Goal: Task Accomplishment & Management: Complete application form

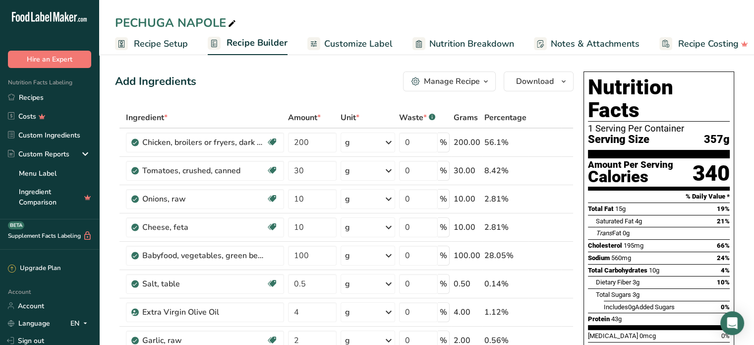
drag, startPoint x: 30, startPoint y: 99, endPoint x: 394, endPoint y: 33, distance: 369.9
click at [30, 99] on link "Recipes" at bounding box center [49, 97] width 99 height 19
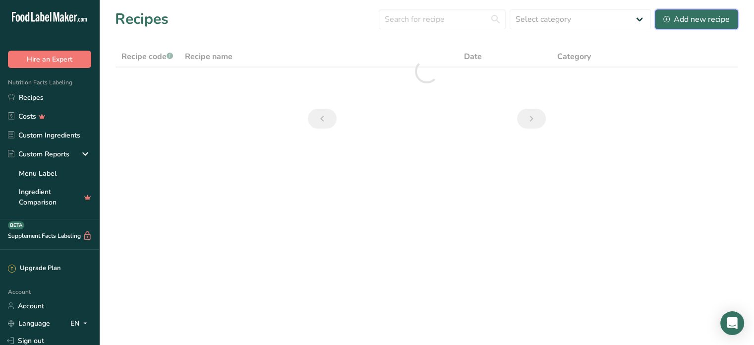
click at [697, 16] on div "Add new recipe" at bounding box center [697, 19] width 66 height 12
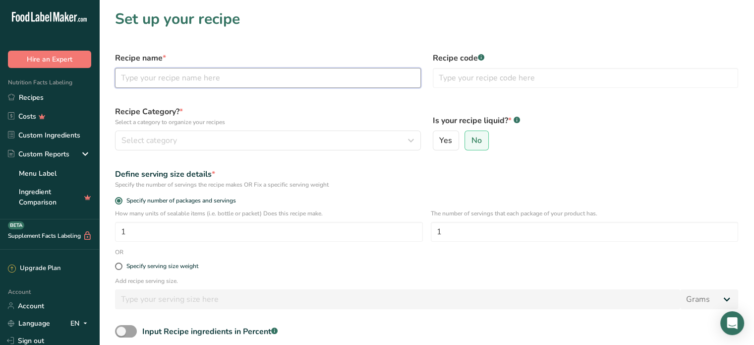
click at [156, 77] on input "text" at bounding box center [268, 78] width 306 height 20
click at [137, 75] on input "text" at bounding box center [268, 78] width 306 height 20
type input "p"
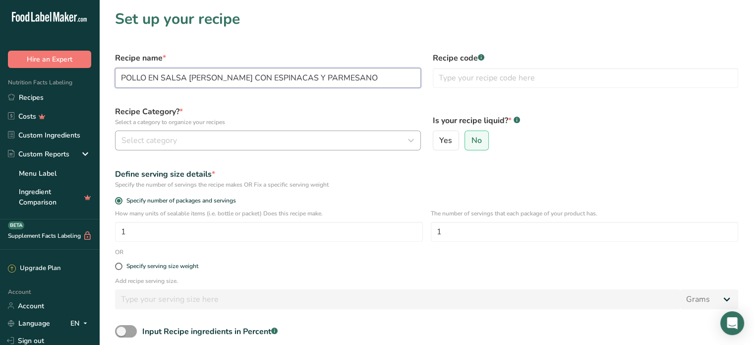
type input "POLLO EN SALSA [PERSON_NAME] CON ESPINACAS Y PARMESANO"
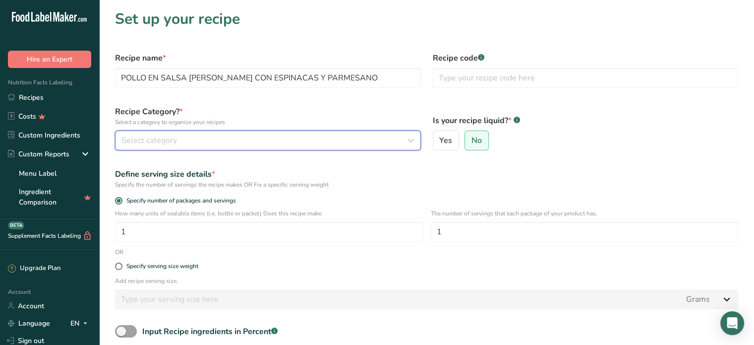
click at [173, 140] on span "Select category" at bounding box center [150, 140] width 56 height 12
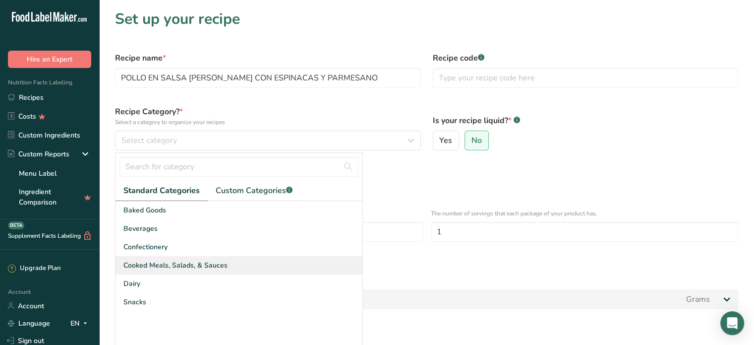
click at [181, 261] on span "Cooked Meals, Salads, & Sauces" at bounding box center [176, 265] width 104 height 10
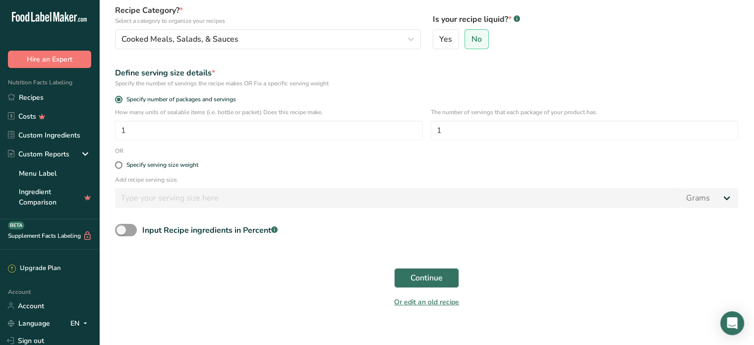
scroll to position [112, 0]
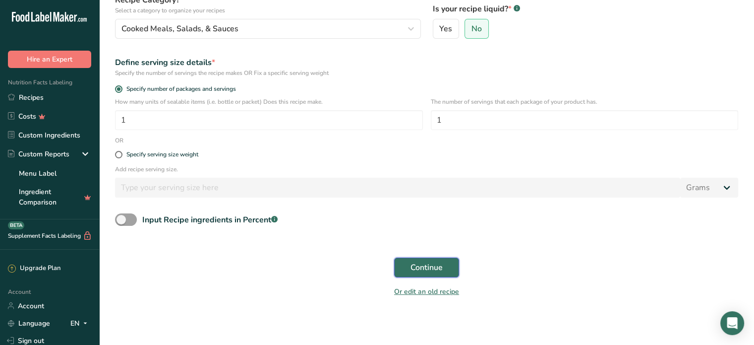
click at [424, 270] on span "Continue" at bounding box center [427, 267] width 32 height 12
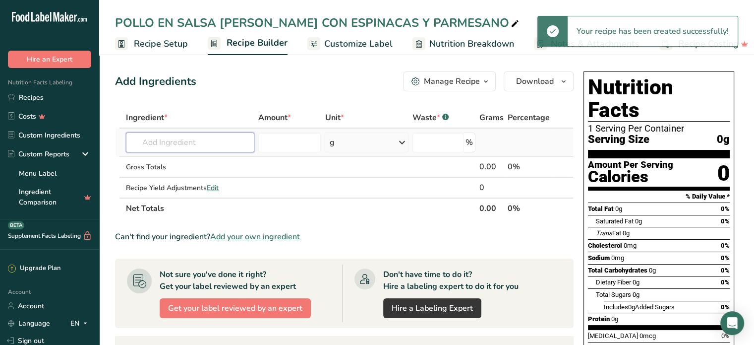
click at [137, 141] on input "text" at bounding box center [190, 142] width 128 height 20
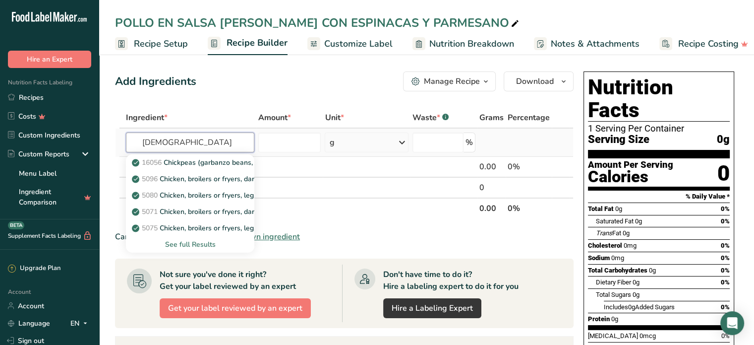
type input "[DEMOGRAPHIC_DATA]"
click at [187, 240] on div "See full Results" at bounding box center [190, 244] width 113 height 10
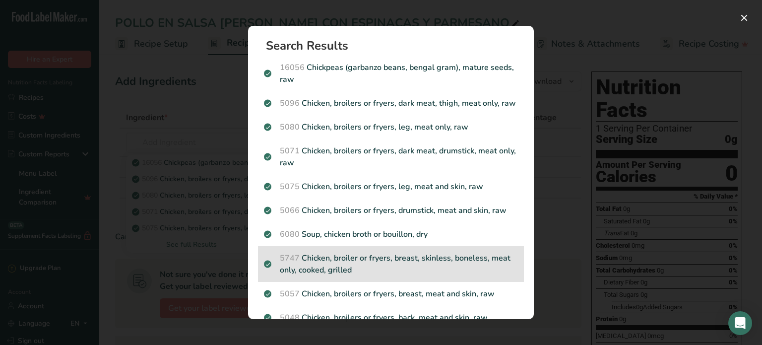
click at [398, 265] on p "5747 Chicken, broiler or fryers, breast, skinless, boneless, meat only, cooked,…" at bounding box center [391, 264] width 254 height 24
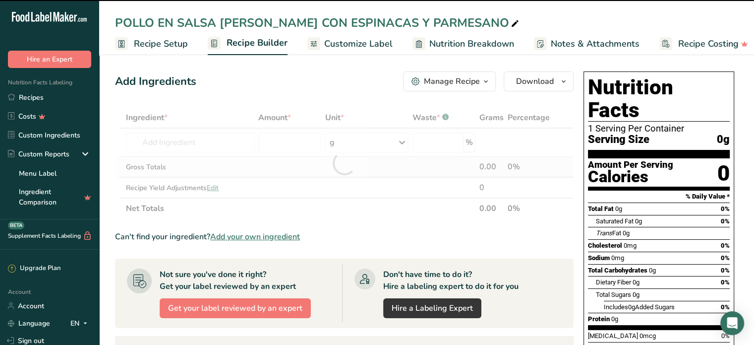
type input "0"
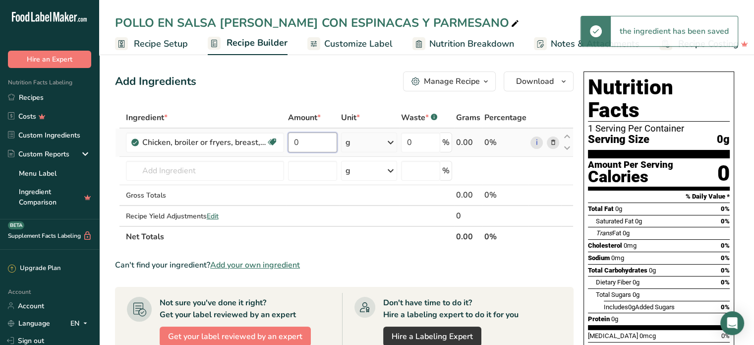
click at [315, 141] on input "0" at bounding box center [313, 142] width 50 height 20
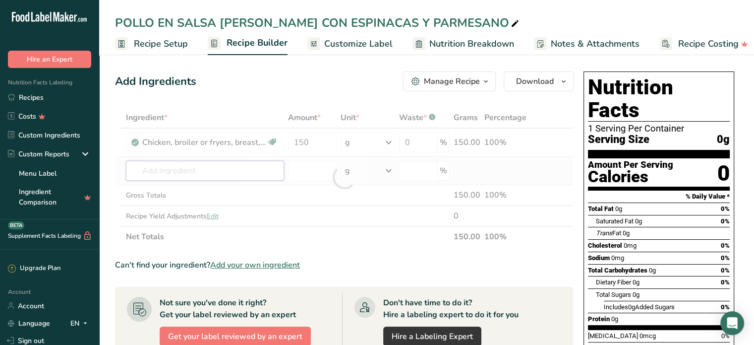
click at [200, 164] on div "Ingredient * Amount * Unit * Waste * .a-a{fill:#347362;}.b-a{fill:#fff;} Grams …" at bounding box center [344, 177] width 459 height 140
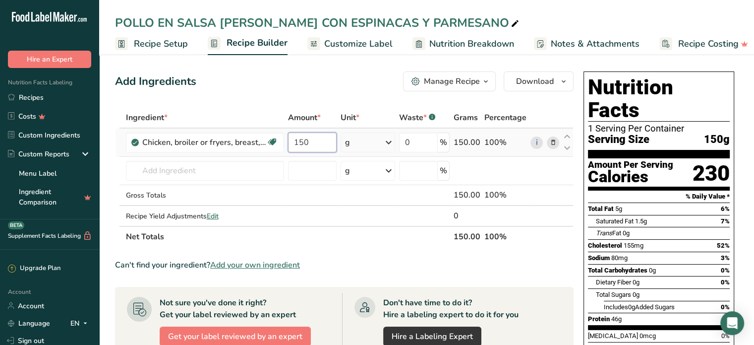
click at [313, 137] on input "150" at bounding box center [312, 142] width 49 height 20
type input "180"
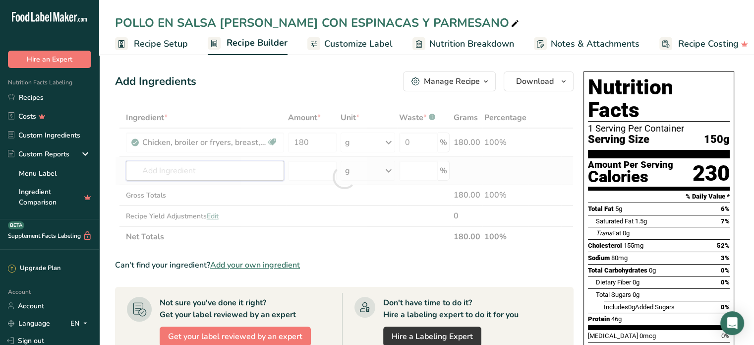
click at [176, 169] on div "Ingredient * Amount * Unit * Waste * .a-a{fill:#347362;}.b-a{fill:#fff;} Grams …" at bounding box center [344, 177] width 459 height 140
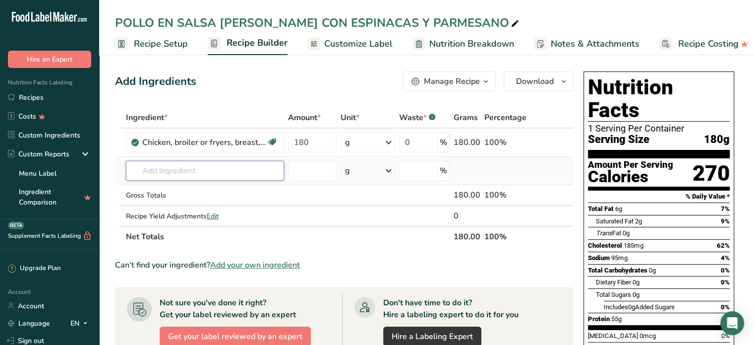
click at [176, 169] on input "text" at bounding box center [205, 171] width 158 height 20
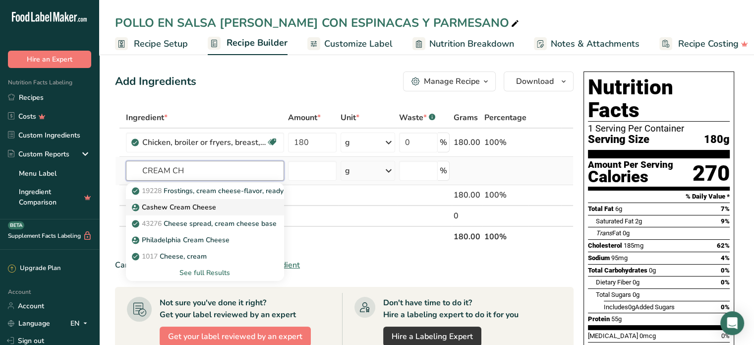
type input "CREAM CH"
click at [198, 205] on p "Cashew Cream Cheese" at bounding box center [175, 207] width 82 height 10
type input "Cashew Cream Cheese"
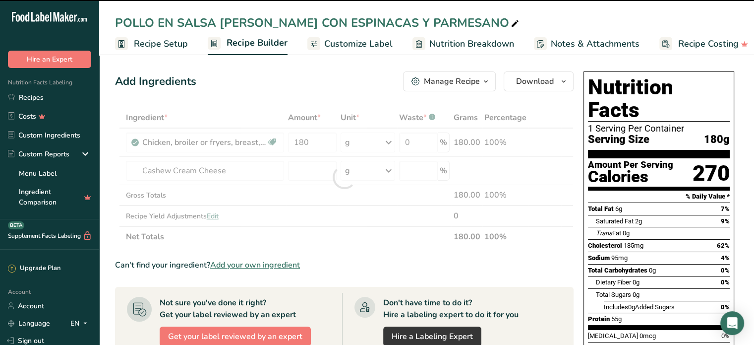
type input "0"
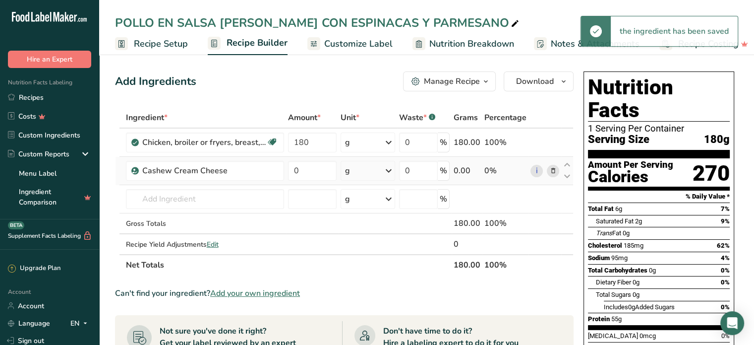
click at [558, 171] on span at bounding box center [553, 171] width 12 height 12
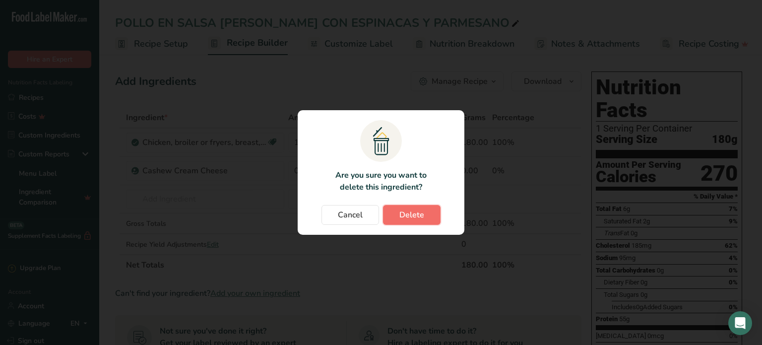
click at [404, 214] on span "Delete" at bounding box center [411, 215] width 25 height 12
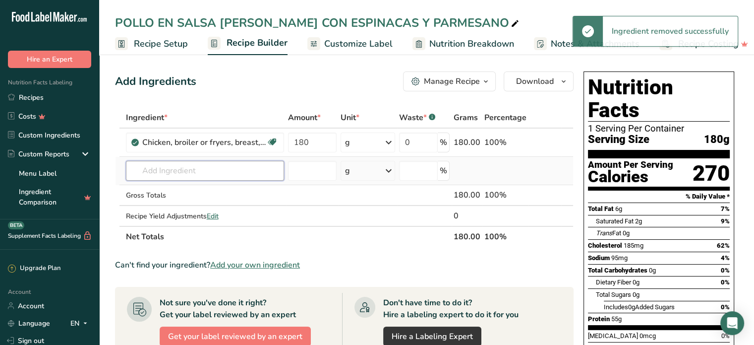
click at [206, 170] on input "text" at bounding box center [205, 171] width 158 height 20
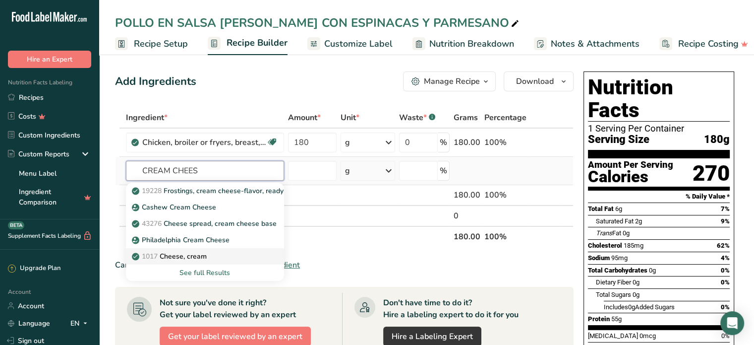
type input "CREAM CHEES"
click at [202, 252] on p "1017 Cheese, cream" at bounding box center [170, 256] width 73 height 10
type input "Cheese, cream"
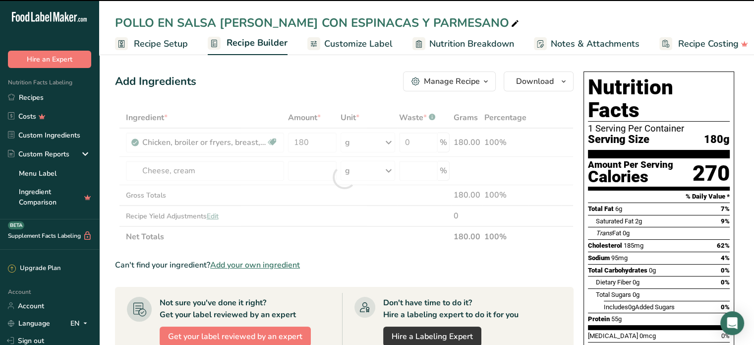
type input "0"
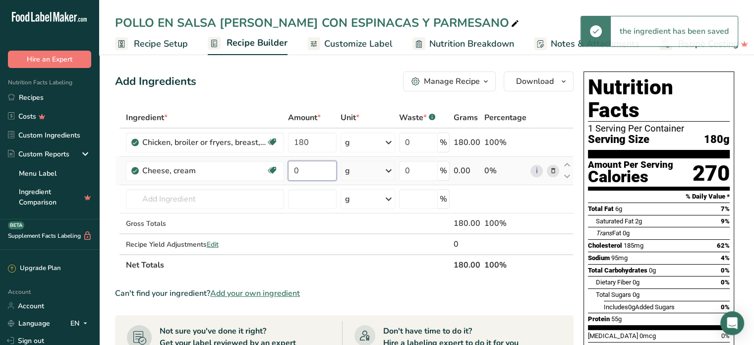
click at [297, 176] on input "0" at bounding box center [312, 171] width 49 height 20
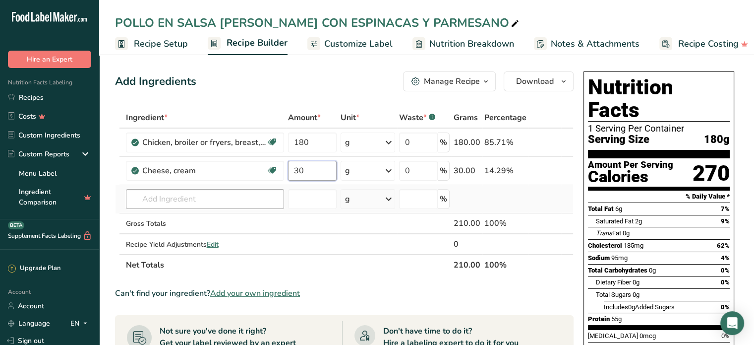
type input "30"
click at [185, 199] on div "Ingredient * Amount * Unit * Waste * .a-a{fill:#347362;}.b-a{fill:#fff;} Grams …" at bounding box center [344, 191] width 459 height 168
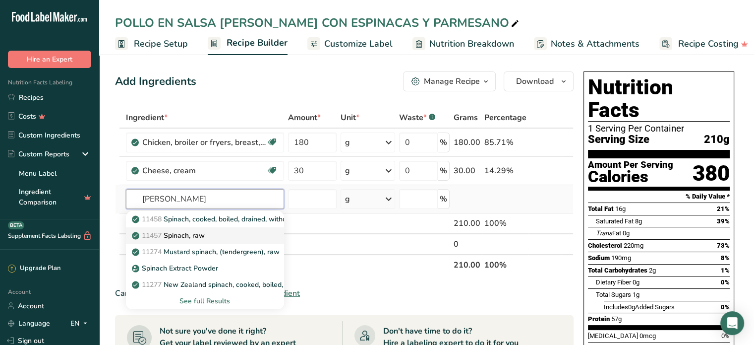
type input "SPINA"
click at [192, 234] on p "11457 Spinach, raw" at bounding box center [169, 235] width 71 height 10
type input "Spinach, raw"
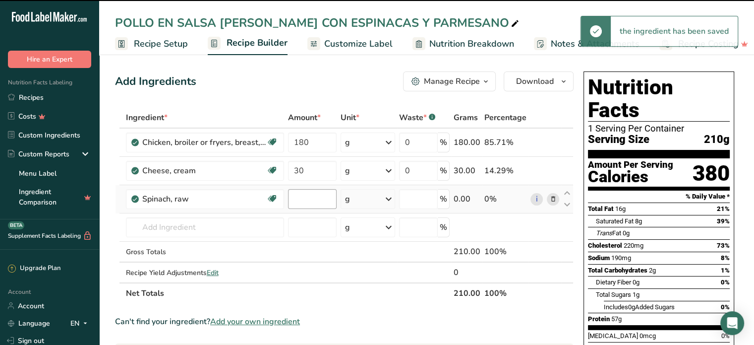
type input "0"
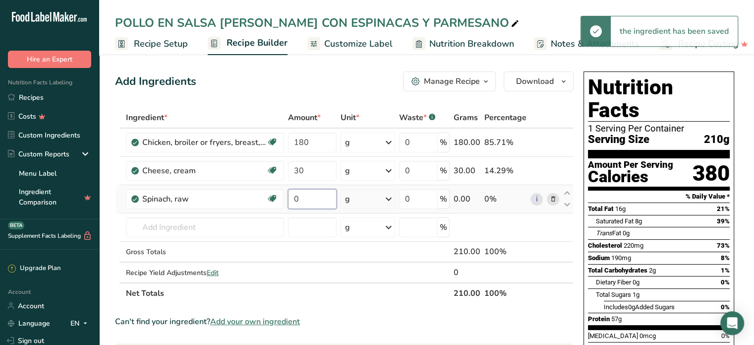
click at [312, 201] on input "0" at bounding box center [312, 199] width 49 height 20
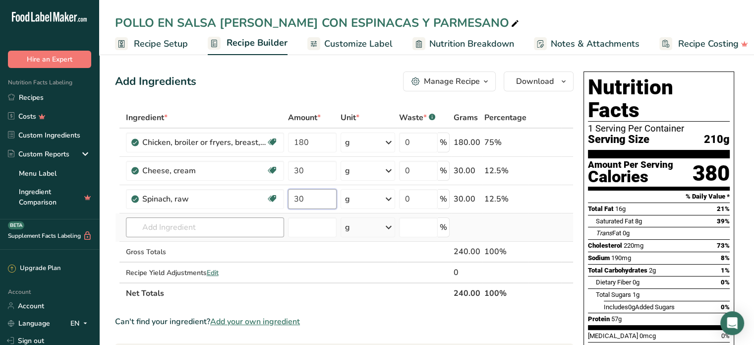
type input "30"
click at [179, 231] on div "Ingredient * Amount * Unit * Waste * .a-a{fill:#347362;}.b-a{fill:#fff;} Grams …" at bounding box center [344, 205] width 459 height 196
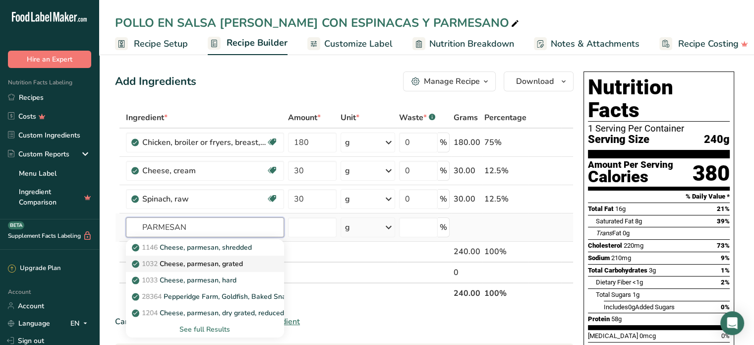
type input "PARMESAN"
click at [212, 262] on p "1032 Cheese, parmesan, grated" at bounding box center [188, 263] width 109 height 10
type input "Cheese, parmesan, grated"
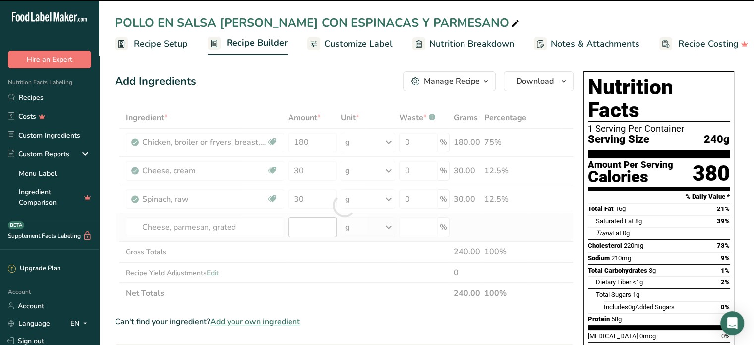
type input "0"
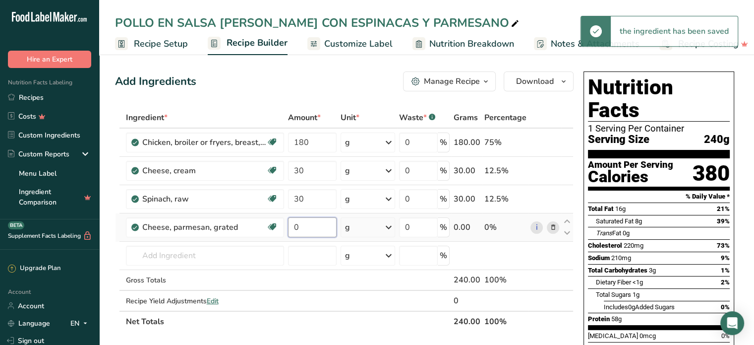
click at [309, 229] on input "0" at bounding box center [312, 227] width 49 height 20
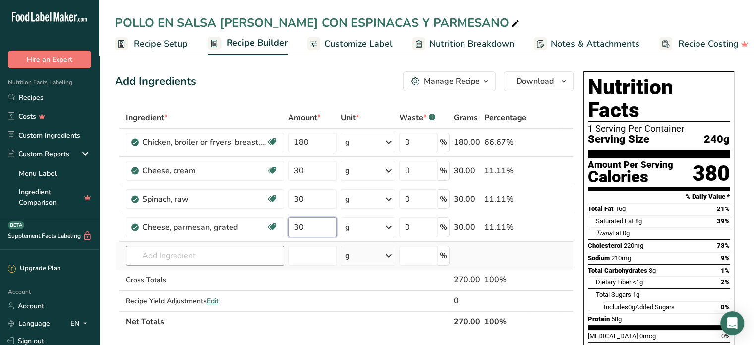
type input "30"
click at [198, 259] on div "Ingredient * Amount * Unit * Waste * .a-a{fill:#347362;}.b-a{fill:#fff;} Grams …" at bounding box center [344, 219] width 459 height 225
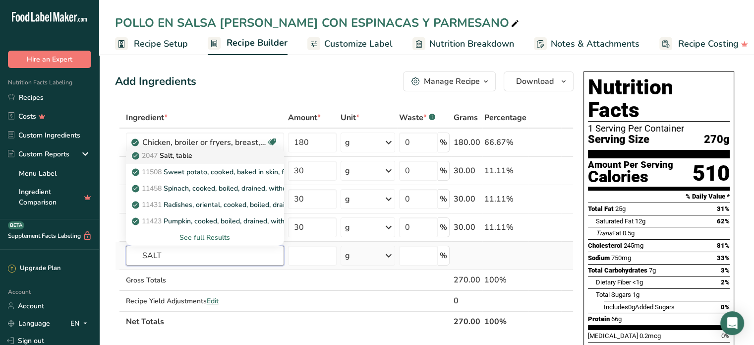
type input "SALT"
click at [182, 156] on p "2047 Salt, table" at bounding box center [163, 155] width 59 height 10
type input "Salt, table"
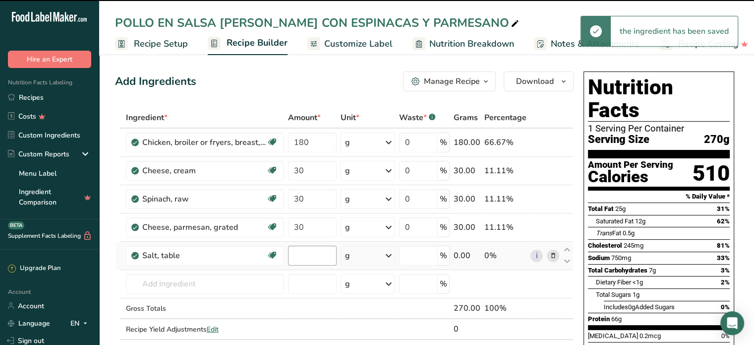
type input "0"
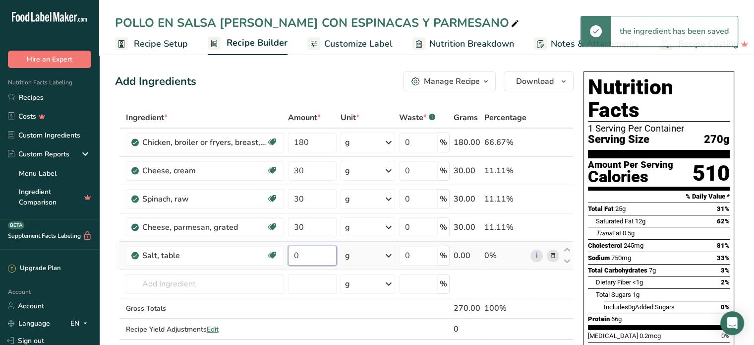
click at [306, 259] on input "0" at bounding box center [312, 256] width 49 height 20
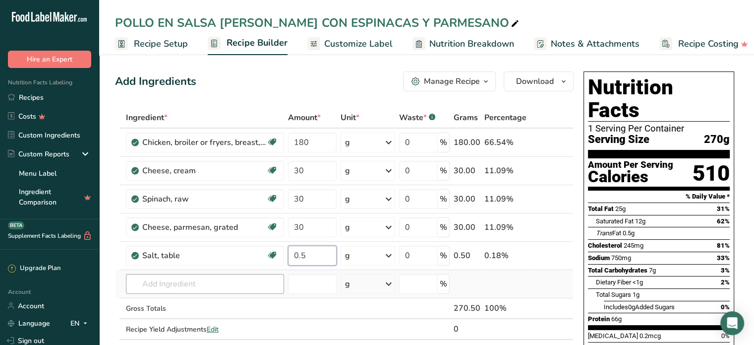
type input "0.5"
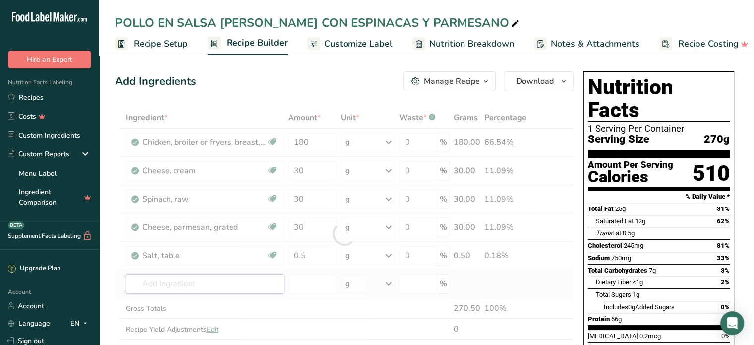
click at [200, 281] on div "Ingredient * Amount * Unit * Waste * .a-a{fill:#347362;}.b-a{fill:#fff;} Grams …" at bounding box center [344, 233] width 459 height 253
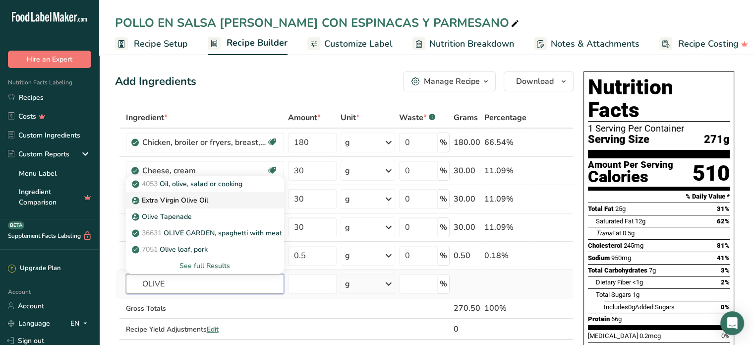
type input "OLIVE"
click at [194, 197] on p "Extra Virgin Olive Oil" at bounding box center [171, 200] width 74 height 10
type input "Extra Virgin Olive Oil"
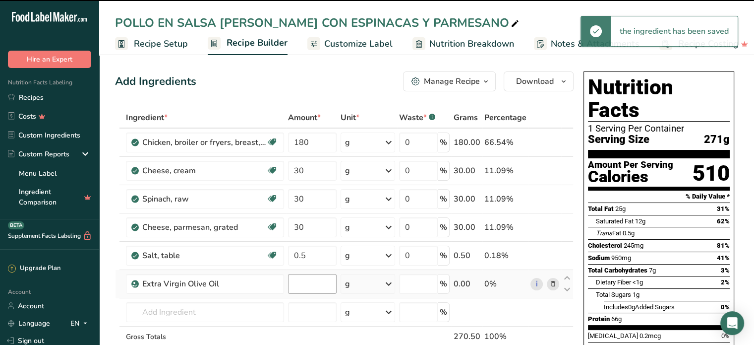
type input "0"
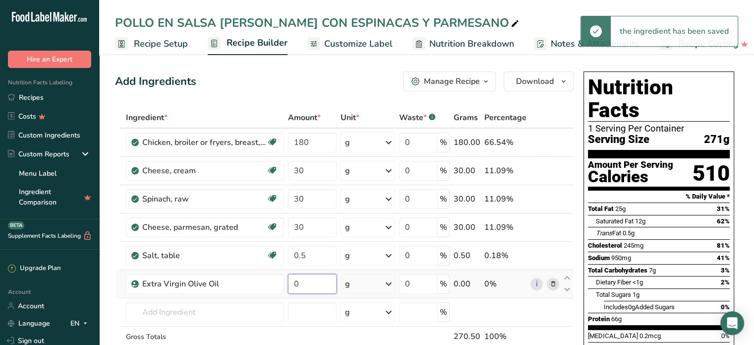
click at [307, 290] on input "0" at bounding box center [312, 284] width 49 height 20
type input "4"
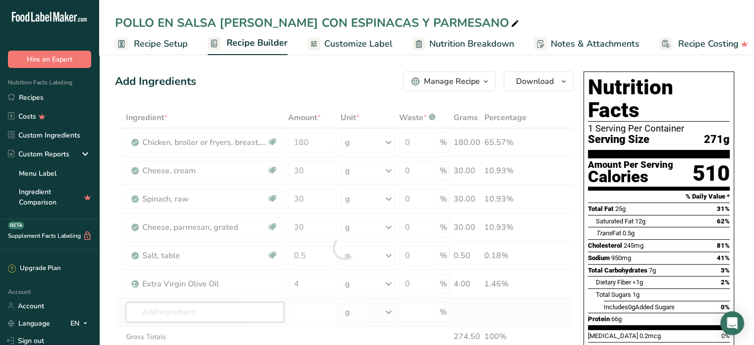
click at [206, 314] on div "Ingredient * Amount * Unit * Waste * .a-a{fill:#347362;}.b-a{fill:#fff;} Grams …" at bounding box center [344, 247] width 459 height 281
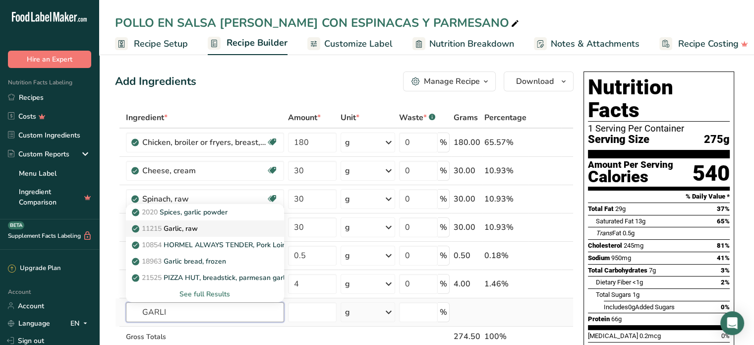
type input "GARLI"
click at [196, 222] on link "11215 Garlic, raw" at bounding box center [205, 228] width 158 height 16
type input "Garlic, raw"
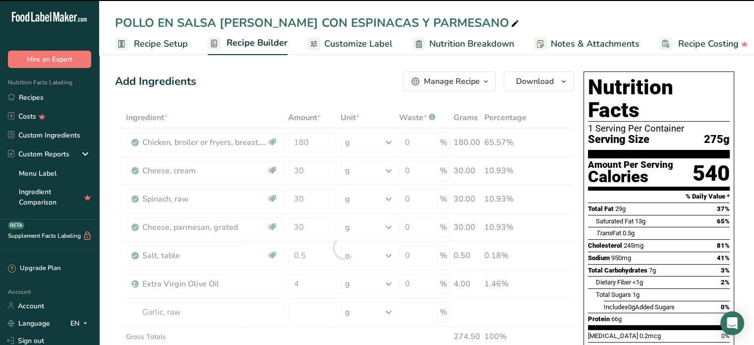
type input "0"
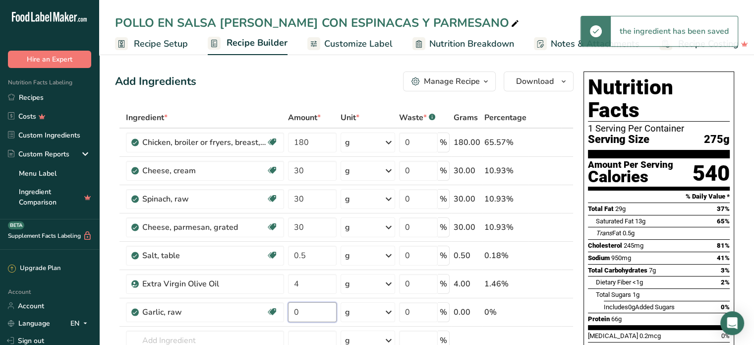
click at [301, 309] on input "0" at bounding box center [312, 312] width 49 height 20
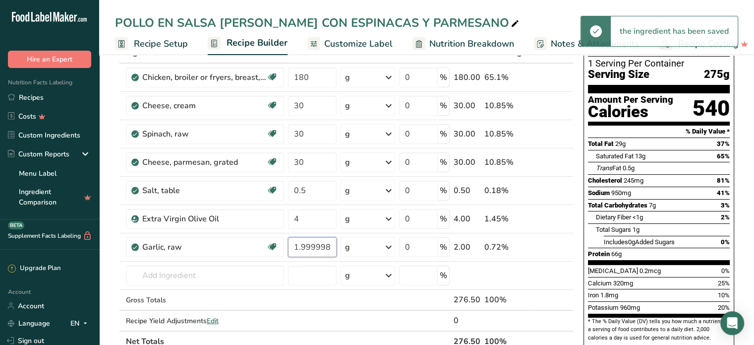
scroll to position [83, 0]
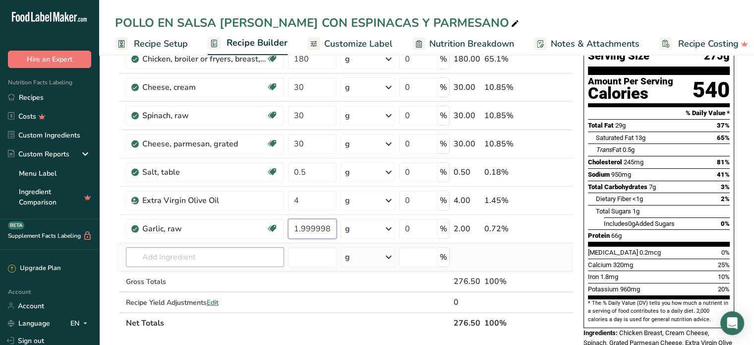
type input "1.999998"
click at [193, 261] on div "Ingredient * Amount * Unit * Waste * .a-a{fill:#347362;}.b-a{fill:#fff;} Grams …" at bounding box center [344, 179] width 459 height 310
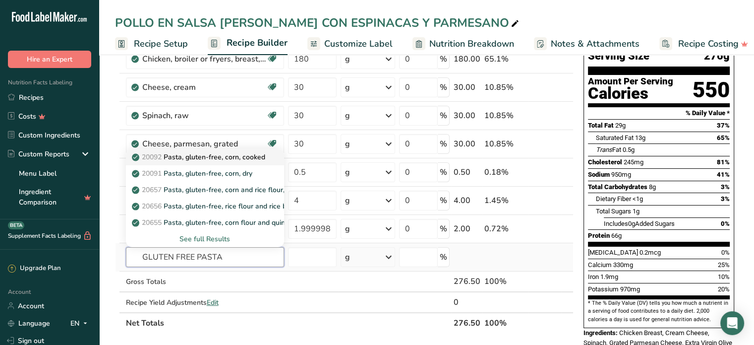
type input "GLUTEN FREE PASTA"
click at [233, 154] on p "20092 Pasta, gluten-free, corn, cooked" at bounding box center [199, 157] width 131 height 10
type input "Pasta, gluten-free, corn, cooked"
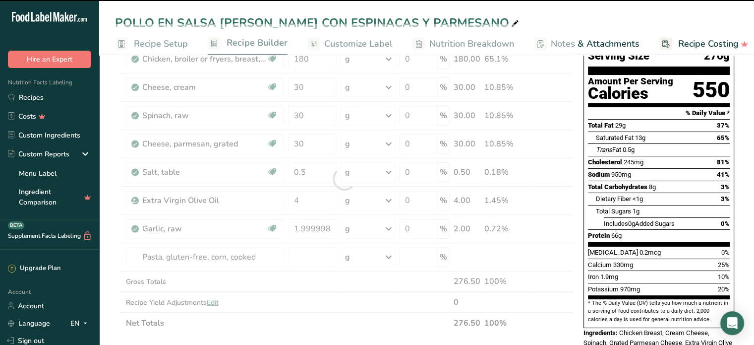
type input "0"
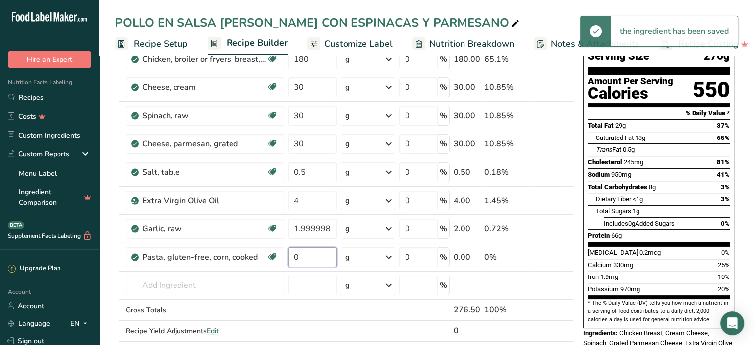
click at [310, 255] on input "0" at bounding box center [312, 257] width 49 height 20
type input "1"
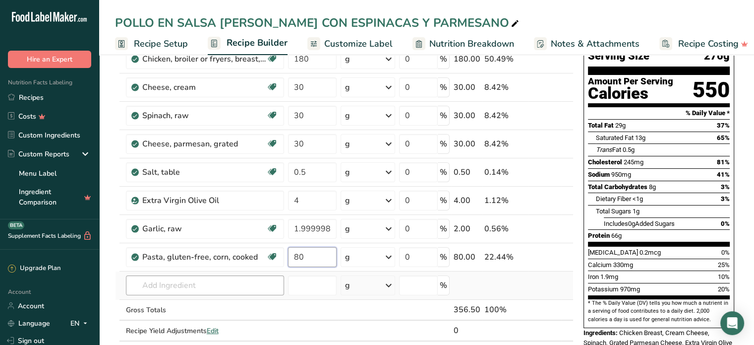
type input "80"
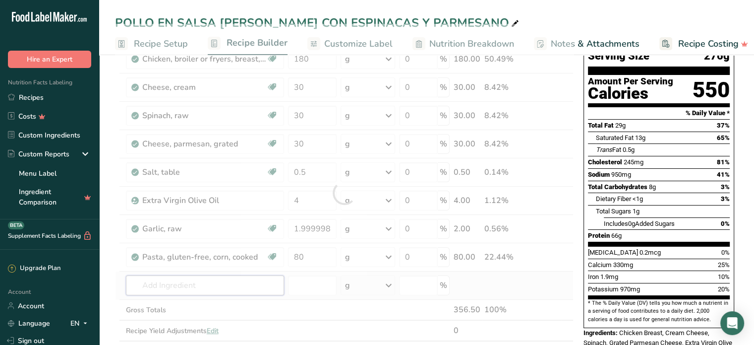
click at [186, 286] on div "Ingredient * Amount * Unit * Waste * .a-a{fill:#347362;}.b-a{fill:#fff;} Grams …" at bounding box center [344, 193] width 459 height 338
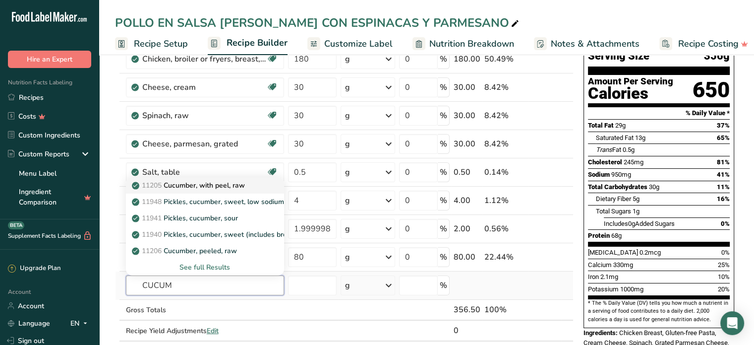
type input "CUCUM"
click at [215, 182] on p "11205 Cucumber, with peel, raw" at bounding box center [189, 185] width 111 height 10
type input "Cucumber, with peel, raw"
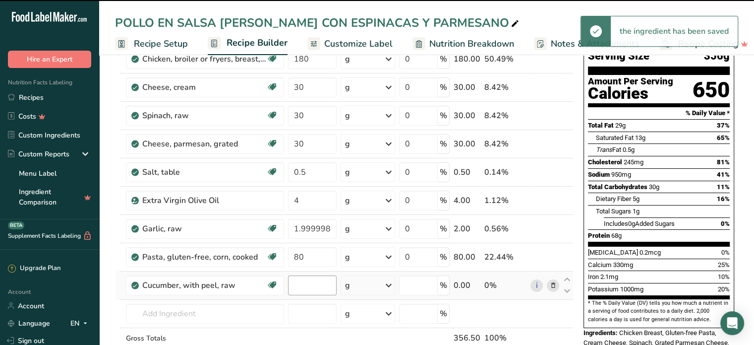
type input "0"
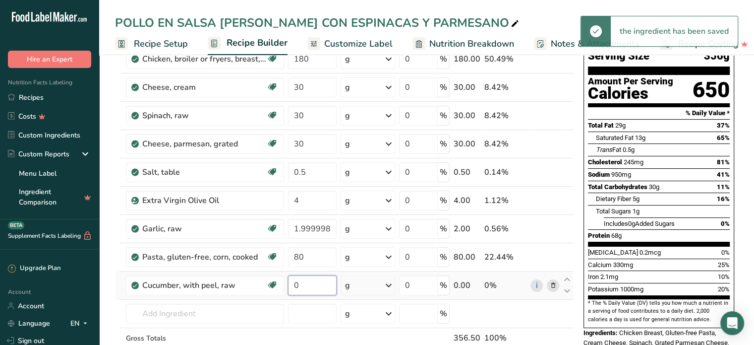
click at [313, 286] on input "0" at bounding box center [312, 285] width 49 height 20
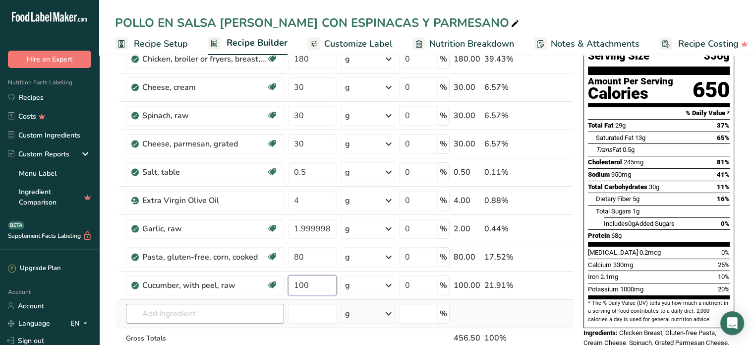
type input "100"
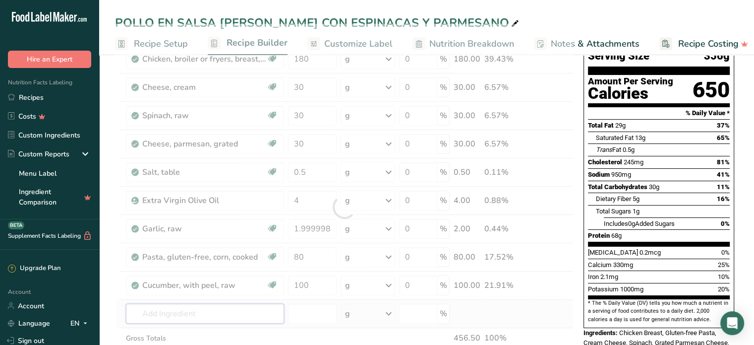
click at [211, 312] on div "Ingredient * Amount * Unit * Waste * .a-a{fill:#347362;}.b-a{fill:#fff;} Grams …" at bounding box center [344, 207] width 459 height 366
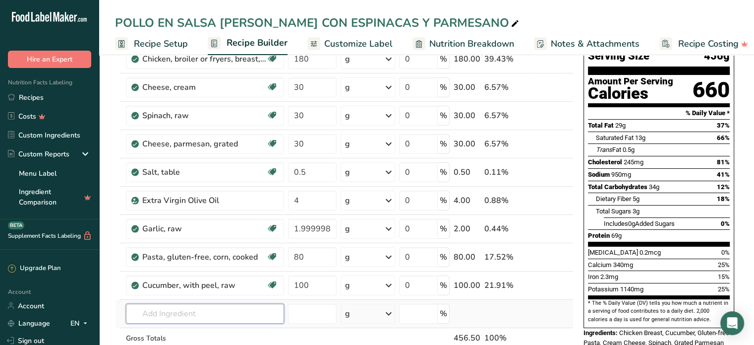
click at [211, 312] on input "text" at bounding box center [205, 314] width 158 height 20
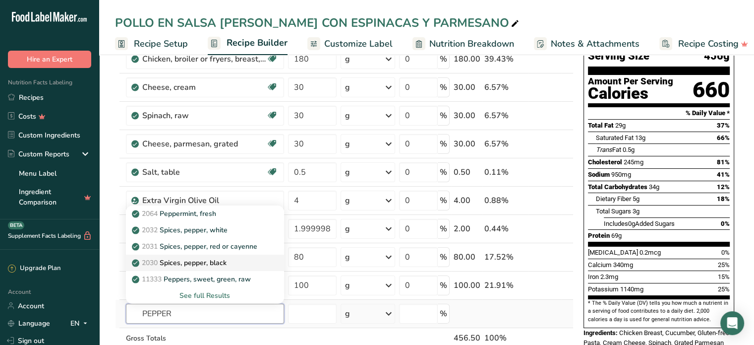
type input "PEPPER"
click at [204, 260] on p "2030 Spices, pepper, black" at bounding box center [180, 262] width 93 height 10
type input "Spices, pepper, black"
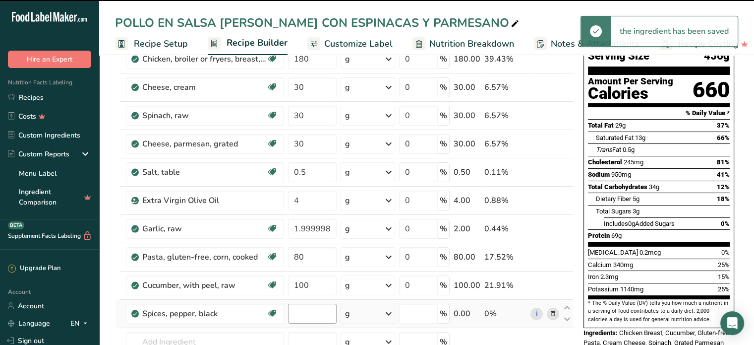
type input "0"
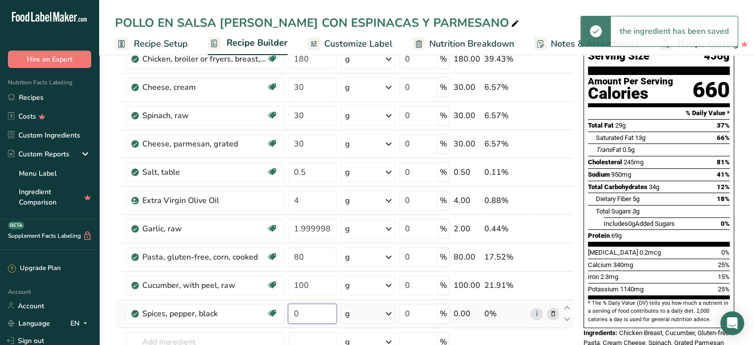
click at [308, 312] on input "0" at bounding box center [312, 314] width 49 height 20
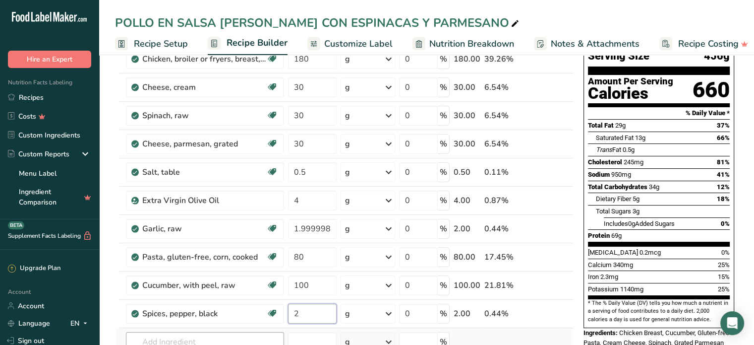
type input "2"
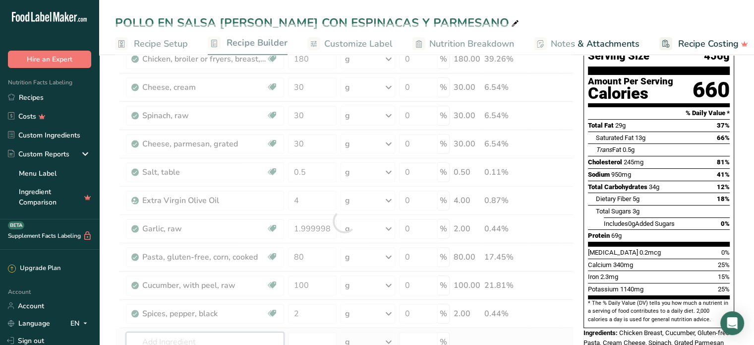
click at [235, 337] on div "Ingredient * Amount * Unit * Waste * .a-a{fill:#347362;}.b-a{fill:#fff;} Grams …" at bounding box center [344, 221] width 459 height 394
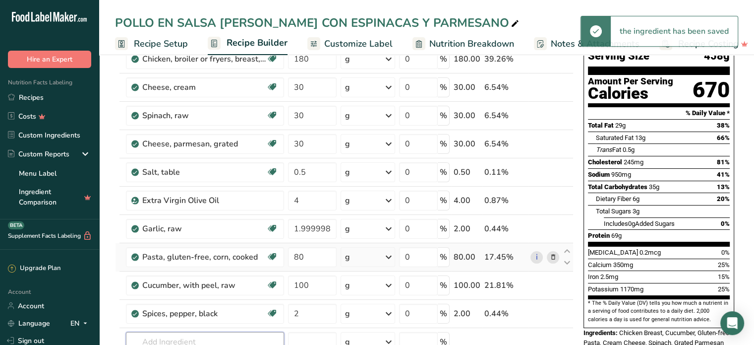
scroll to position [0, 0]
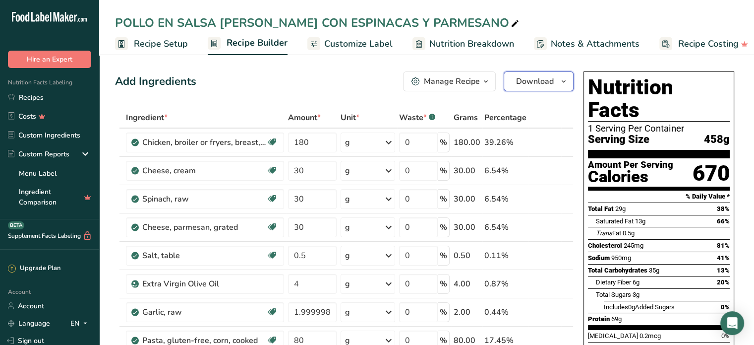
click at [537, 79] on span "Download" at bounding box center [535, 81] width 38 height 12
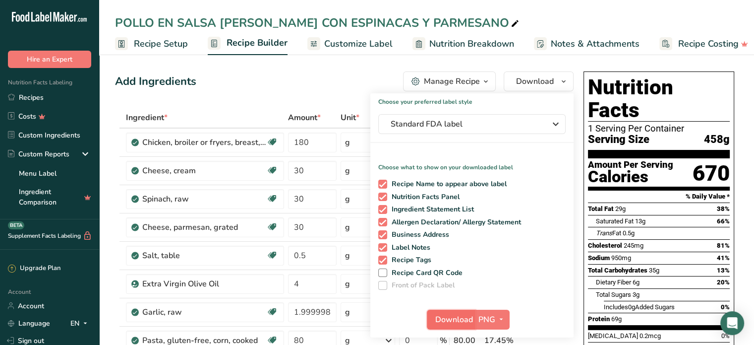
click at [456, 313] on span "Download" at bounding box center [455, 319] width 38 height 12
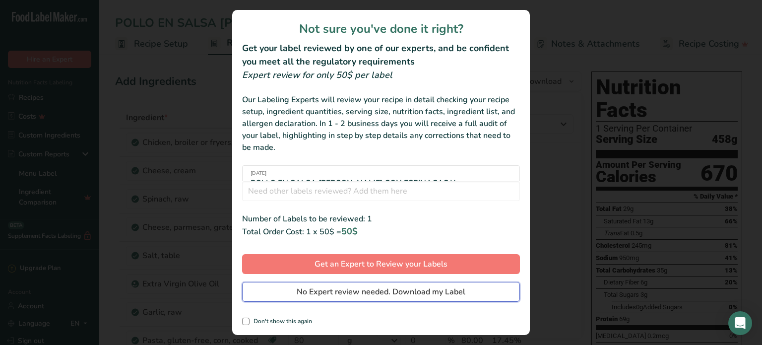
click at [427, 291] on span "No Expert review needed. Download my Label" at bounding box center [381, 292] width 169 height 12
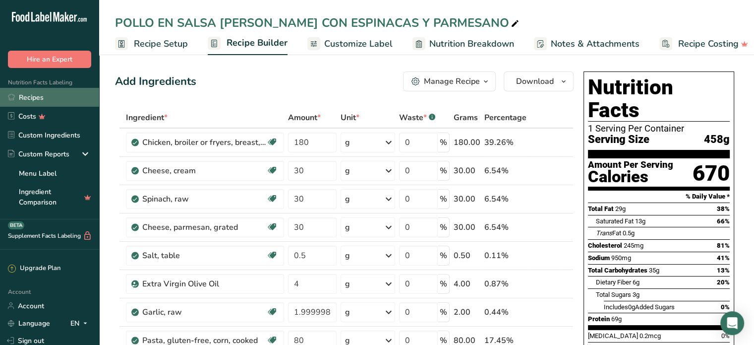
click at [33, 94] on link "Recipes" at bounding box center [49, 97] width 99 height 19
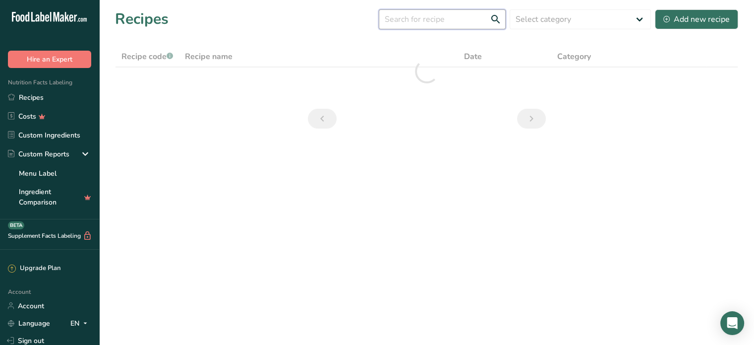
click at [419, 20] on input "text" at bounding box center [442, 19] width 127 height 20
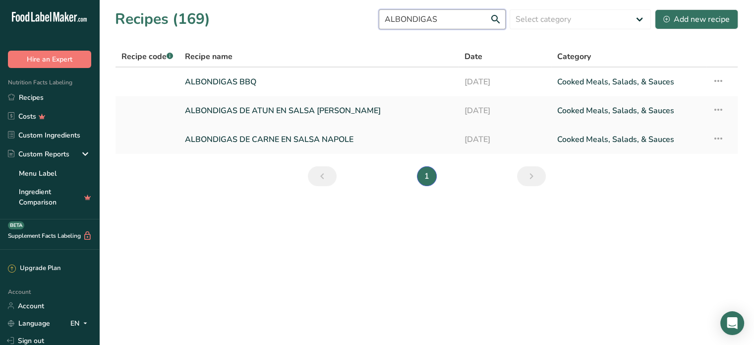
type input "ALBONDIGAS"
click at [262, 136] on link "ALBONDIGAS DE CARNE EN SALSA NAPOLE" at bounding box center [318, 139] width 267 height 21
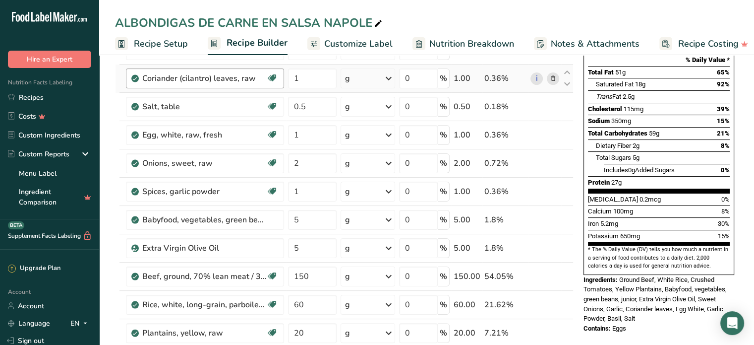
scroll to position [150, 0]
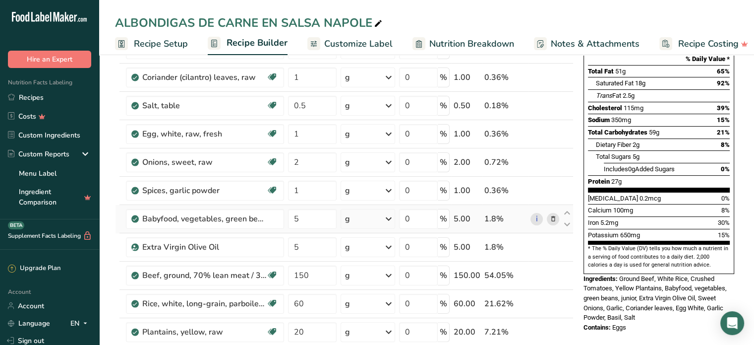
click at [554, 218] on icon at bounding box center [553, 219] width 7 height 10
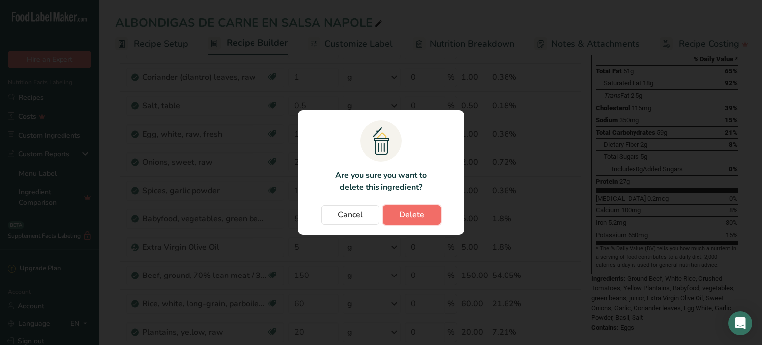
click at [405, 218] on span "Delete" at bounding box center [411, 215] width 25 height 12
type input "150"
type input "60"
type input "20"
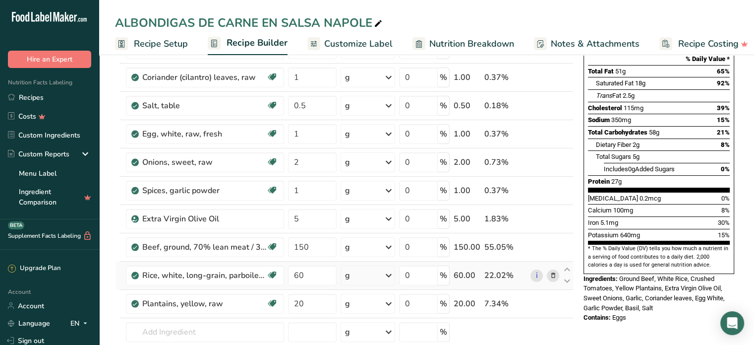
click at [554, 275] on icon at bounding box center [553, 275] width 7 height 10
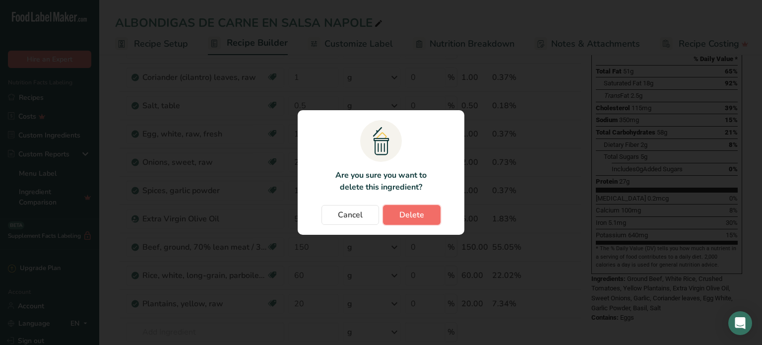
click at [401, 211] on span "Delete" at bounding box center [411, 215] width 25 height 12
type input "20"
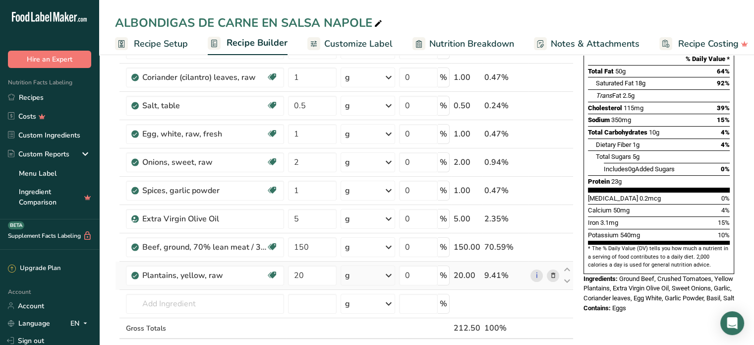
click at [552, 271] on icon at bounding box center [553, 275] width 7 height 10
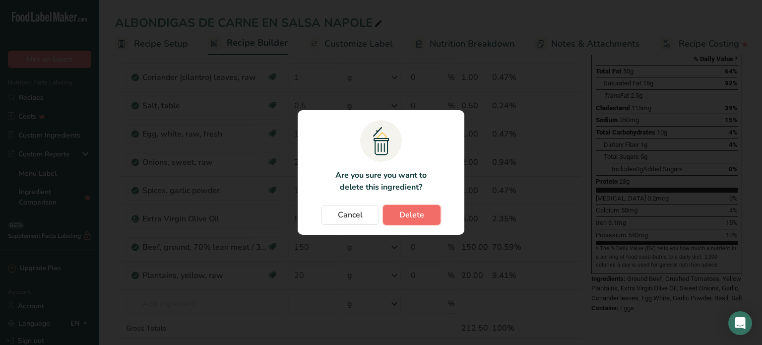
click at [429, 218] on button "Delete" at bounding box center [412, 215] width 58 height 20
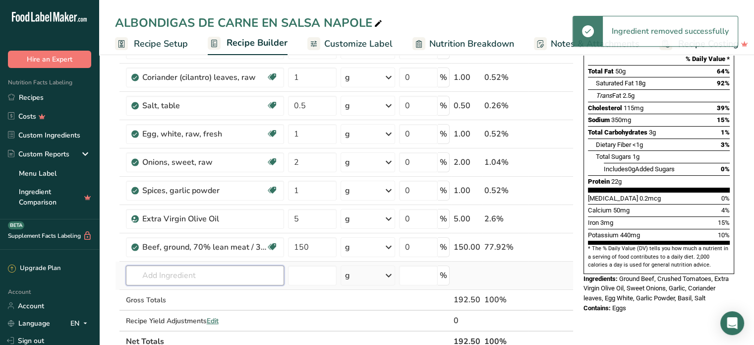
click at [171, 280] on input "text" at bounding box center [205, 275] width 158 height 20
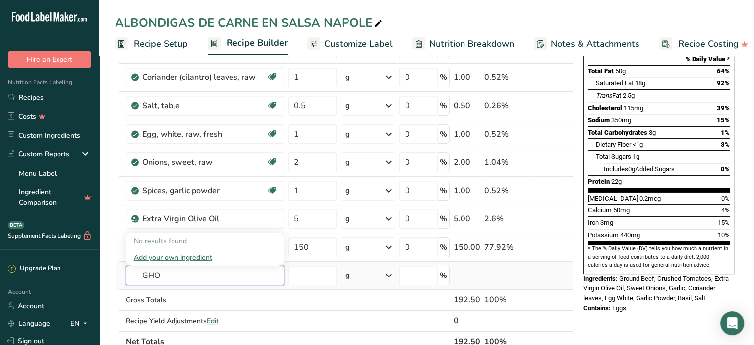
click at [165, 265] on input "GHO" at bounding box center [205, 275] width 158 height 20
type input "G"
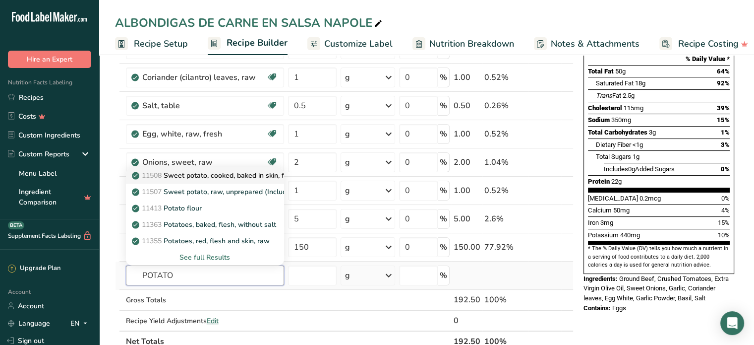
type input "POTATO"
click at [232, 175] on p "11508 Sweet potato, cooked, baked in skin, flesh, without salt" at bounding box center [236, 175] width 205 height 10
type input "Sweet potato, cooked, baked in skin, flesh, without salt"
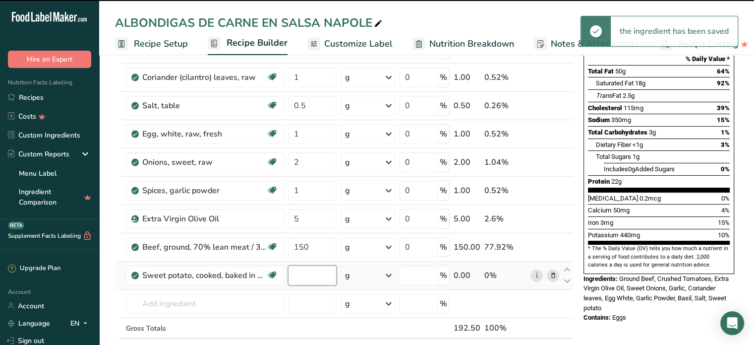
type input "0"
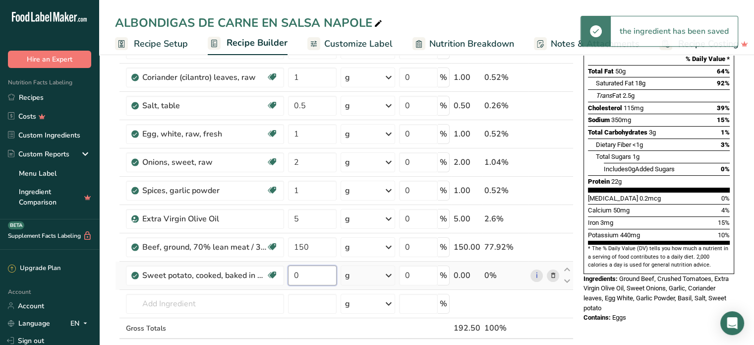
click at [304, 275] on input "0" at bounding box center [312, 275] width 49 height 20
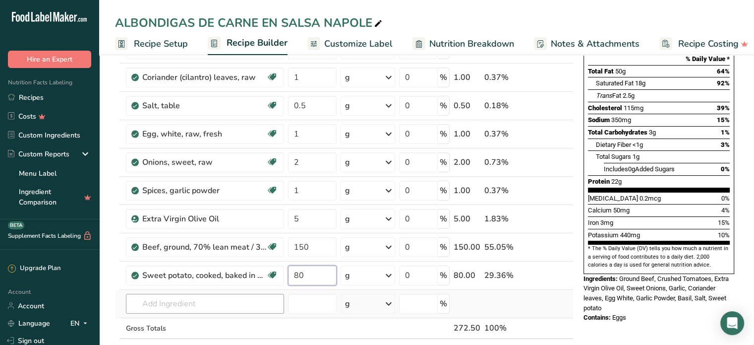
type input "80"
click at [175, 301] on div "Ingredient * Amount * Unit * Waste * .a-a{fill:#347362;}.b-a{fill:#fff;} Grams …" at bounding box center [344, 168] width 459 height 423
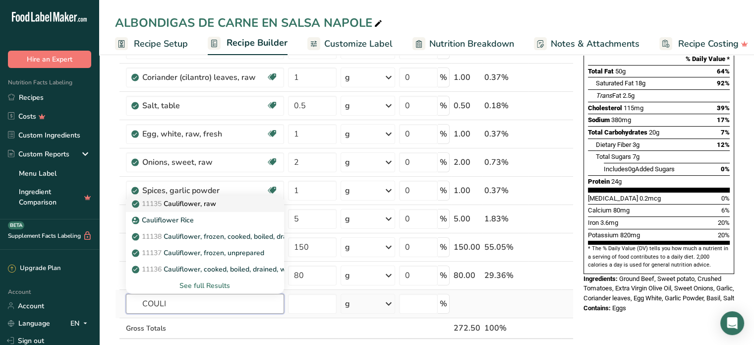
type input "COULI"
click at [212, 202] on p "11135 Cauliflower, raw" at bounding box center [175, 203] width 82 height 10
type input "Cauliflower, raw"
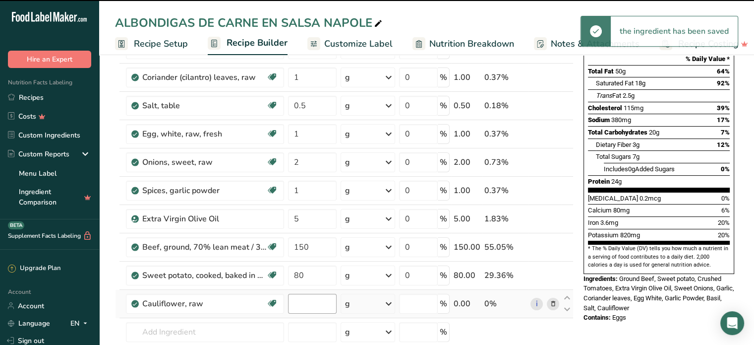
type input "0"
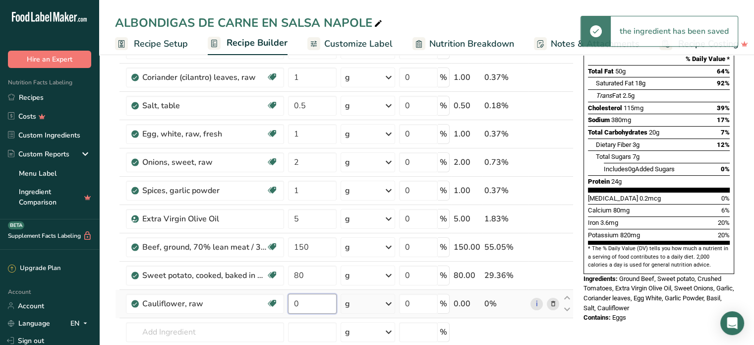
click at [303, 299] on input "0" at bounding box center [312, 304] width 49 height 20
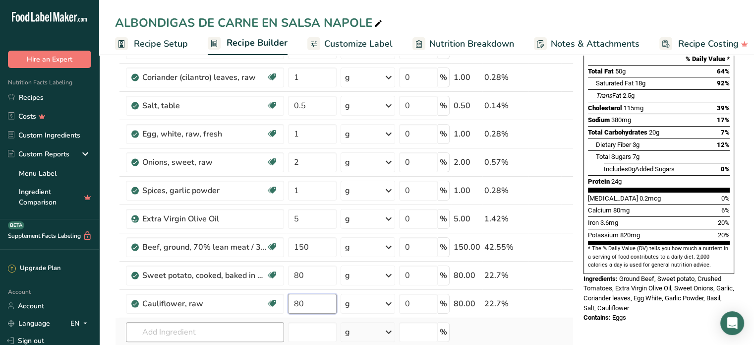
type input "80"
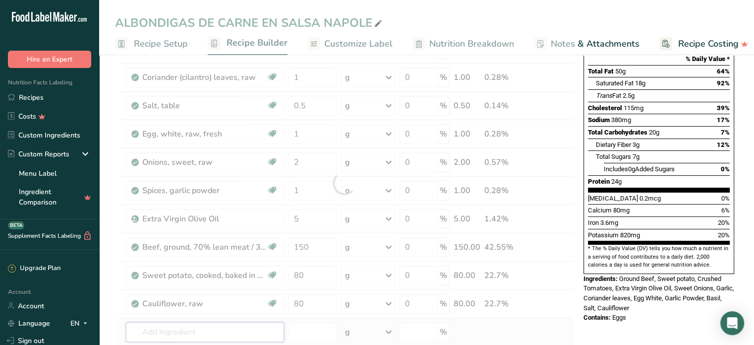
click at [210, 326] on div "Ingredient * Amount * Unit * Waste * .a-a{fill:#347362;}.b-a{fill:#fff;} Grams …" at bounding box center [344, 182] width 459 height 451
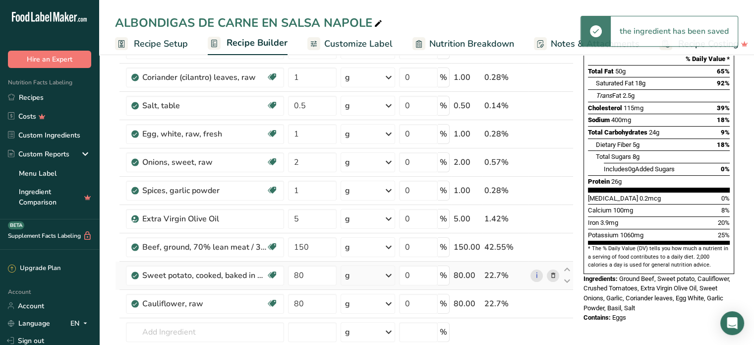
click at [554, 277] on icon at bounding box center [553, 275] width 7 height 10
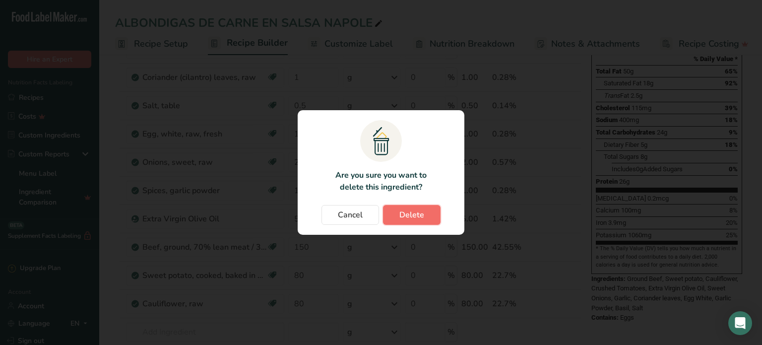
click at [408, 214] on span "Delete" at bounding box center [411, 215] width 25 height 12
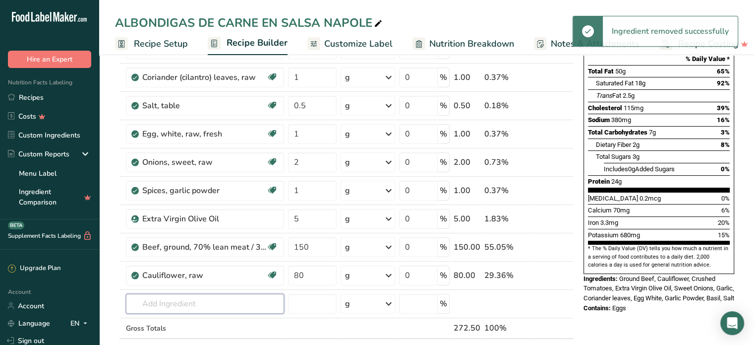
click at [157, 297] on input "text" at bounding box center [205, 304] width 158 height 20
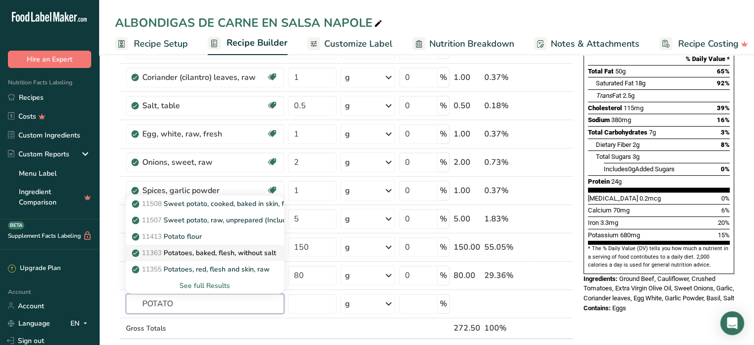
type input "POTATO"
click at [230, 250] on p "11363 Potatoes, baked, flesh, without salt" at bounding box center [205, 253] width 142 height 10
type input "Potatoes, baked, flesh, without salt"
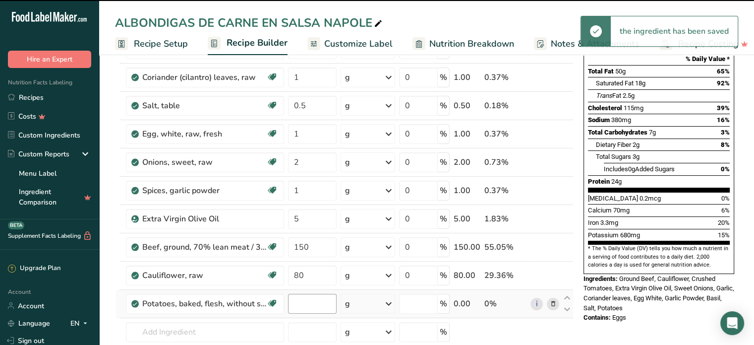
type input "0"
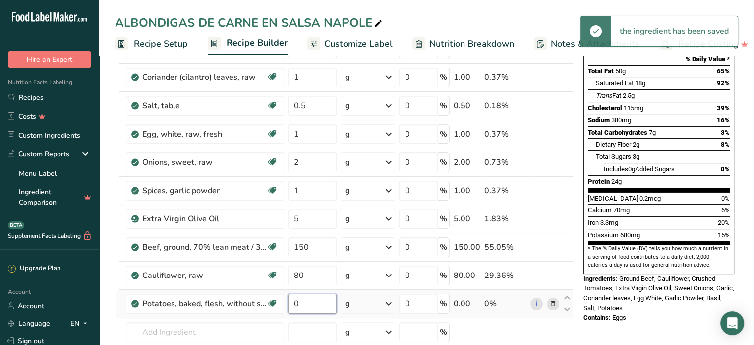
click at [308, 297] on input "0" at bounding box center [312, 304] width 49 height 20
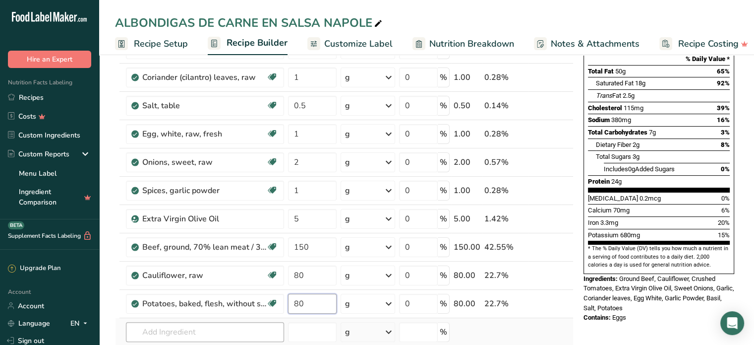
type input "80"
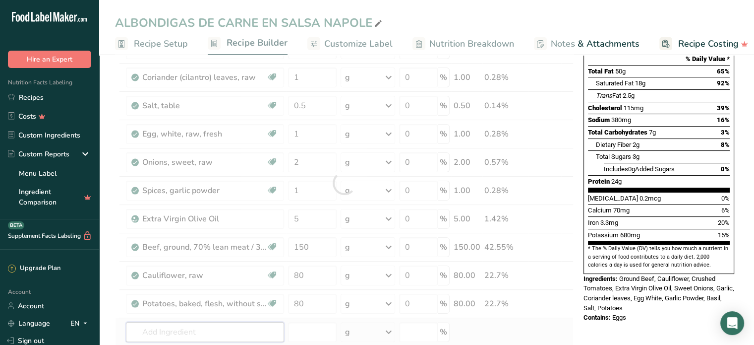
click at [166, 326] on div "Ingredient * Amount * Unit * Waste * .a-a{fill:#347362;}.b-a{fill:#fff;} Grams …" at bounding box center [344, 182] width 459 height 451
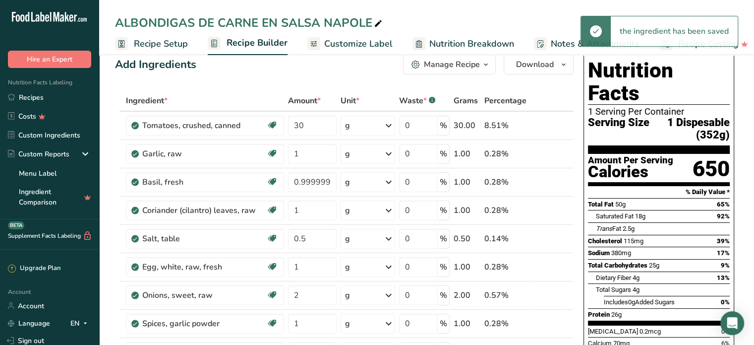
scroll to position [16, 0]
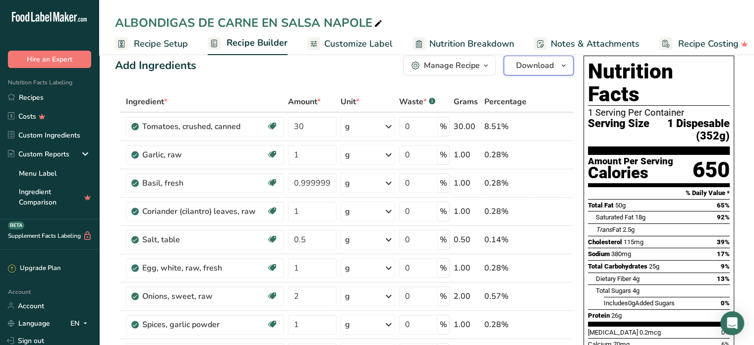
click at [541, 66] on span "Download" at bounding box center [535, 66] width 38 height 12
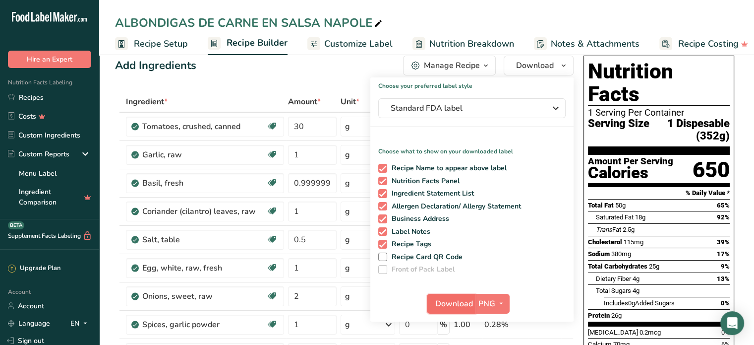
click at [453, 306] on span "Download" at bounding box center [455, 304] width 38 height 12
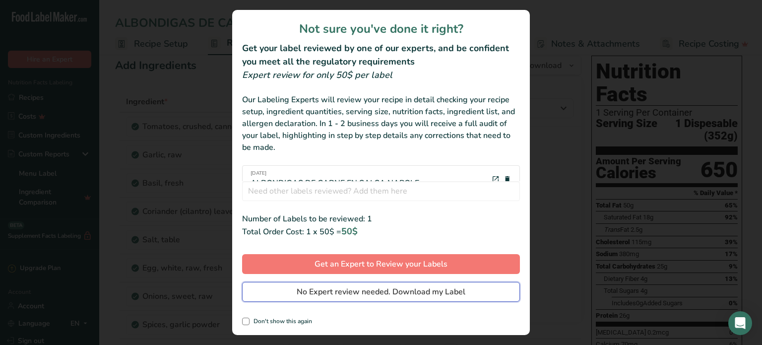
click at [453, 295] on span "No Expert review needed. Download my Label" at bounding box center [381, 292] width 169 height 12
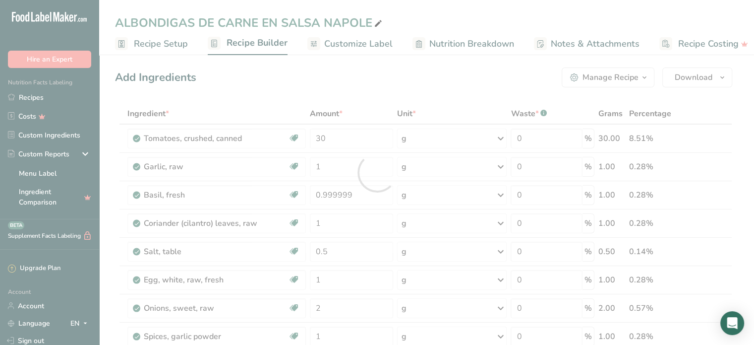
scroll to position [0, 0]
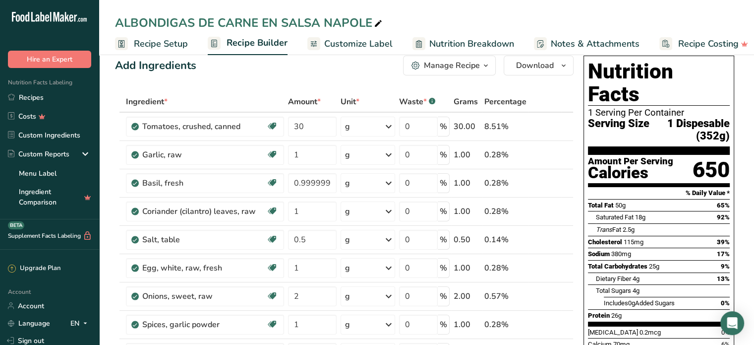
click at [29, 97] on link "Recipes" at bounding box center [49, 97] width 99 height 19
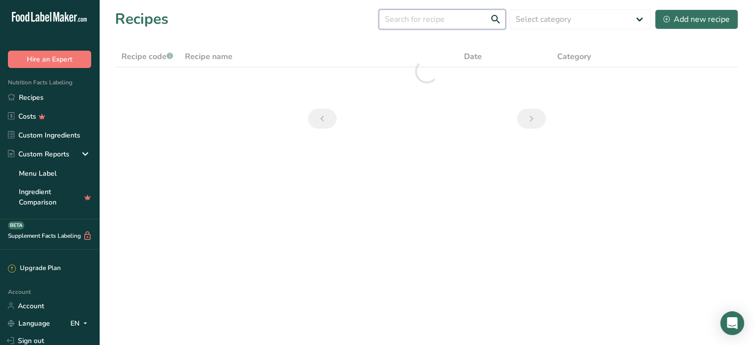
click at [411, 19] on input "text" at bounding box center [442, 19] width 127 height 20
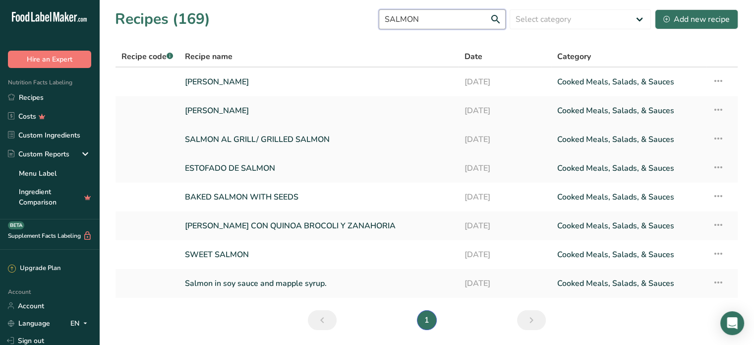
type input "SALMON"
click at [232, 134] on link "SALMON AL GRILL/ GRILLED SALMON" at bounding box center [318, 139] width 267 height 21
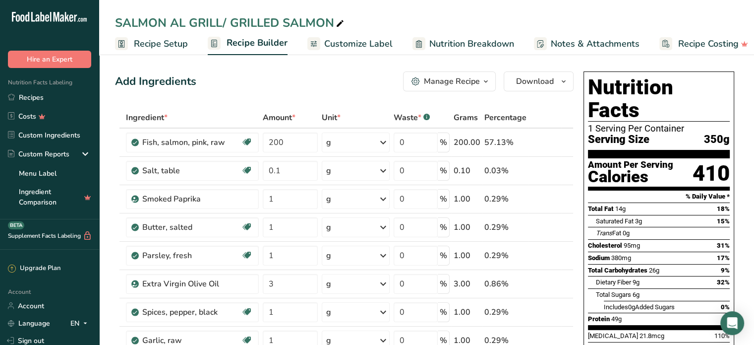
click at [340, 20] on icon at bounding box center [340, 24] width 9 height 14
drag, startPoint x: 338, startPoint y: 22, endPoint x: 190, endPoint y: 12, distance: 147.6
click at [190, 12] on div "SALMON AL GRILL/ GRILLED SALMON Recipe Setup Recipe Builder Customize Label Nut…" at bounding box center [426, 27] width 655 height 55
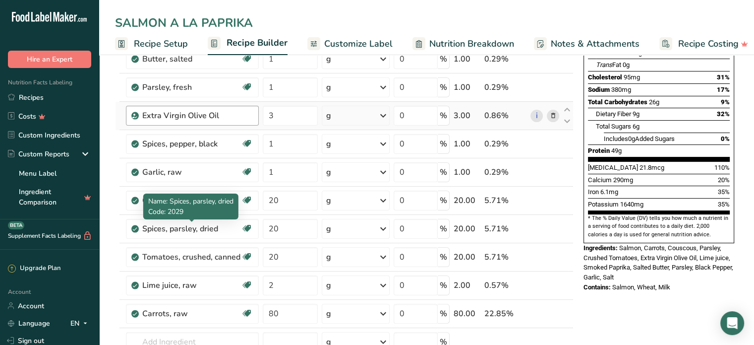
scroll to position [169, 0]
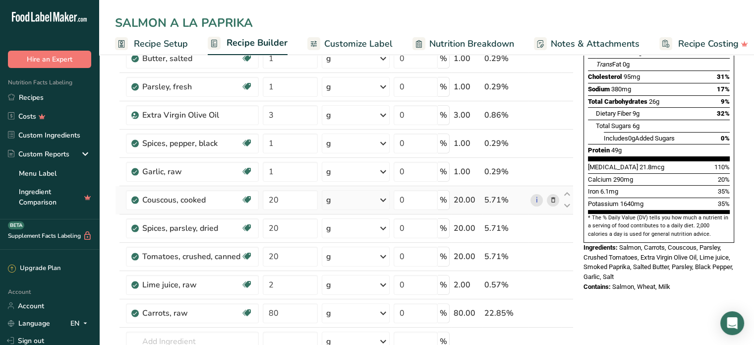
type input "SALMON A LA PAPRIKA"
click at [555, 197] on icon at bounding box center [553, 200] width 7 height 10
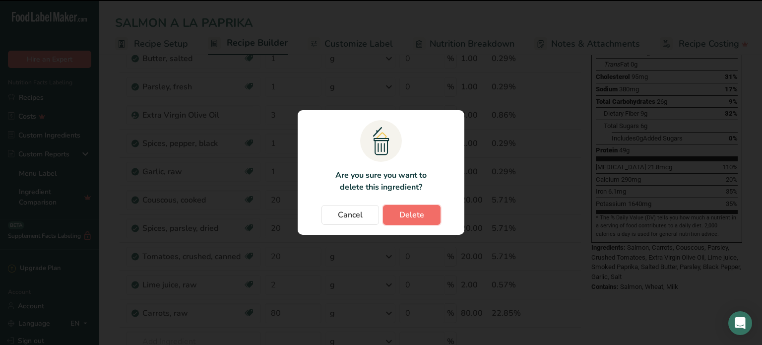
click at [410, 216] on span "Delete" at bounding box center [411, 215] width 25 height 12
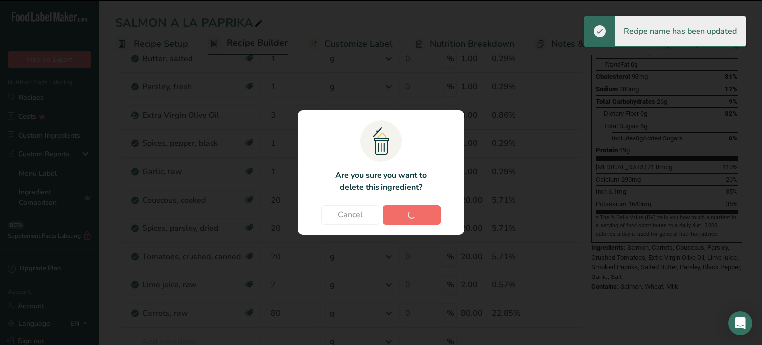
click at [410, 216] on div "Cancel Delete" at bounding box center [381, 215] width 147 height 20
type input "2"
type input "80"
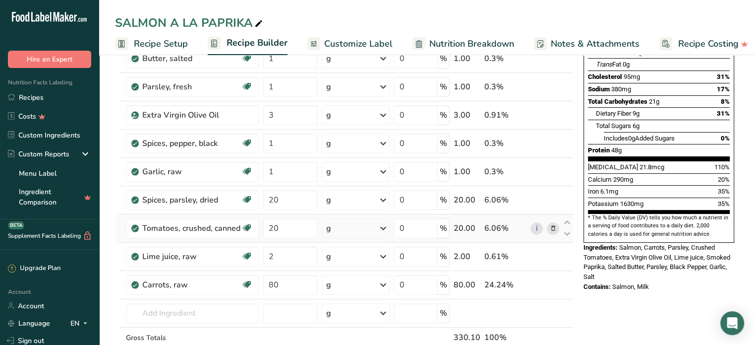
click at [552, 231] on icon at bounding box center [553, 228] width 7 height 10
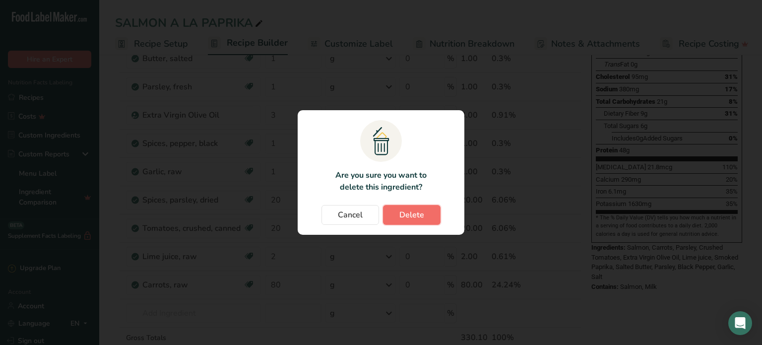
click at [421, 214] on span "Delete" at bounding box center [411, 215] width 25 height 12
type input "2"
type input "80"
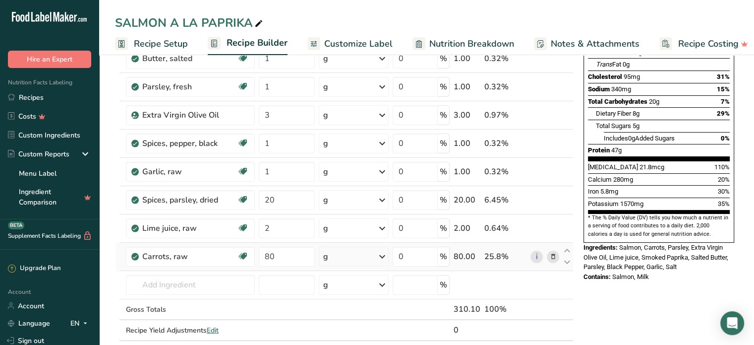
click at [551, 255] on icon at bounding box center [553, 256] width 7 height 10
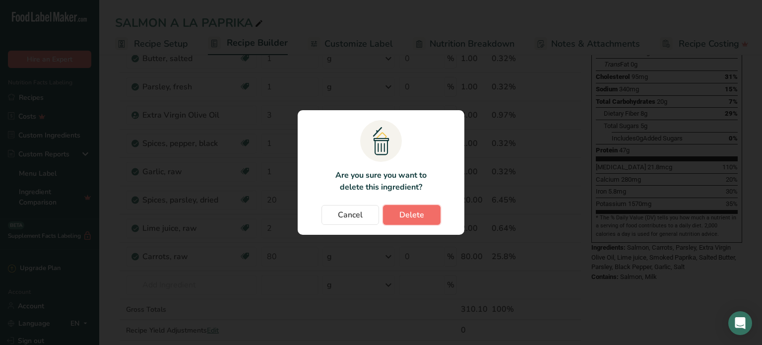
click at [419, 211] on span "Delete" at bounding box center [411, 215] width 25 height 12
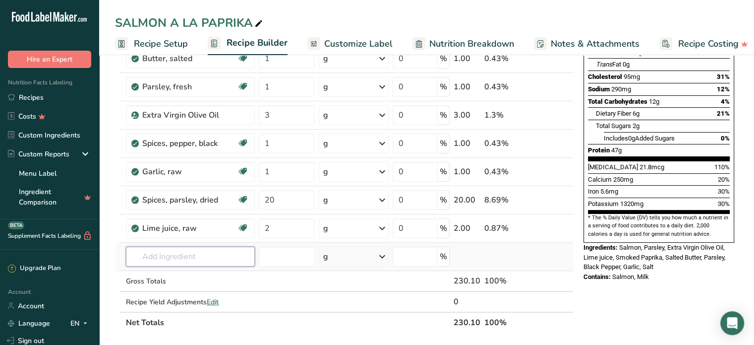
click at [154, 256] on input "text" at bounding box center [190, 257] width 129 height 20
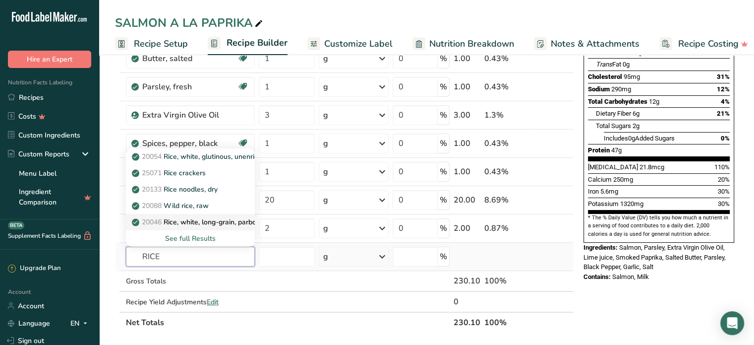
type input "RICE"
click at [220, 220] on p "20046 Rice, white, long-grain, parboiled, enriched, dry" at bounding box center [223, 222] width 178 height 10
type input "Rice, white, long-grain, parboiled, enriched, dry"
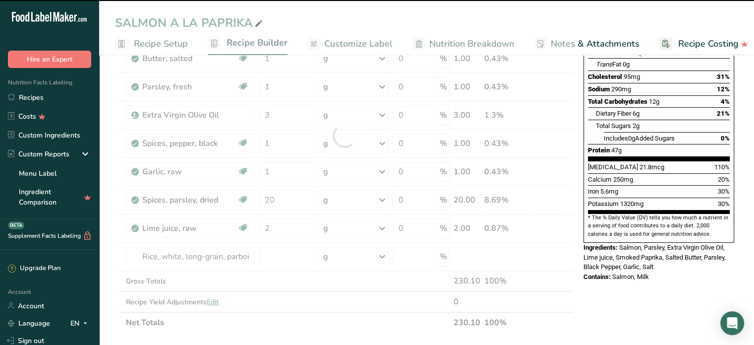
type input "0"
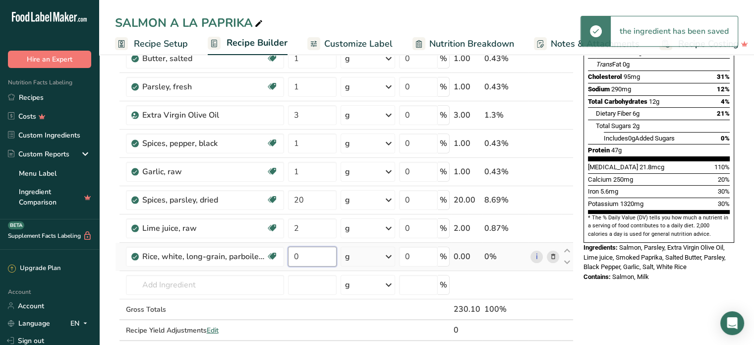
click at [307, 259] on input "0" at bounding box center [312, 257] width 49 height 20
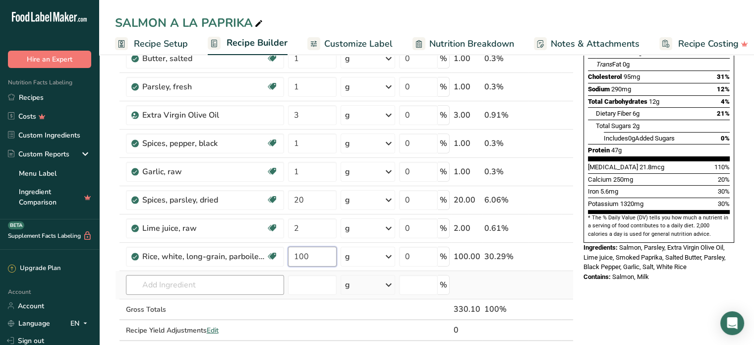
type input "100"
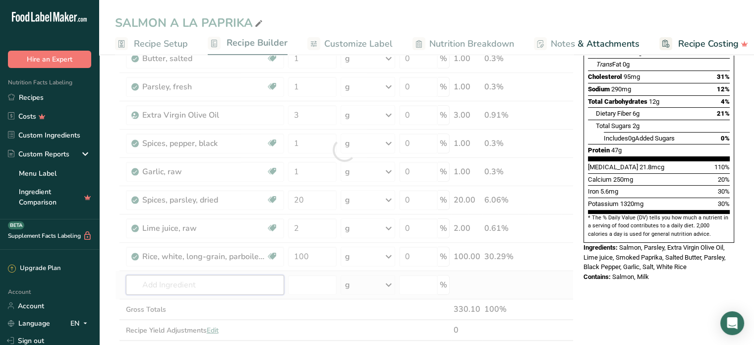
click at [160, 278] on div "Ingredient * Amount * Unit * Waste * .a-a{fill:#347362;}.b-a{fill:#fff;} Grams …" at bounding box center [344, 149] width 459 height 423
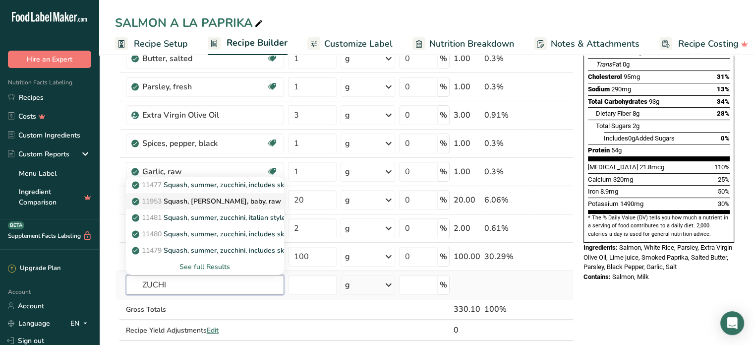
type input "ZUCHI"
click at [234, 199] on p "11953 [PERSON_NAME], [PERSON_NAME], baby, raw" at bounding box center [207, 201] width 147 height 10
type input "Squash, [PERSON_NAME], baby, raw"
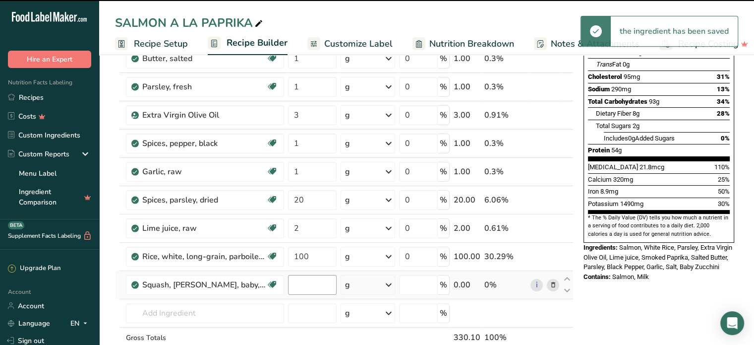
type input "0"
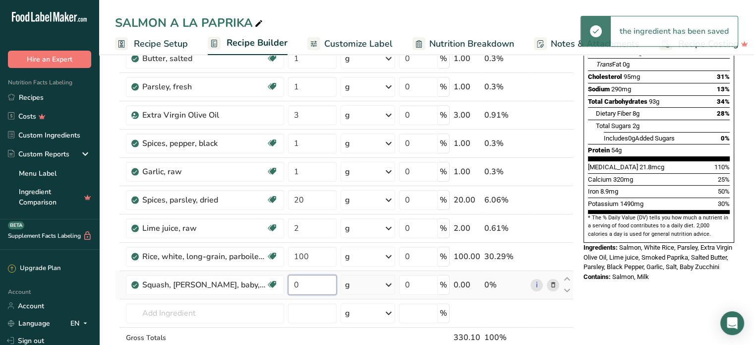
click at [301, 284] on input "0" at bounding box center [312, 285] width 49 height 20
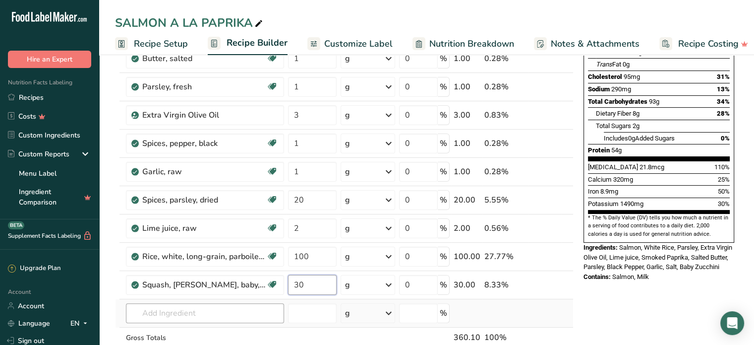
type input "30"
click at [175, 309] on div "Ingredient * Amount * Unit * Waste * .a-a{fill:#347362;}.b-a{fill:#fff;} Grams …" at bounding box center [344, 163] width 459 height 451
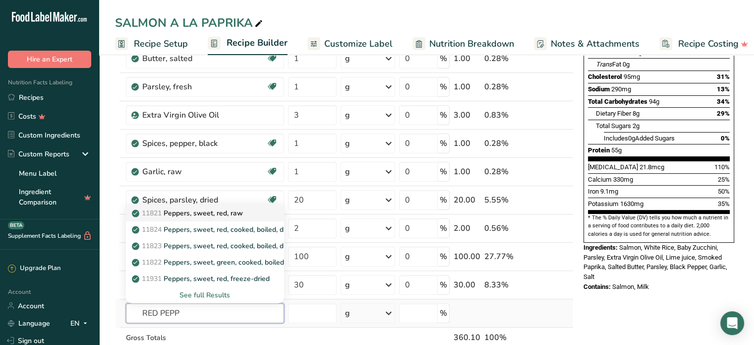
type input "RED PEPP"
click at [224, 213] on p "11821 Peppers, sweet, red, raw" at bounding box center [188, 213] width 109 height 10
type input "Peppers, sweet, red, raw"
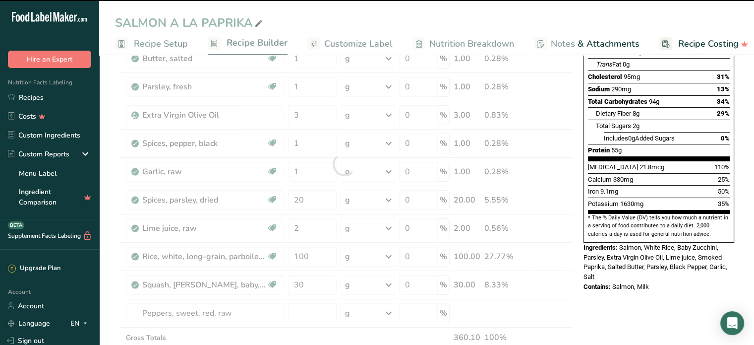
type input "0"
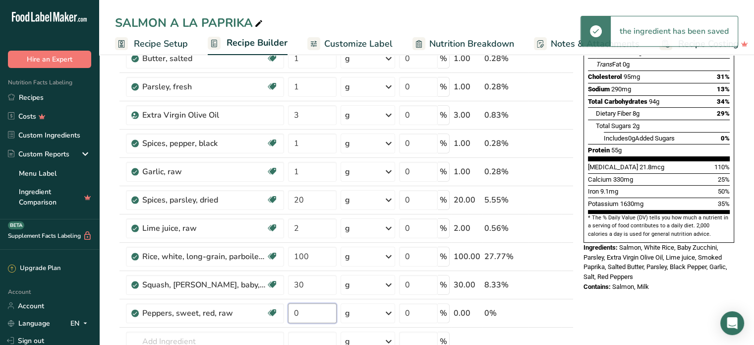
click at [304, 311] on input "0" at bounding box center [312, 313] width 49 height 20
type input "30"
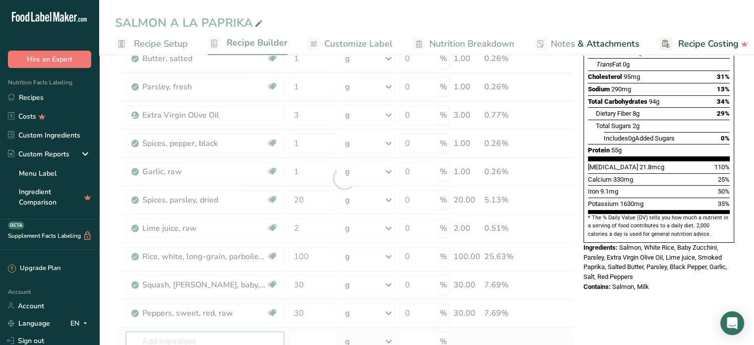
click at [244, 331] on div "Ingredient * Amount * Unit * Waste * .a-a{fill:#347362;}.b-a{fill:#fff;} Grams …" at bounding box center [344, 177] width 459 height 479
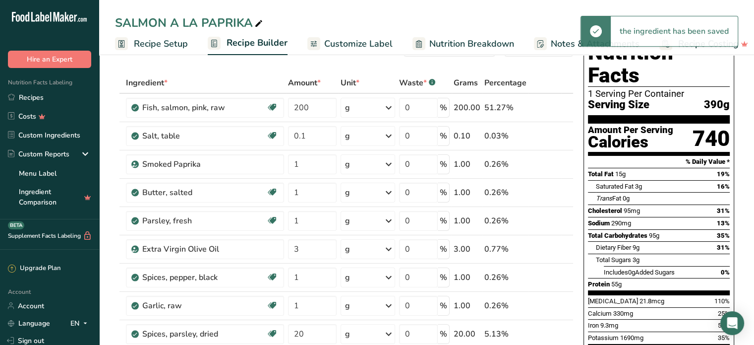
scroll to position [18, 0]
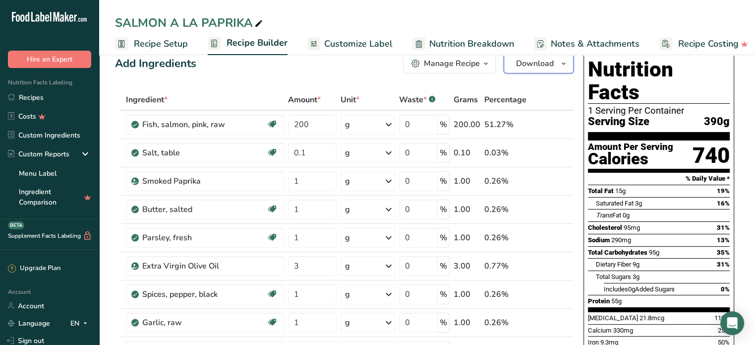
click at [533, 65] on span "Download" at bounding box center [535, 64] width 38 height 12
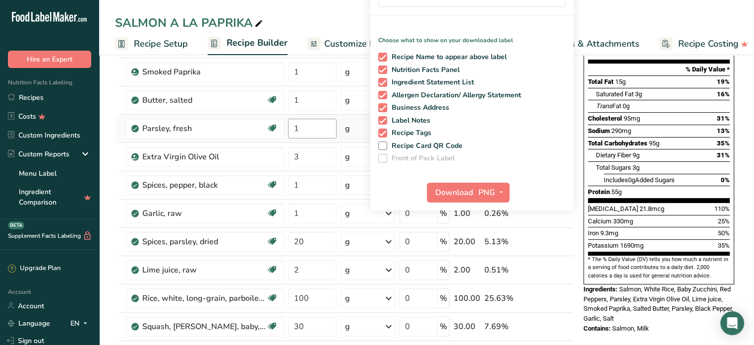
scroll to position [174, 0]
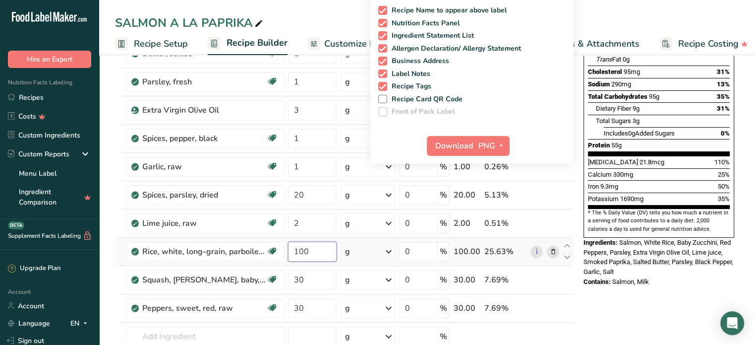
click at [311, 253] on input "100" at bounding box center [312, 252] width 49 height 20
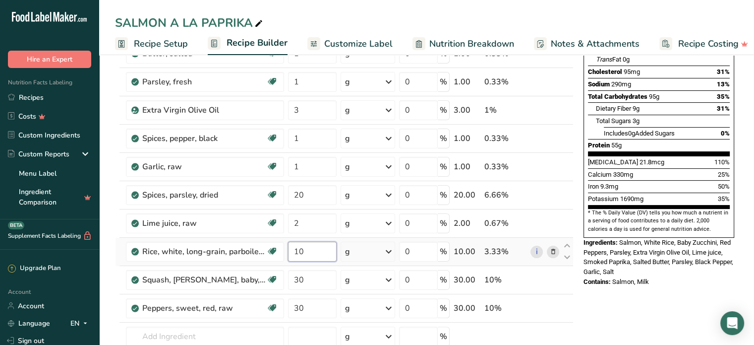
type input "1"
type input "80"
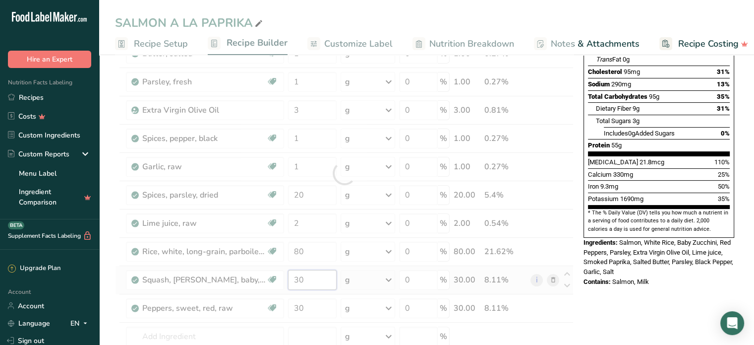
click at [318, 274] on div "Ingredient * Amount * Unit * Waste * .a-a{fill:#347362;}.b-a{fill:#fff;} Grams …" at bounding box center [344, 173] width 459 height 479
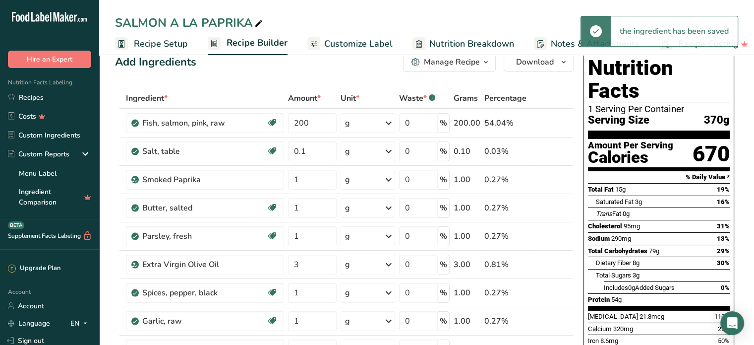
scroll to position [0, 0]
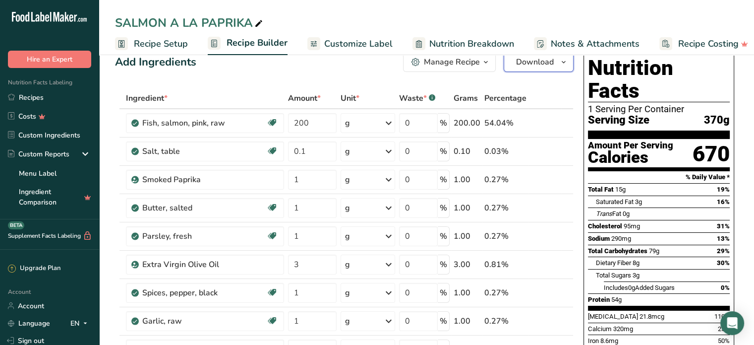
click at [527, 64] on span "Download" at bounding box center [535, 62] width 38 height 12
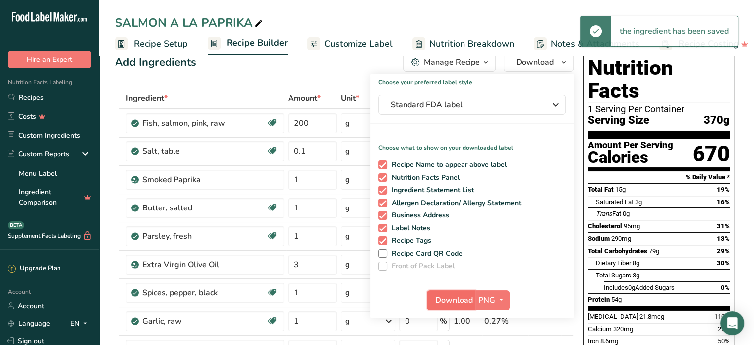
click at [451, 300] on span "Download" at bounding box center [455, 300] width 38 height 12
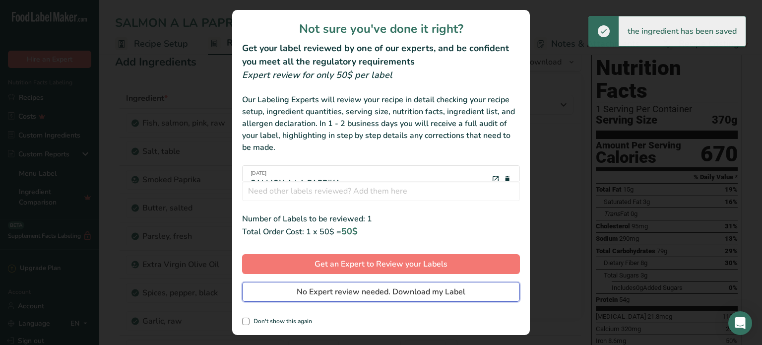
click at [438, 289] on span "No Expert review needed. Download my Label" at bounding box center [381, 292] width 169 height 12
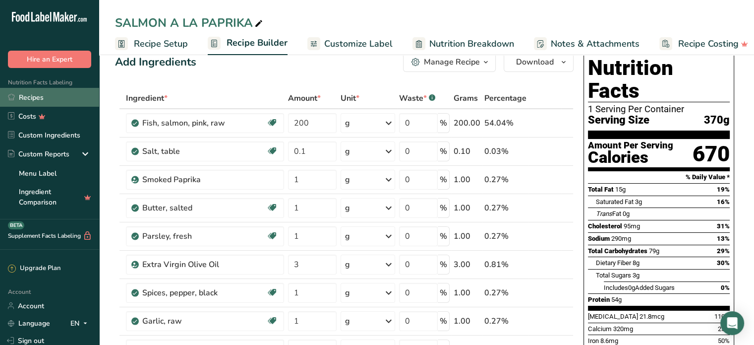
click at [31, 96] on link "Recipes" at bounding box center [49, 97] width 99 height 19
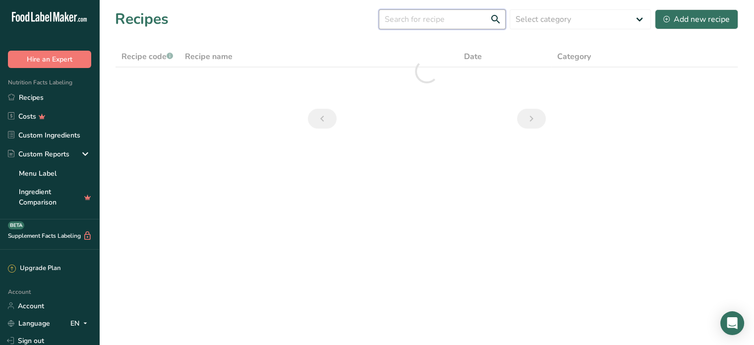
click at [411, 19] on input "text" at bounding box center [442, 19] width 127 height 20
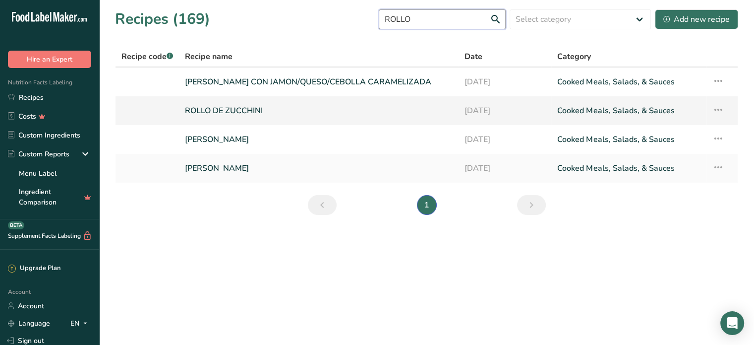
type input "ROLLO"
click at [233, 109] on link "ROLLO DE ZUCCHINI" at bounding box center [319, 110] width 268 height 21
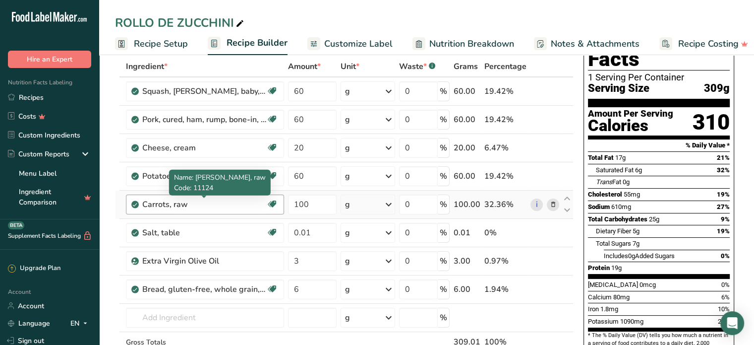
scroll to position [55, 0]
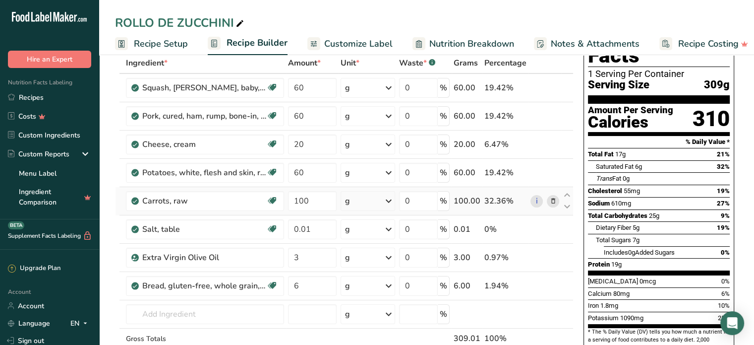
click at [553, 200] on icon at bounding box center [553, 201] width 7 height 10
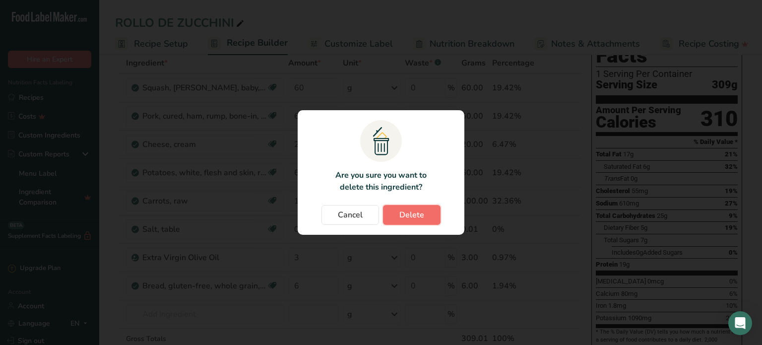
click at [411, 215] on span "Delete" at bounding box center [411, 215] width 25 height 12
type input "0.01"
type input "3"
type input "6"
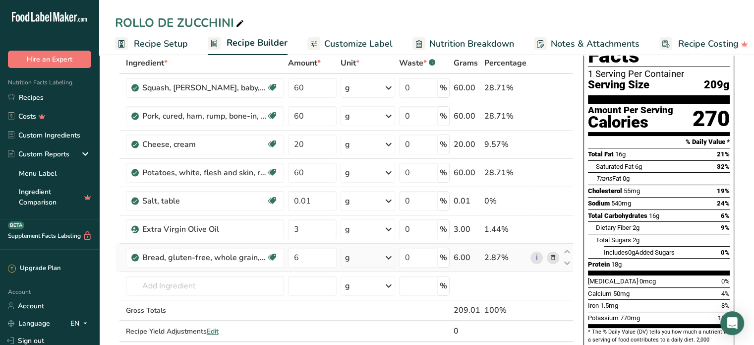
click at [552, 258] on icon at bounding box center [553, 257] width 7 height 10
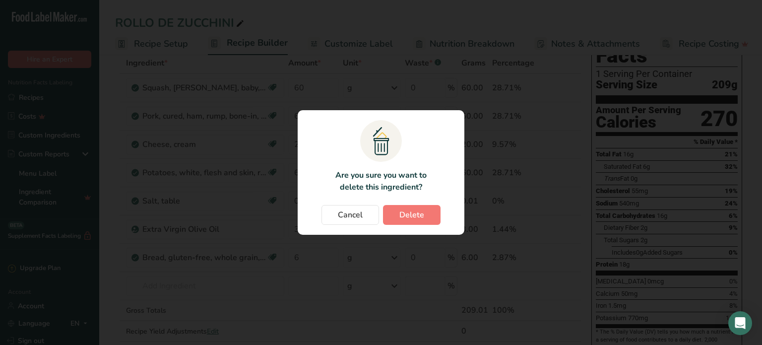
click at [171, 289] on div "Change password modal" at bounding box center [381, 172] width 762 height 345
click at [353, 215] on span "Cancel" at bounding box center [350, 215] width 25 height 12
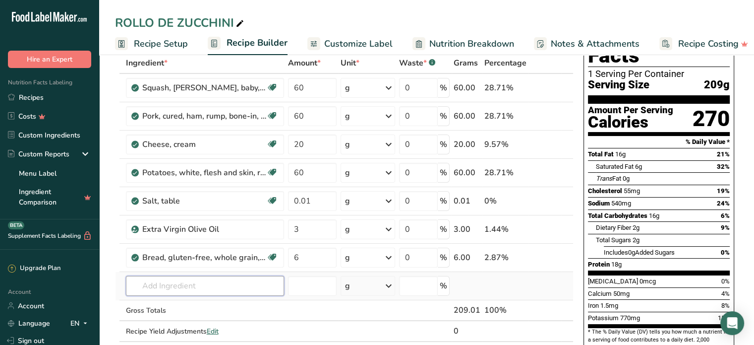
click at [165, 281] on input "text" at bounding box center [205, 286] width 158 height 20
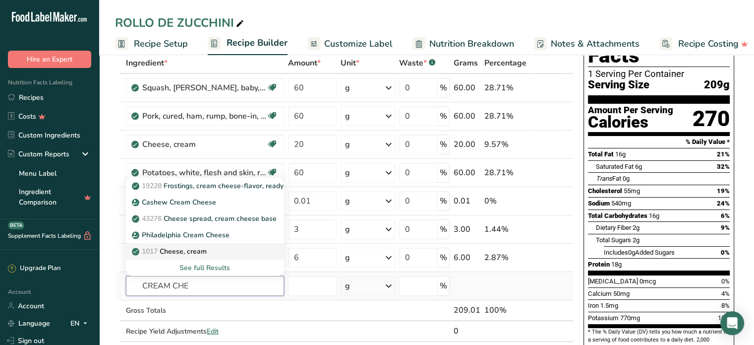
type input "CREAM CHE"
click at [198, 251] on p "1017 Cheese, cream" at bounding box center [170, 251] width 73 height 10
type input "Cheese, cream"
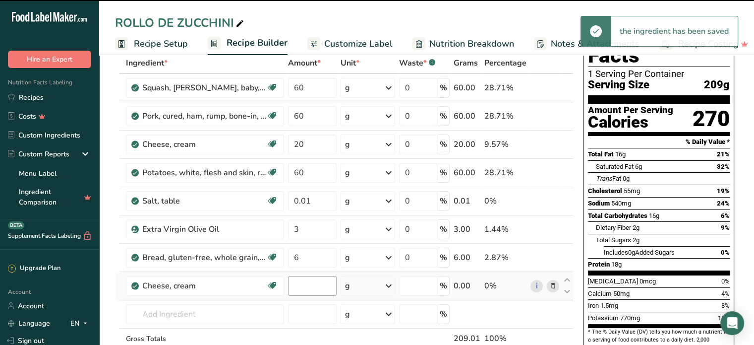
type input "0"
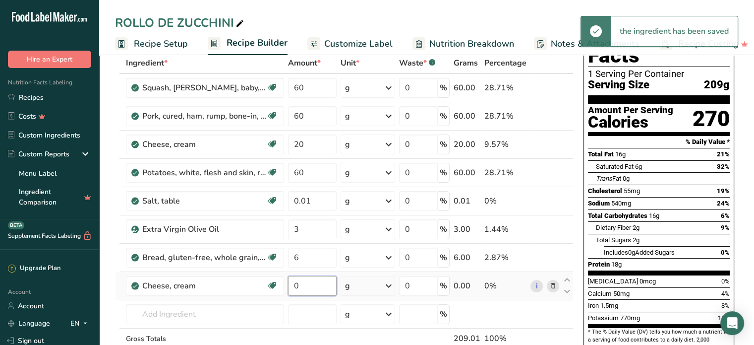
click at [307, 280] on input "0" at bounding box center [312, 286] width 49 height 20
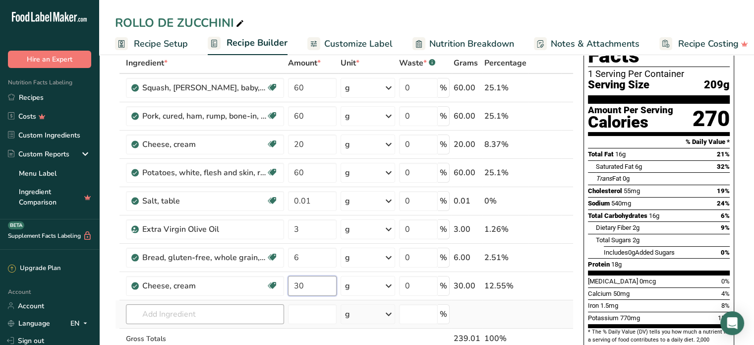
type input "30"
click at [199, 317] on div "Ingredient * Amount * Unit * Waste * .a-a{fill:#347362;}.b-a{fill:#fff;} Grams …" at bounding box center [344, 222] width 459 height 338
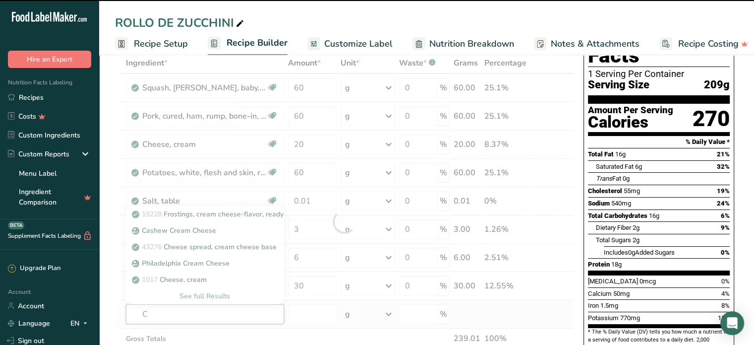
type input "CI"
type input "L"
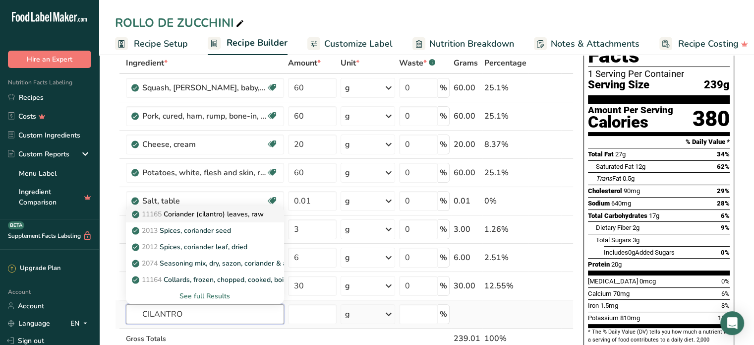
type input "CILANTRO"
click at [217, 212] on p "11165 Coriander (cilantro) leaves, raw" at bounding box center [199, 214] width 130 height 10
type input "Coriander (cilantro) leaves, raw"
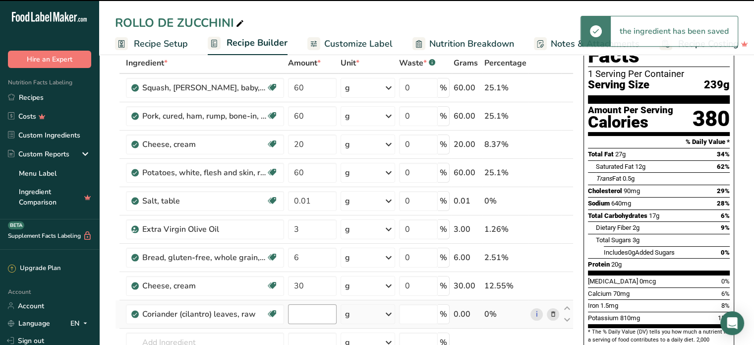
type input "0"
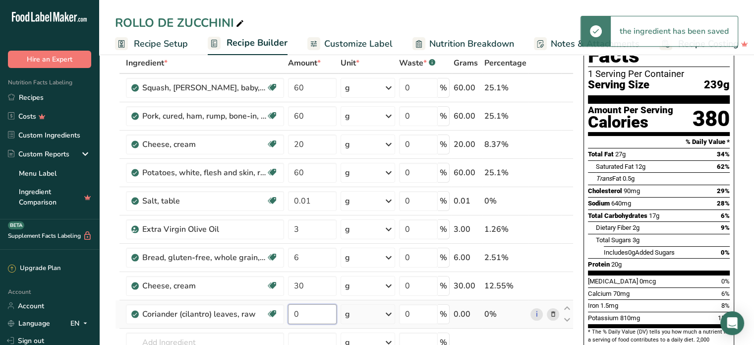
click at [304, 312] on input "0" at bounding box center [312, 314] width 49 height 20
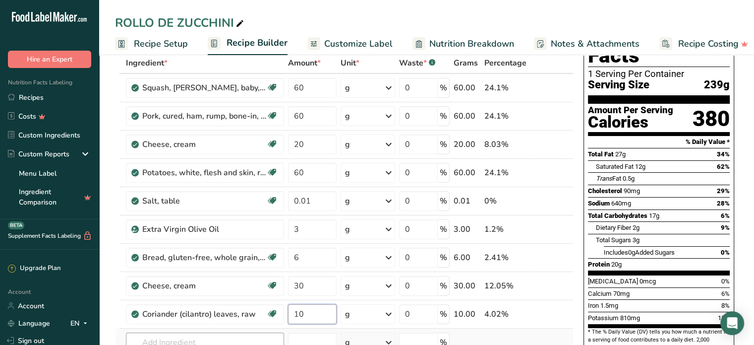
type input "10"
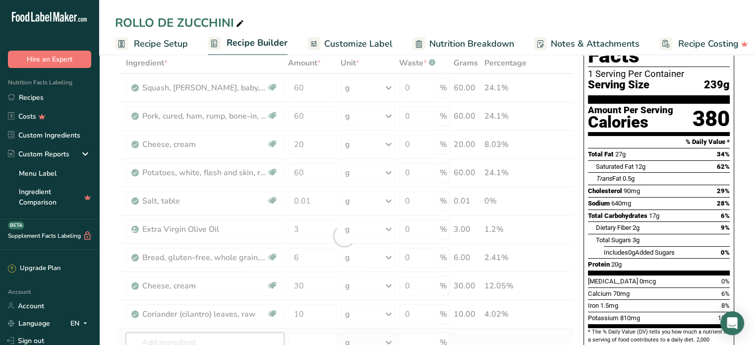
click at [175, 342] on div "Ingredient * Amount * Unit * Waste * .a-a{fill:#347362;}.b-a{fill:#fff;} Grams …" at bounding box center [344, 236] width 459 height 366
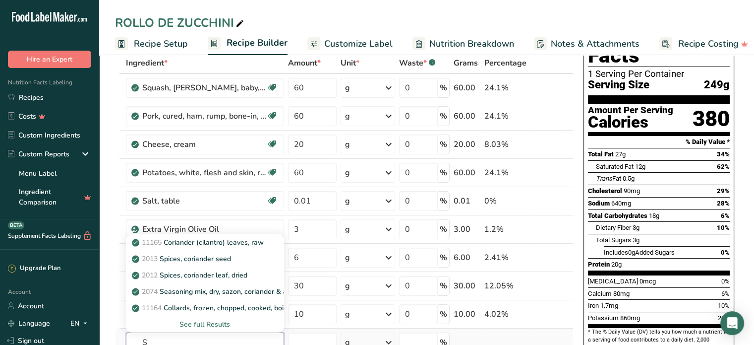
scroll to position [56, 0]
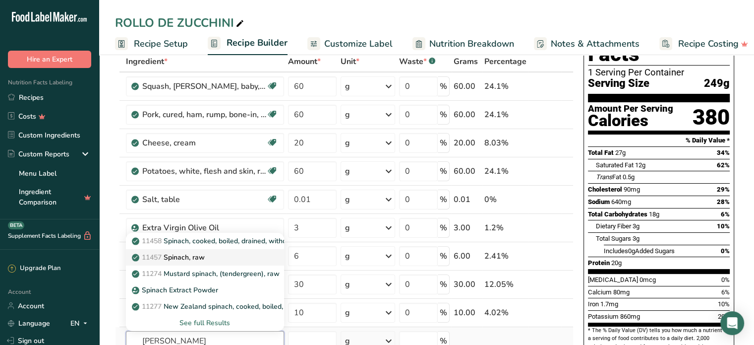
type input "SPINA"
click at [199, 253] on p "11457 Spinach, raw" at bounding box center [169, 257] width 71 height 10
type input "Spinach, raw"
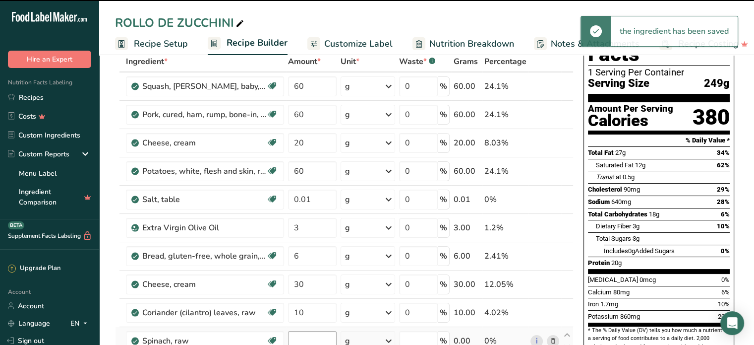
type input "0"
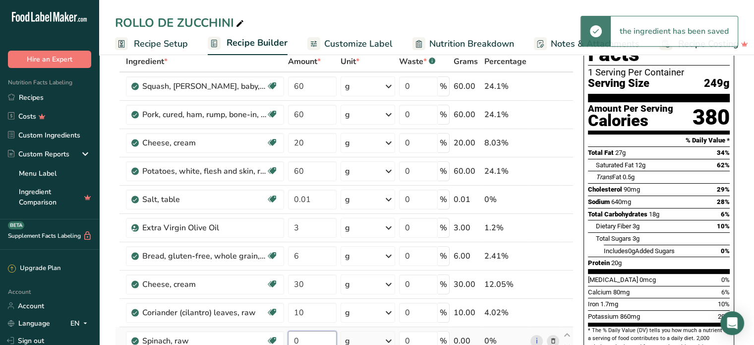
click at [310, 336] on input "0" at bounding box center [312, 341] width 49 height 20
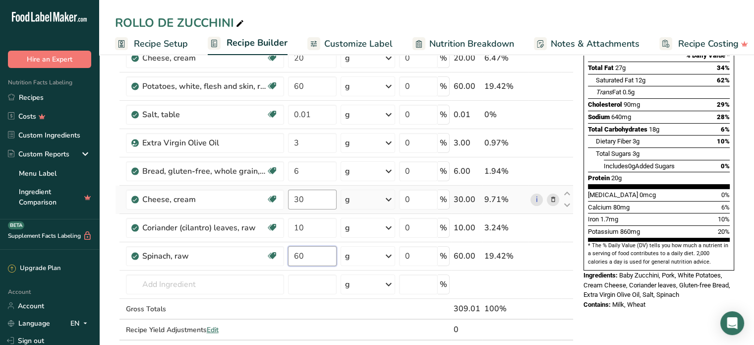
scroll to position [141, 0]
type input "60"
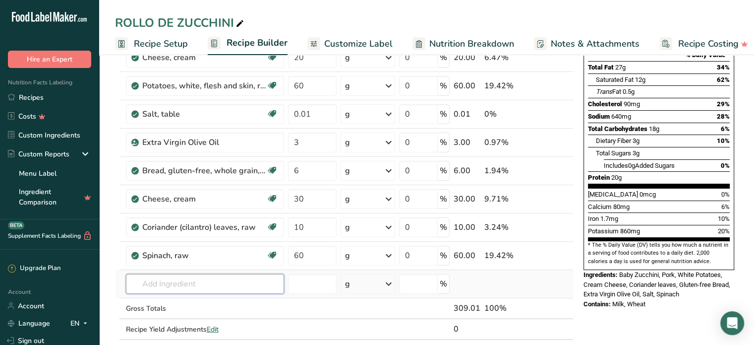
click at [195, 287] on div "Ingredient * Amount * Unit * Waste * .a-a{fill:#347362;}.b-a{fill:#fff;} Grams …" at bounding box center [344, 163] width 459 height 394
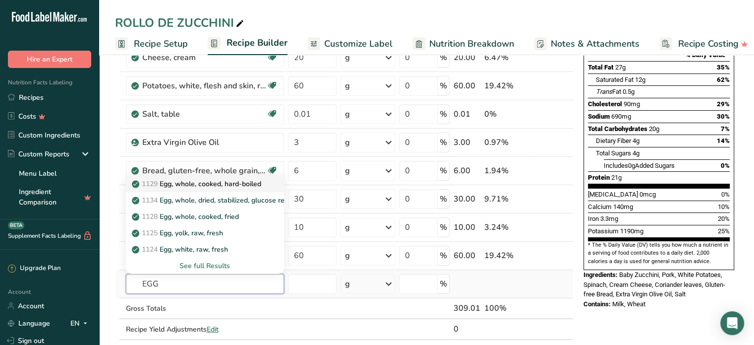
type input "EGG"
click at [216, 180] on p "1129 Egg, whole, cooked, hard-boiled" at bounding box center [197, 184] width 127 height 10
type input "Egg, whole, cooked, hard-boiled"
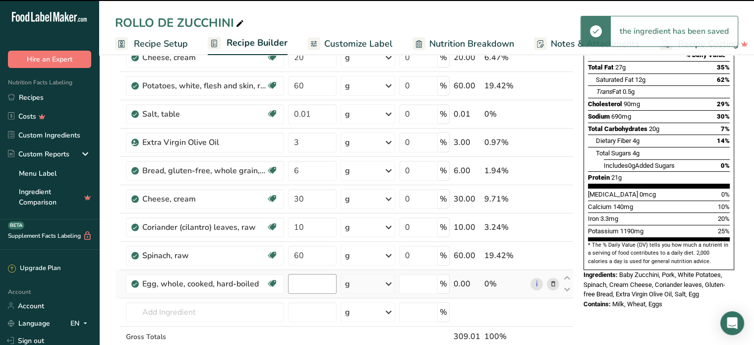
type input "0"
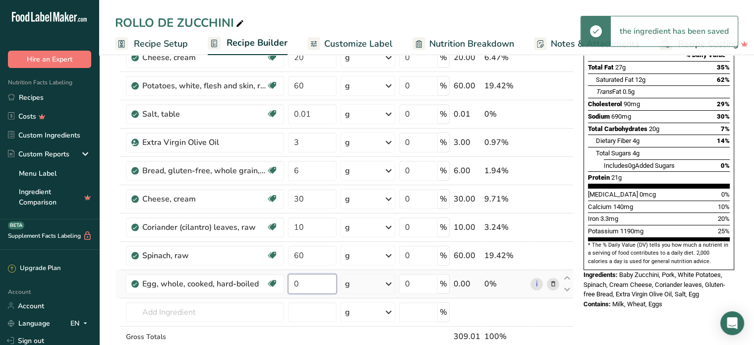
click at [306, 284] on input "0" at bounding box center [312, 284] width 49 height 20
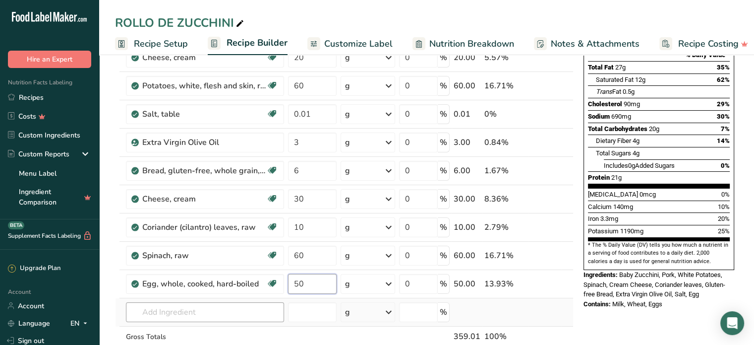
type input "50"
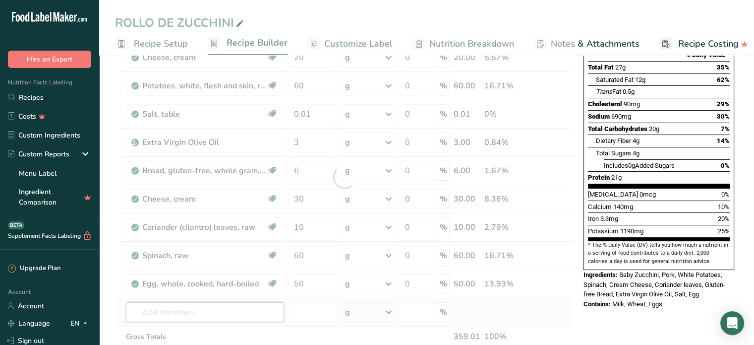
click at [244, 308] on div "Ingredient * Amount * Unit * Waste * .a-a{fill:#347362;}.b-a{fill:#fff;} Grams …" at bounding box center [344, 177] width 459 height 423
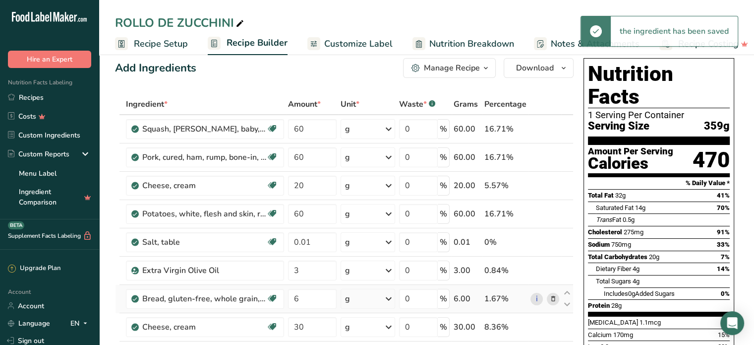
scroll to position [0, 0]
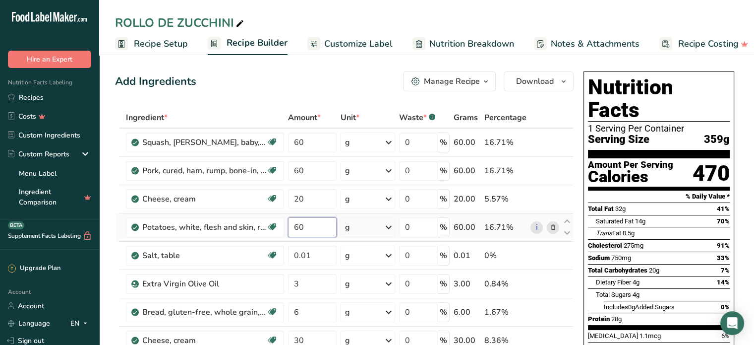
click at [310, 225] on input "60" at bounding box center [312, 227] width 49 height 20
type input "6"
type input "100"
click at [313, 255] on div "Ingredient * Amount * Unit * Waste * .a-a{fill:#347362;}.b-a{fill:#fff;} Grams …" at bounding box center [344, 318] width 459 height 423
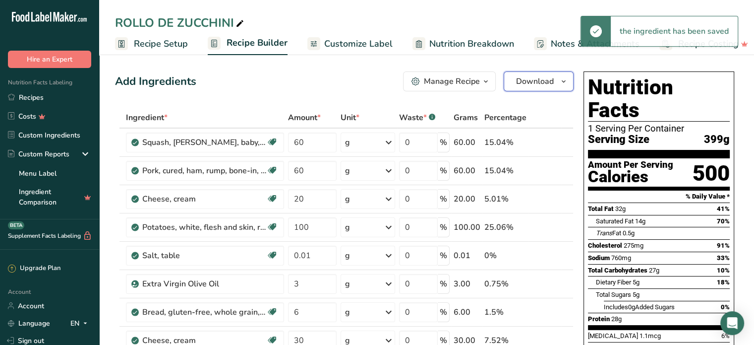
click at [545, 80] on span "Download" at bounding box center [535, 81] width 38 height 12
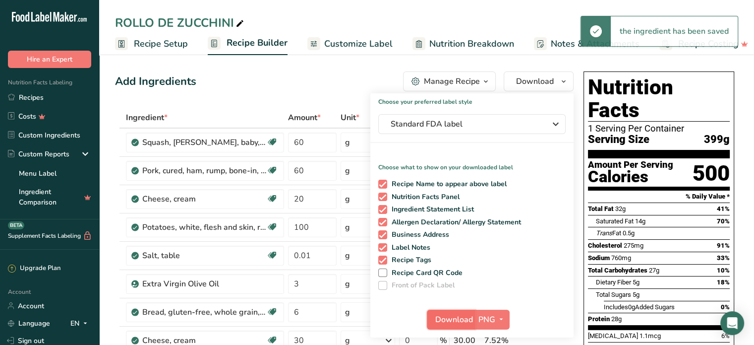
click at [463, 321] on span "Download" at bounding box center [455, 319] width 38 height 12
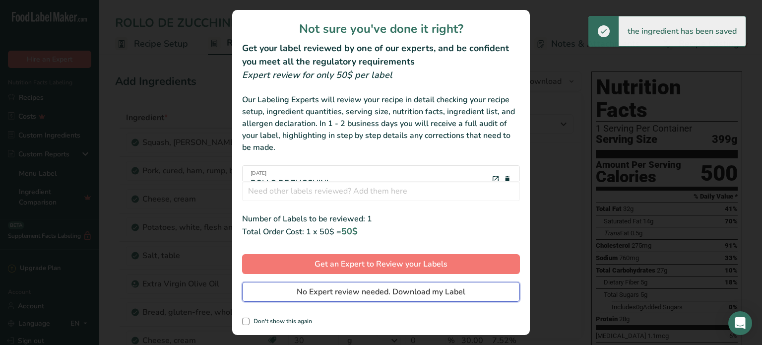
click at [439, 290] on span "No Expert review needed. Download my Label" at bounding box center [381, 292] width 169 height 12
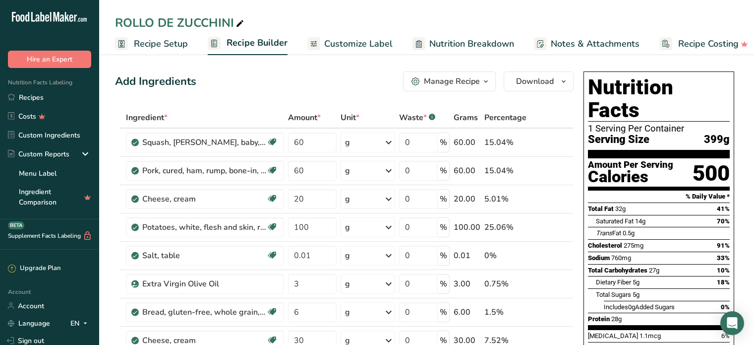
click at [36, 96] on link "Recipes" at bounding box center [49, 97] width 99 height 19
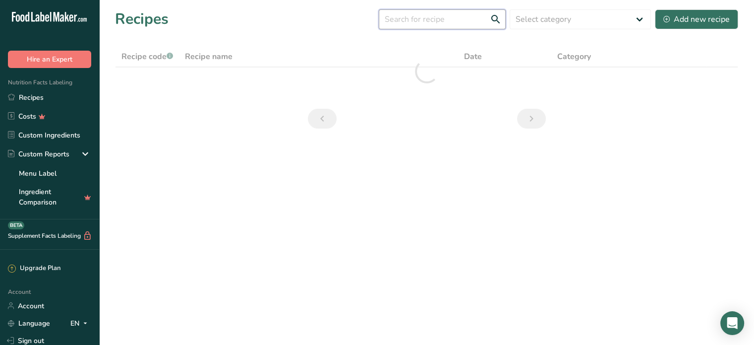
click at [398, 20] on input "text" at bounding box center [442, 19] width 127 height 20
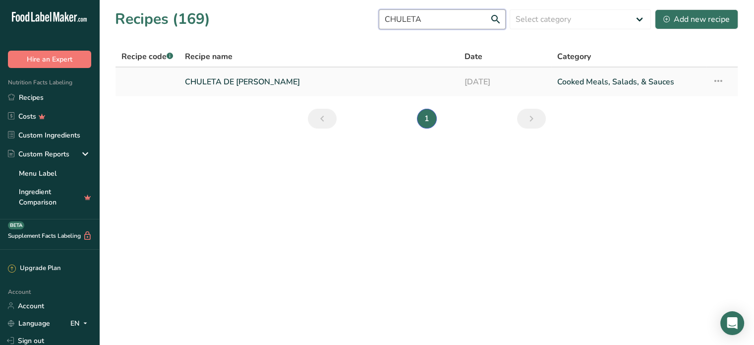
type input "CHULETA"
click at [258, 76] on link "CHULETA DE [PERSON_NAME]" at bounding box center [318, 81] width 267 height 21
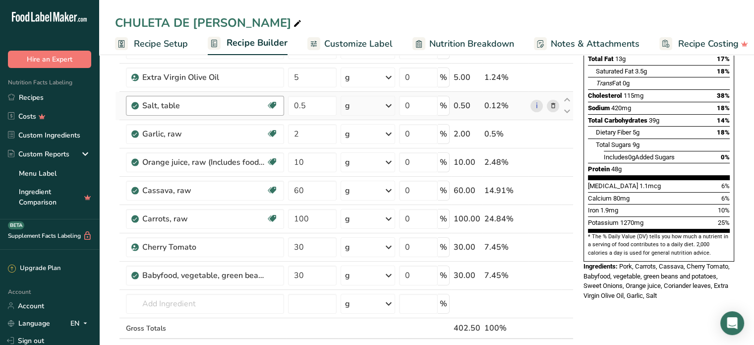
scroll to position [146, 0]
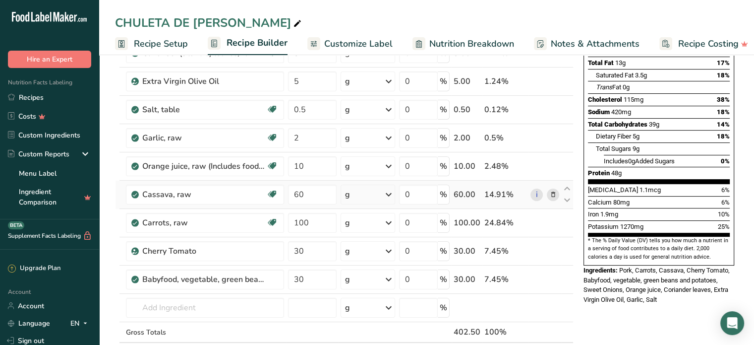
click at [556, 192] on icon at bounding box center [553, 194] width 7 height 10
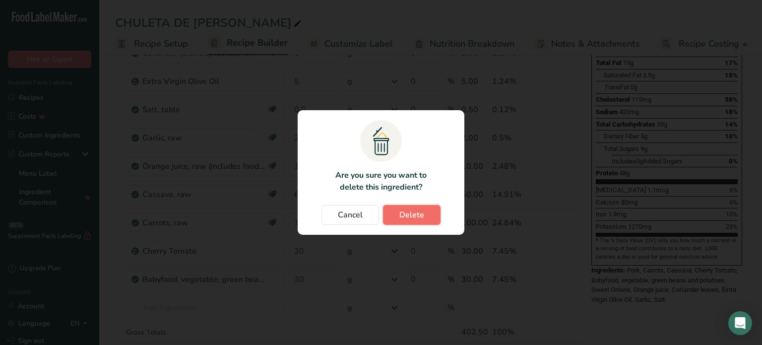
click at [416, 211] on span "Delete" at bounding box center [411, 215] width 25 height 12
type input "100"
type input "30"
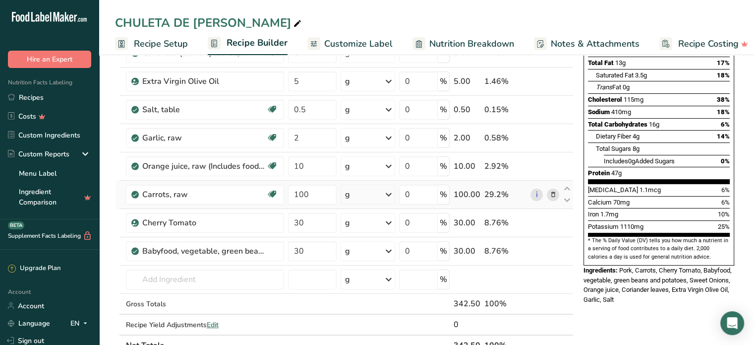
click at [557, 193] on span at bounding box center [553, 194] width 12 height 12
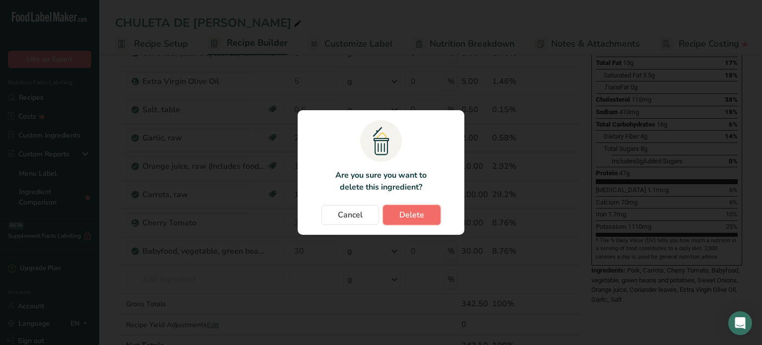
click at [414, 209] on span "Delete" at bounding box center [411, 215] width 25 height 12
type input "30"
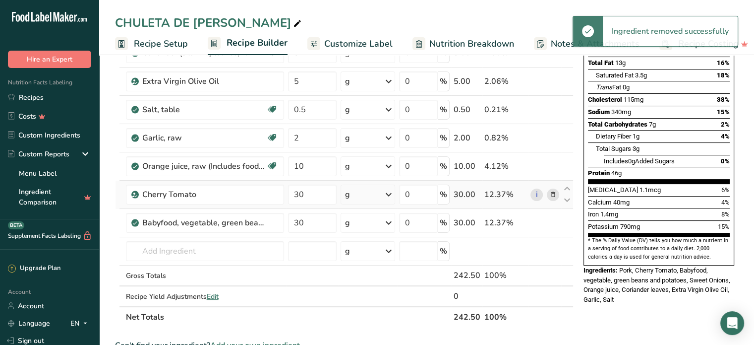
click at [550, 194] on icon at bounding box center [553, 194] width 7 height 10
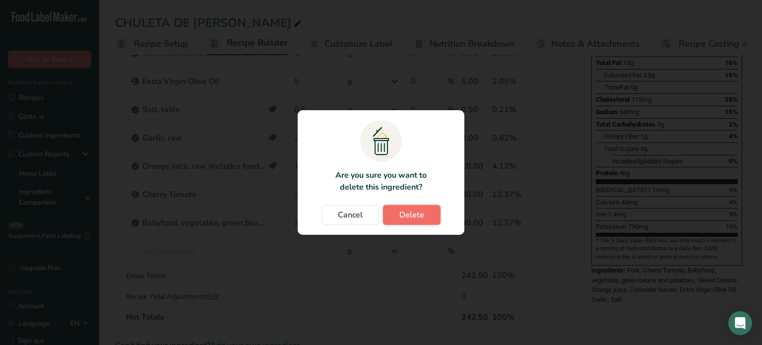
click at [427, 210] on button "Delete" at bounding box center [412, 215] width 58 height 20
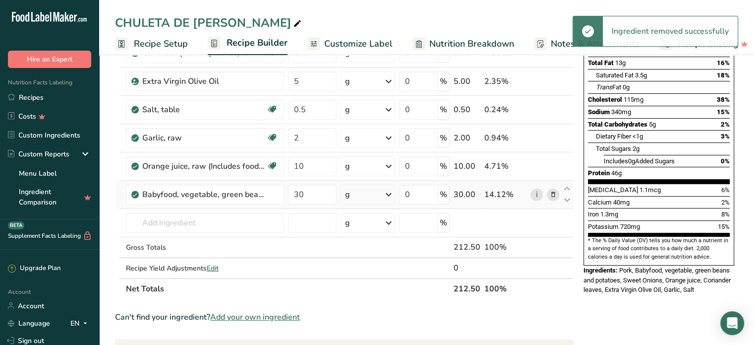
click at [550, 196] on icon at bounding box center [553, 194] width 7 height 10
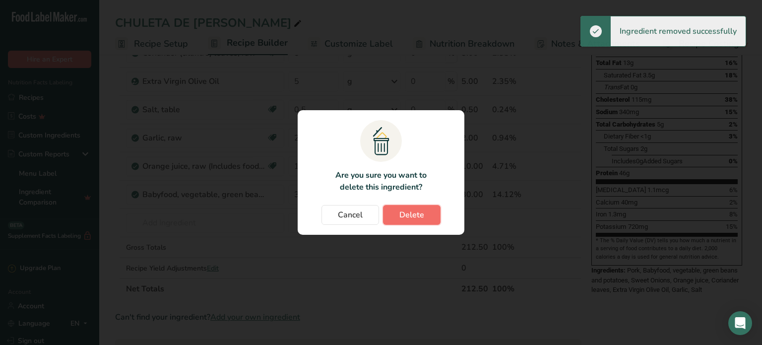
click at [414, 211] on span "Delete" at bounding box center [411, 215] width 25 height 12
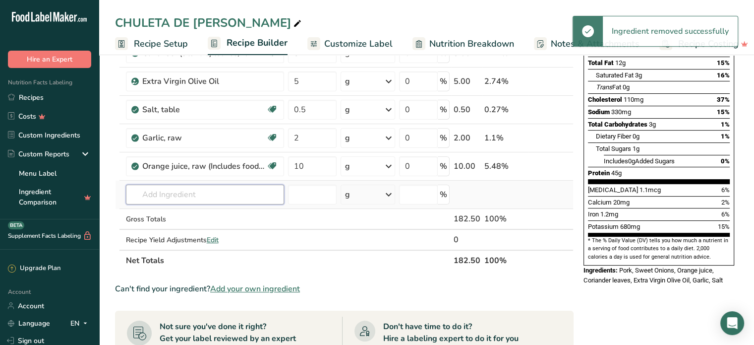
click at [169, 192] on input "text" at bounding box center [205, 195] width 158 height 20
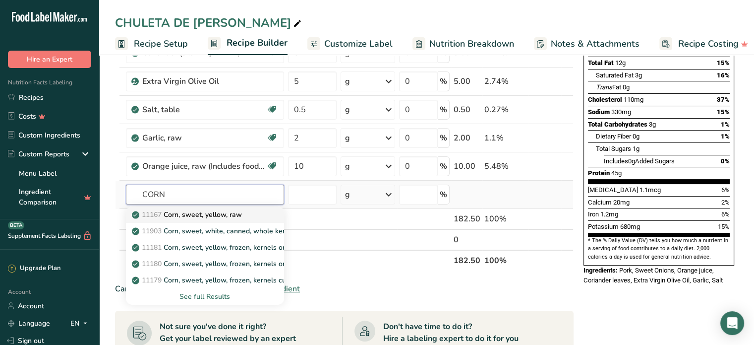
type input "CORN"
click at [209, 212] on p "11167 Corn, sweet, yellow, raw" at bounding box center [188, 214] width 108 height 10
type input "Corn, sweet, yellow, raw"
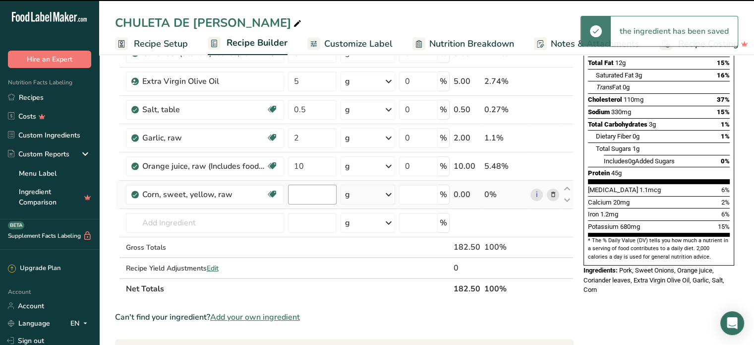
type input "0"
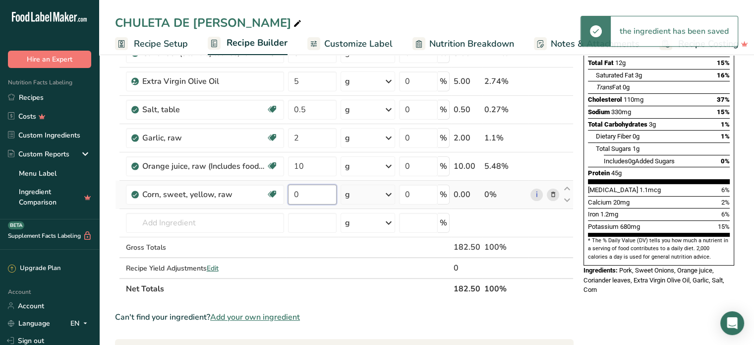
click at [314, 194] on input "0" at bounding box center [312, 195] width 49 height 20
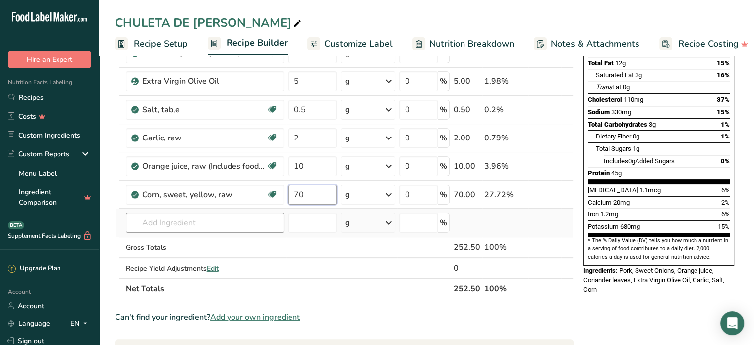
type input "70"
click at [148, 225] on div "Ingredient * Amount * Unit * Waste * .a-a{fill:#347362;}.b-a{fill:#fff;} Grams …" at bounding box center [344, 130] width 459 height 338
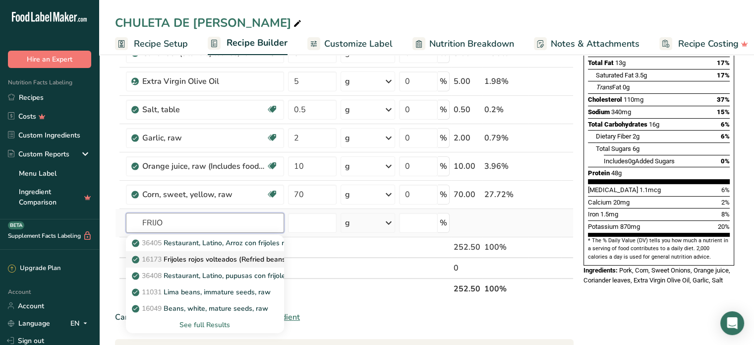
type input "FRIJO"
click at [200, 255] on p "16173 Frijoles rojos volteados (Refried beans, red, canned)" at bounding box center [231, 259] width 195 height 10
type input "Frijoles rojos volteados (Refried beans, red, canned)"
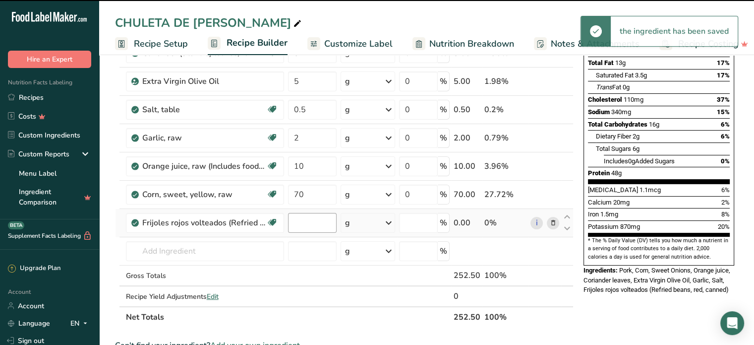
type input "0"
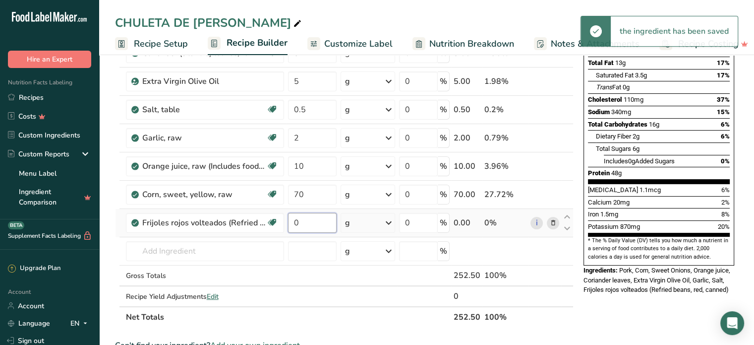
click at [313, 219] on input "0" at bounding box center [312, 223] width 49 height 20
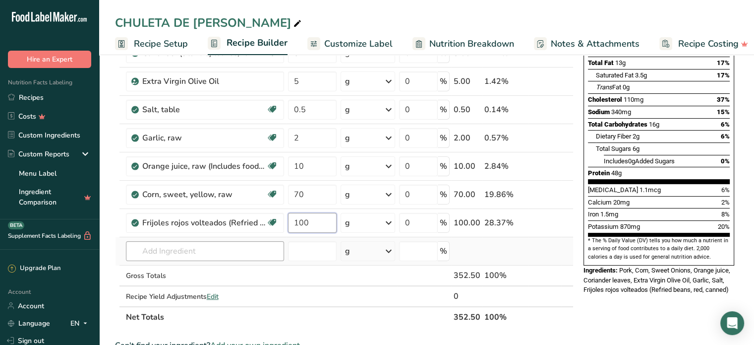
type input "100"
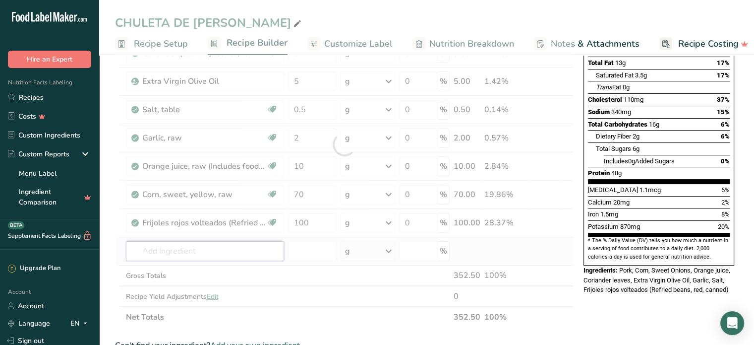
click at [222, 251] on div "Ingredient * Amount * Unit * Waste * .a-a{fill:#347362;}.b-a{fill:#fff;} Grams …" at bounding box center [344, 144] width 459 height 366
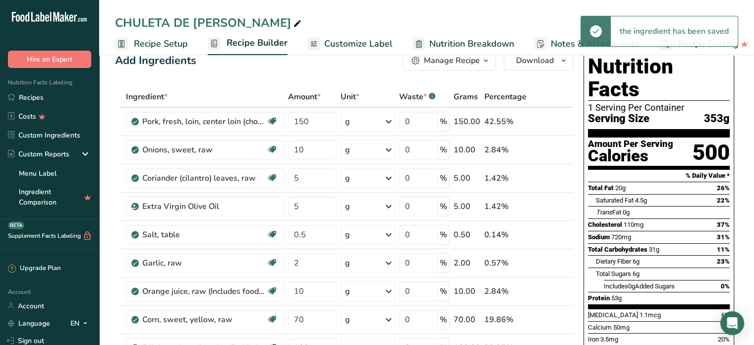
scroll to position [0, 0]
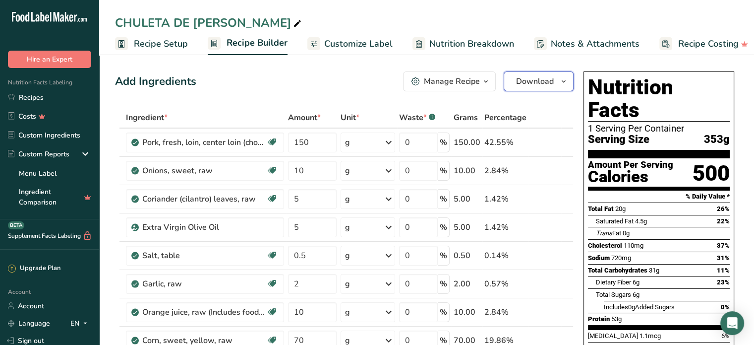
click at [540, 84] on span "Download" at bounding box center [535, 81] width 38 height 12
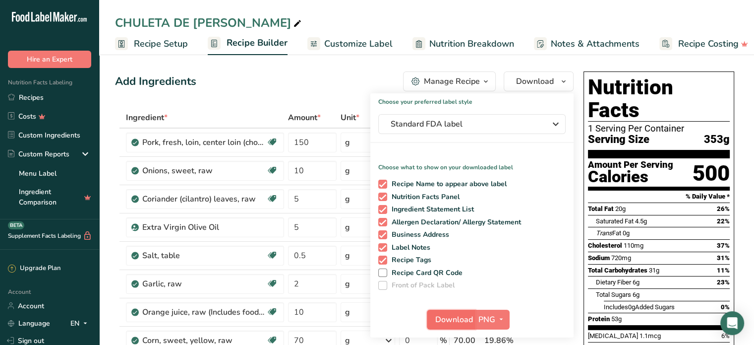
click at [459, 318] on span "Download" at bounding box center [455, 319] width 38 height 12
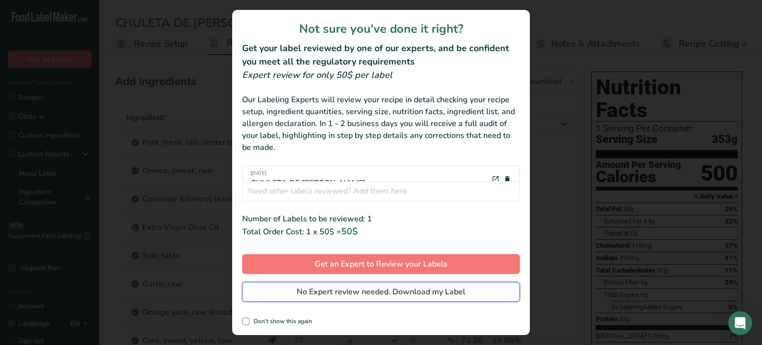
click at [437, 293] on span "No Expert review needed. Download my Label" at bounding box center [381, 292] width 169 height 12
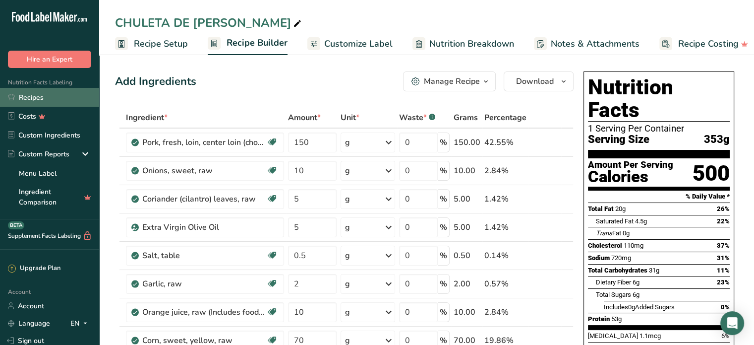
click at [29, 98] on link "Recipes" at bounding box center [49, 97] width 99 height 19
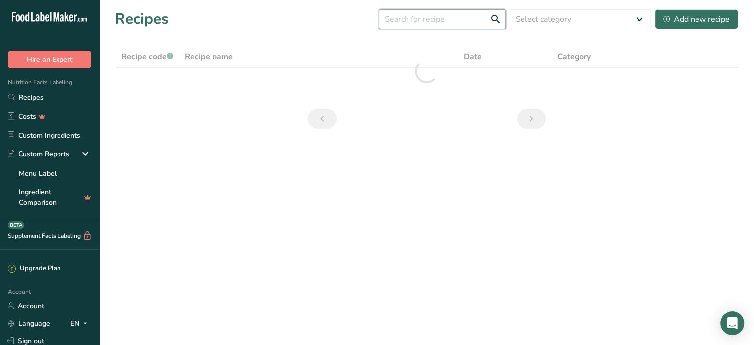
click at [400, 23] on input "text" at bounding box center [442, 19] width 127 height 20
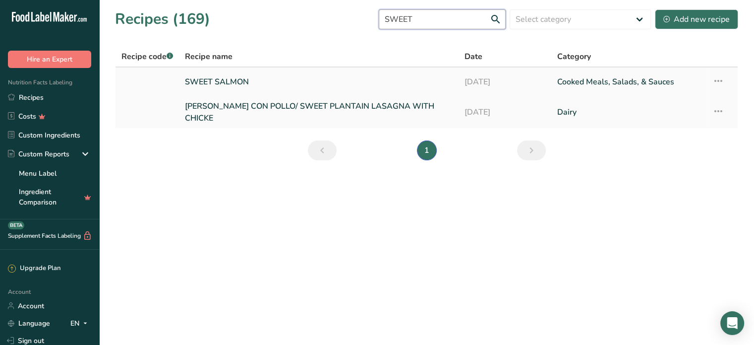
type input "SWEET"
click at [227, 79] on link "SWEET SALMON" at bounding box center [318, 81] width 267 height 21
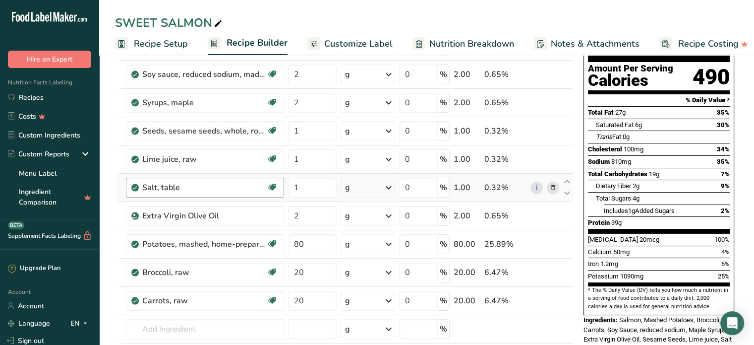
scroll to position [97, 0]
click at [554, 246] on icon at bounding box center [553, 244] width 7 height 10
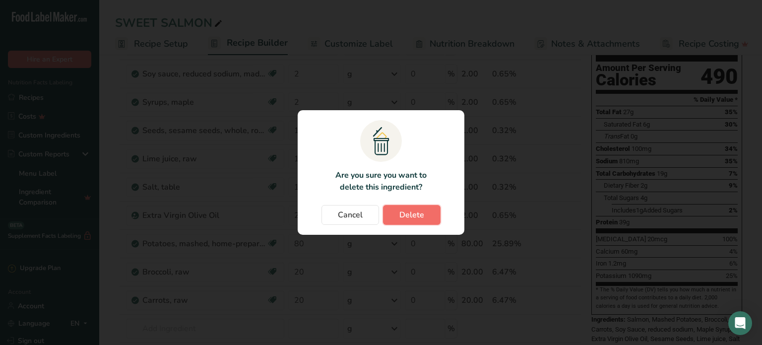
click at [433, 212] on button "Delete" at bounding box center [412, 215] width 58 height 20
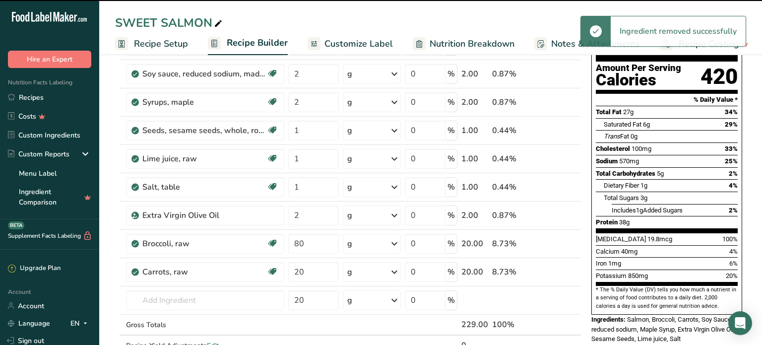
type input "20"
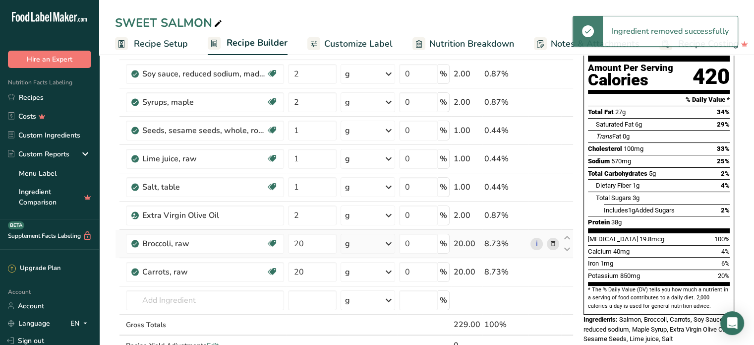
click at [554, 240] on icon at bounding box center [553, 244] width 7 height 10
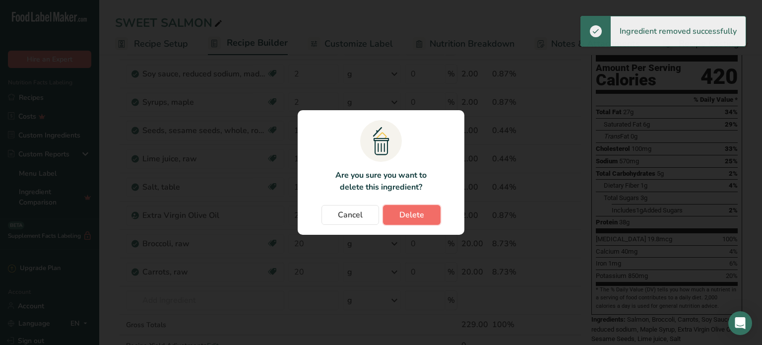
click at [420, 207] on button "Delete" at bounding box center [412, 215] width 58 height 20
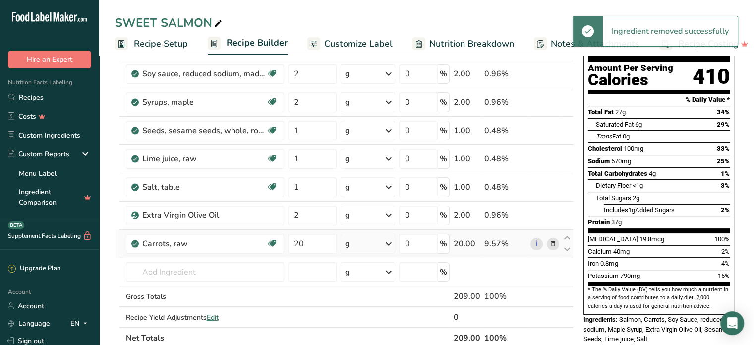
click at [555, 242] on icon at bounding box center [553, 244] width 7 height 10
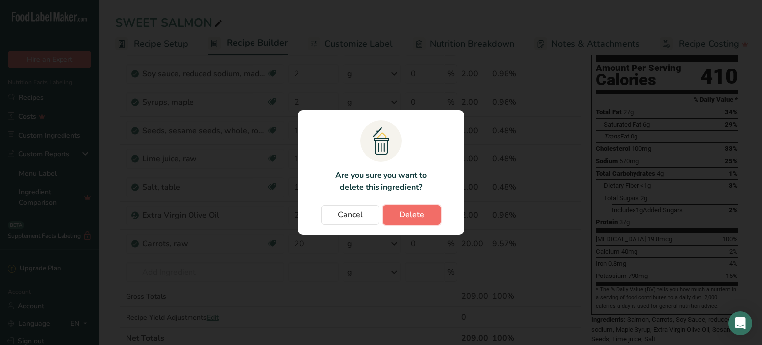
click at [415, 215] on span "Delete" at bounding box center [411, 215] width 25 height 12
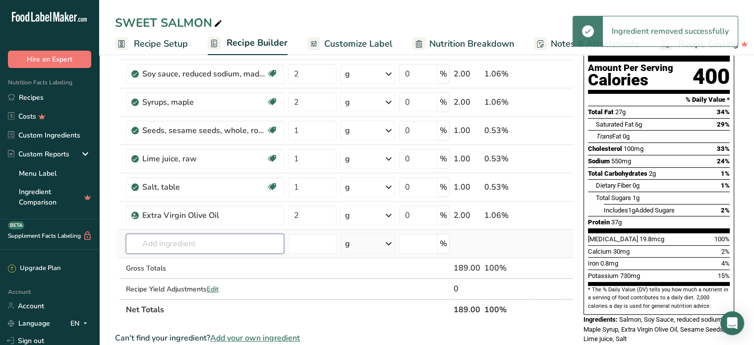
click at [172, 242] on input "text" at bounding box center [205, 244] width 158 height 20
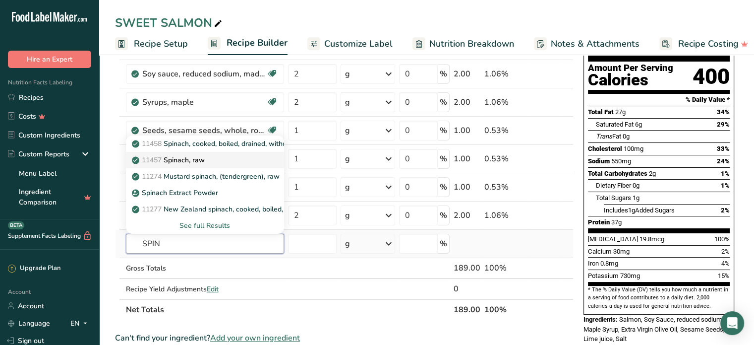
type input "SPIN"
click at [195, 160] on p "11457 Spinach, raw" at bounding box center [169, 160] width 71 height 10
type input "Spinach, raw"
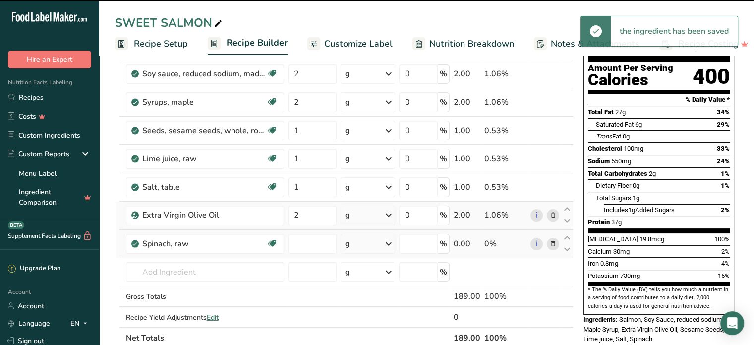
type input "0"
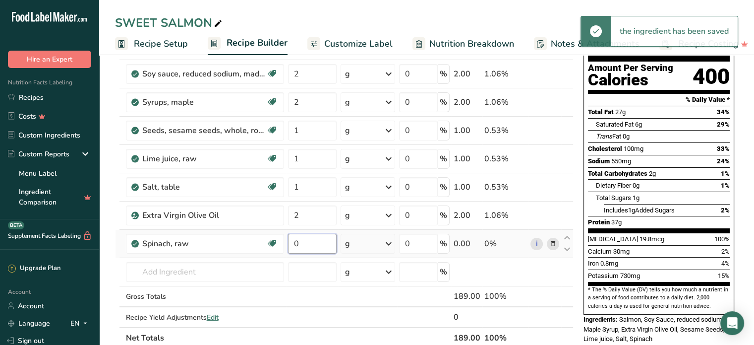
click at [309, 243] on input "0" at bounding box center [312, 244] width 49 height 20
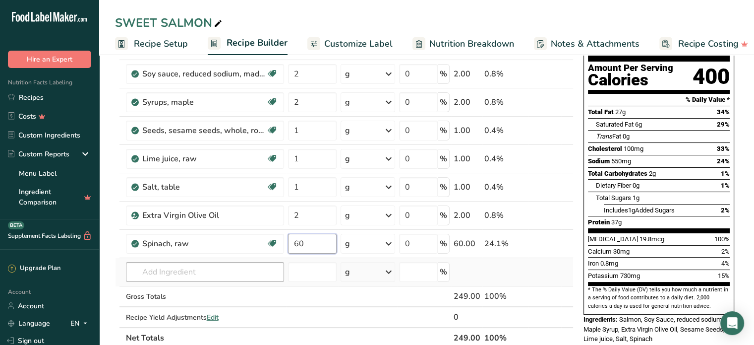
type input "60"
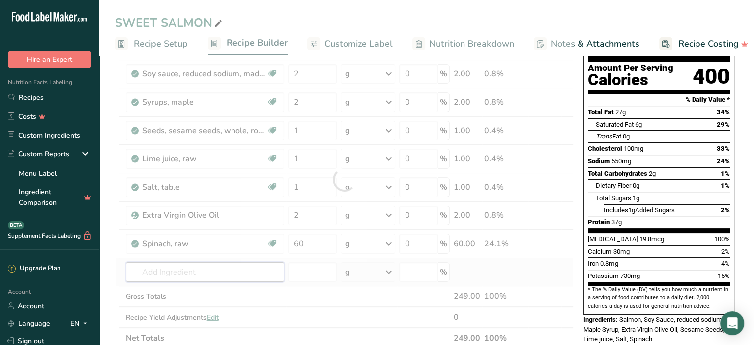
click at [157, 277] on div "Ingredient * Amount * Unit * Waste * .a-a{fill:#347362;}.b-a{fill:#fff;} Grams …" at bounding box center [344, 179] width 459 height 338
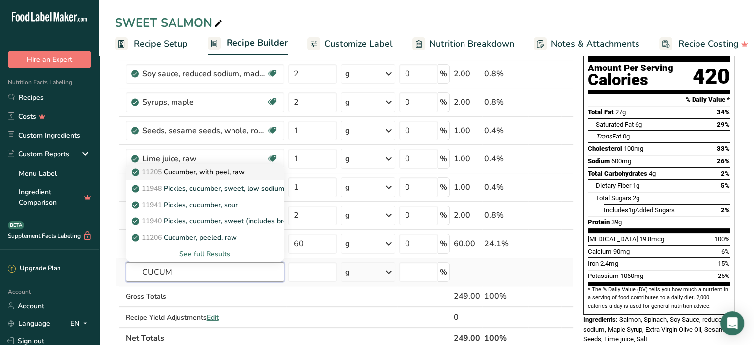
type input "CUCUM"
click at [222, 172] on p "11205 Cucumber, with peel, raw" at bounding box center [189, 172] width 111 height 10
type input "Cucumber, with peel, raw"
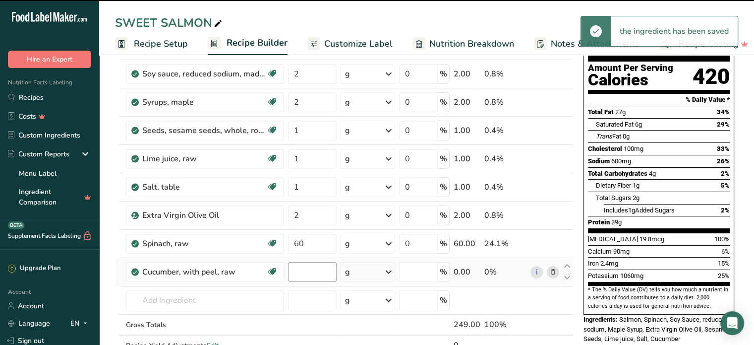
type input "0"
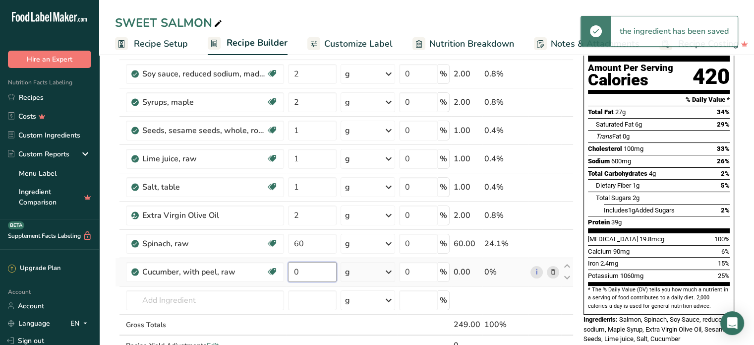
click at [306, 275] on input "0" at bounding box center [312, 272] width 49 height 20
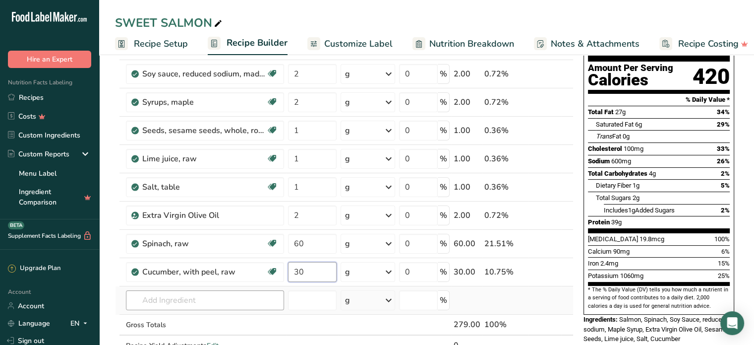
type input "30"
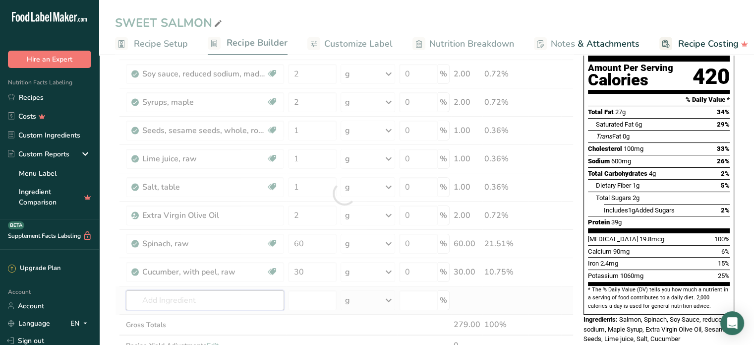
click at [201, 299] on div "Ingredient * Amount * Unit * Waste * .a-a{fill:#347362;}.b-a{fill:#fff;} Grams …" at bounding box center [344, 193] width 459 height 366
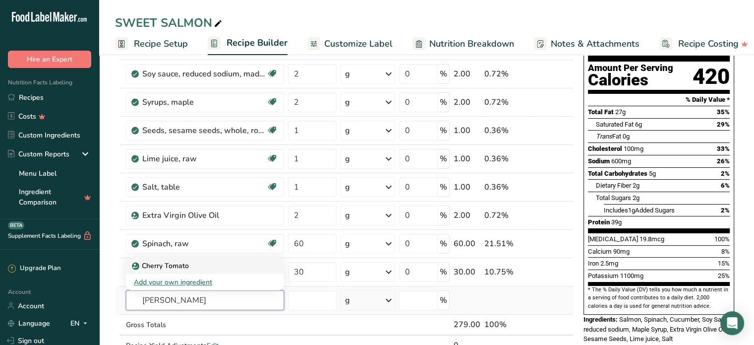
type input "[PERSON_NAME]"
click at [178, 263] on p "Cherry Tomato" at bounding box center [161, 265] width 55 height 10
type input "Cherry Tomato"
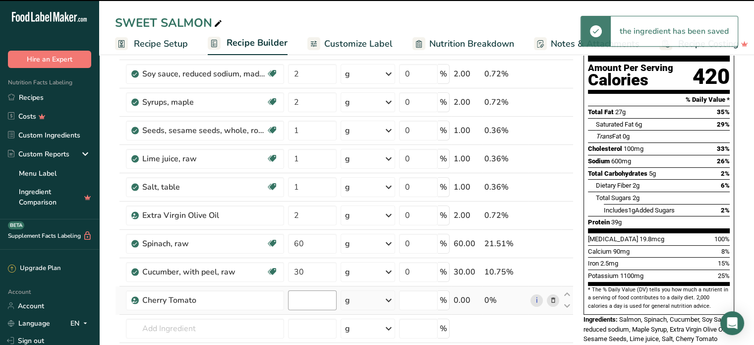
type input "0"
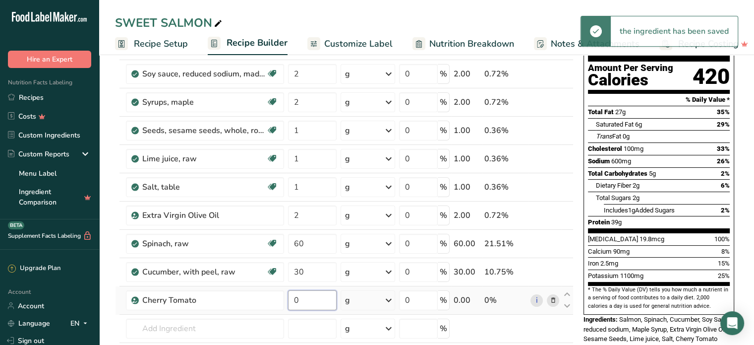
click at [307, 301] on input "0" at bounding box center [312, 300] width 49 height 20
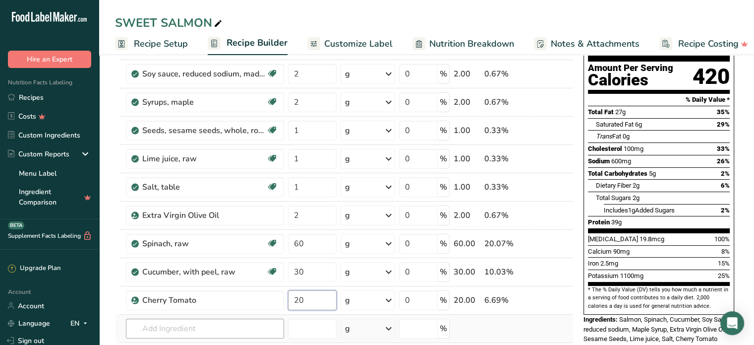
type input "20"
click at [173, 328] on div "Ingredient * Amount * Unit * Waste * .a-a{fill:#347362;}.b-a{fill:#fff;} Grams …" at bounding box center [344, 207] width 459 height 394
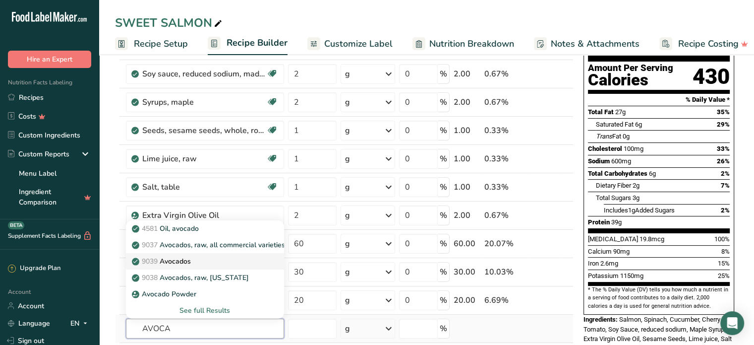
type input "AVOCA"
click at [184, 257] on p "9039 Avocados" at bounding box center [162, 261] width 57 height 10
type input "Avocados"
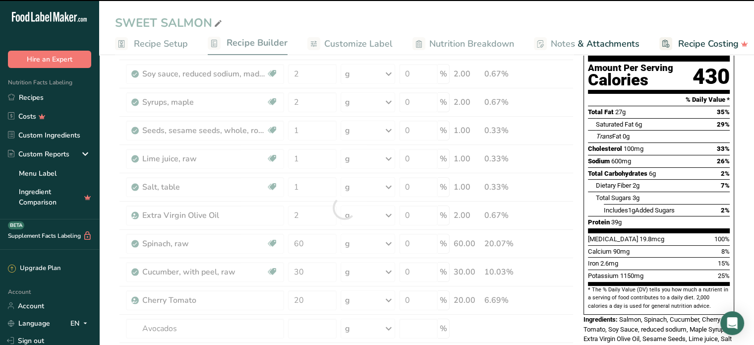
type input "0"
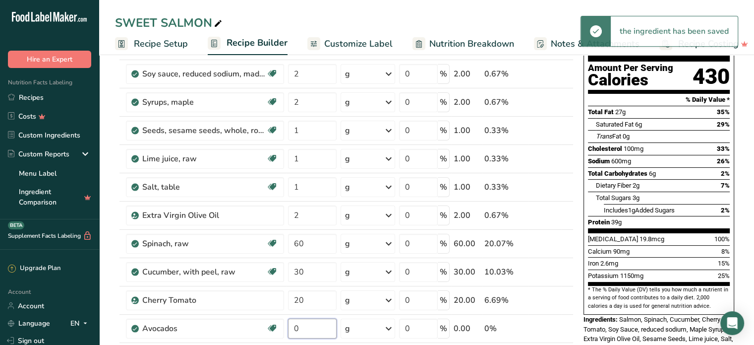
click at [303, 322] on input "0" at bounding box center [312, 328] width 49 height 20
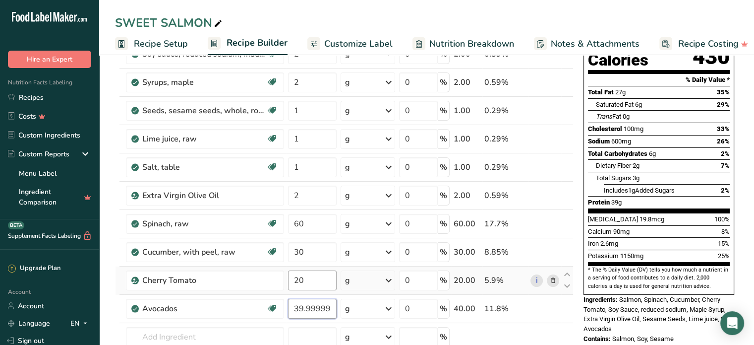
scroll to position [144, 0]
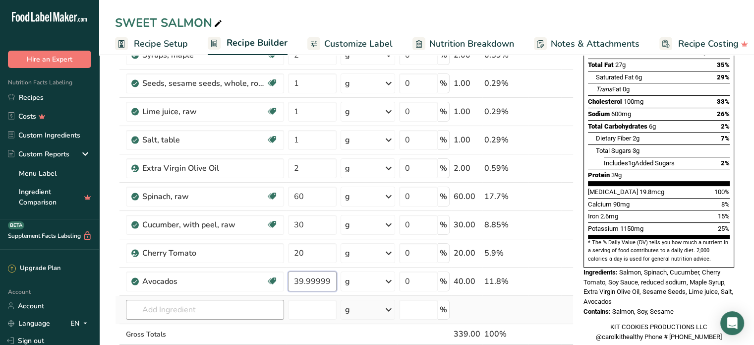
type input "39.999998"
click at [231, 310] on div "Ingredient * Amount * Unit * Waste * .a-a{fill:#347362;}.b-a{fill:#fff;} Grams …" at bounding box center [344, 174] width 459 height 423
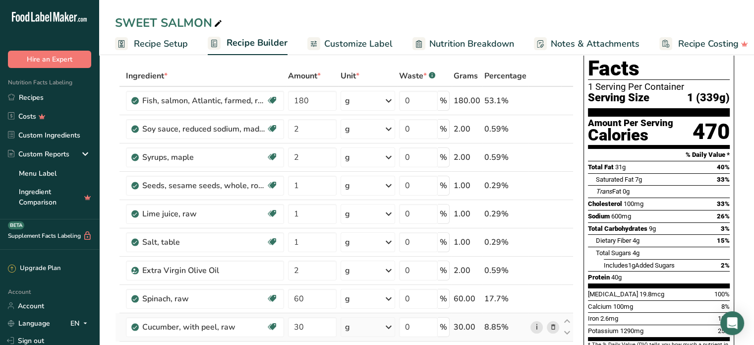
scroll to position [0, 0]
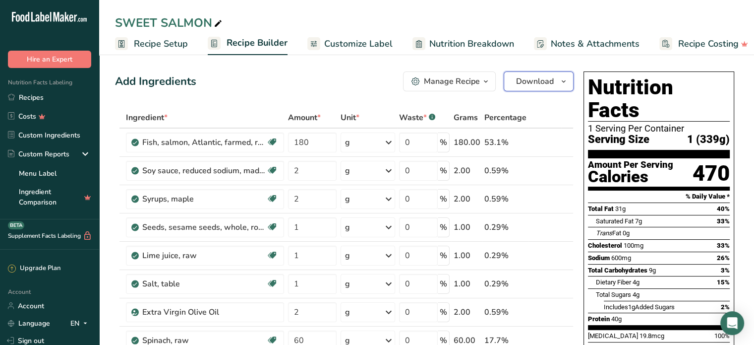
click at [540, 79] on span "Download" at bounding box center [535, 81] width 38 height 12
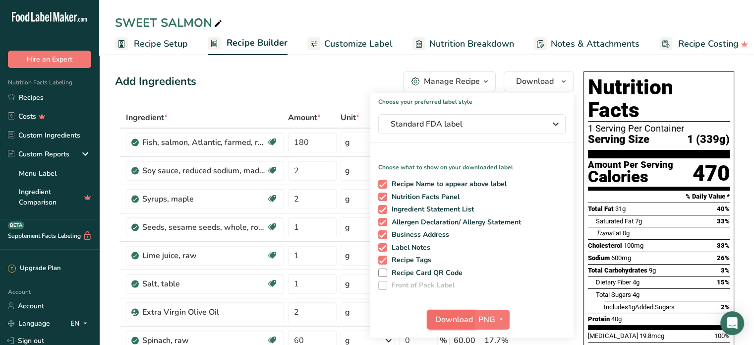
click at [450, 316] on span "Download" at bounding box center [455, 319] width 38 height 12
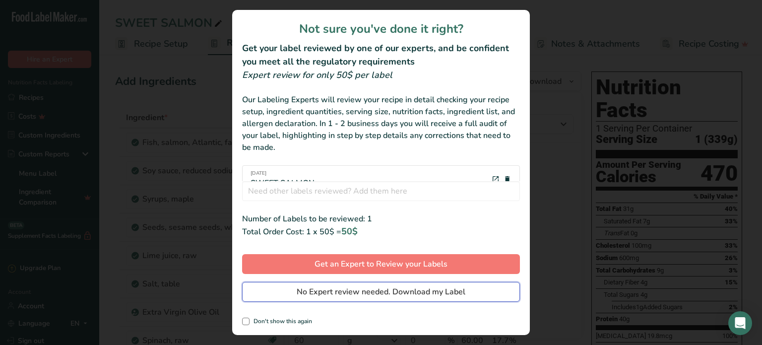
click at [435, 287] on span "No Expert review needed. Download my Label" at bounding box center [381, 292] width 169 height 12
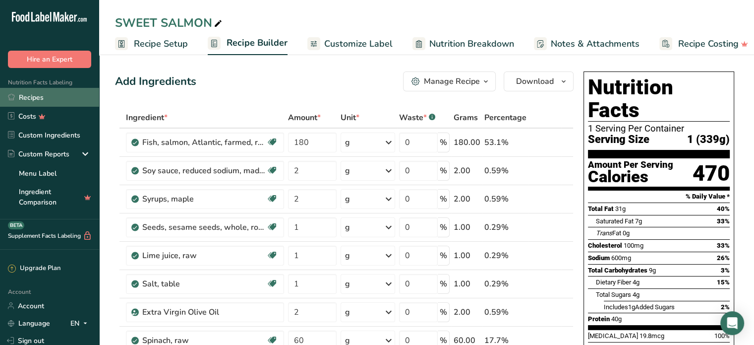
click at [53, 101] on link "Recipes" at bounding box center [49, 97] width 99 height 19
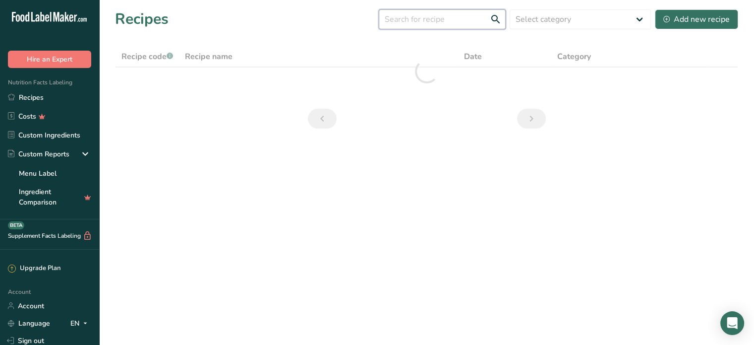
click at [390, 22] on input "text" at bounding box center [442, 19] width 127 height 20
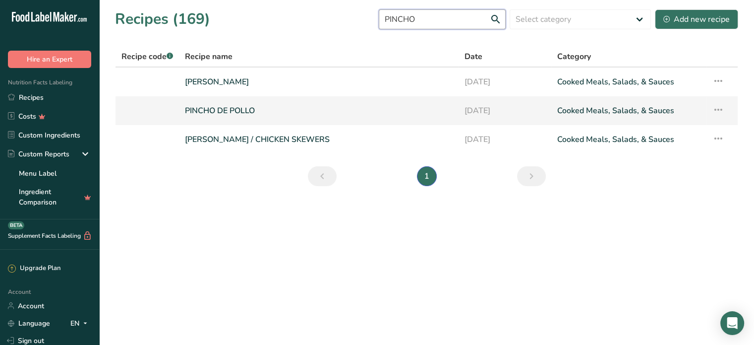
type input "PINCHO"
click at [212, 107] on link "PINCHO DE POLLO" at bounding box center [318, 110] width 267 height 21
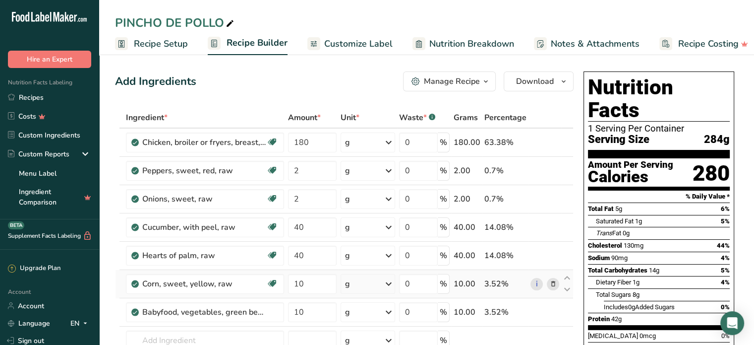
click at [554, 279] on icon at bounding box center [553, 284] width 7 height 10
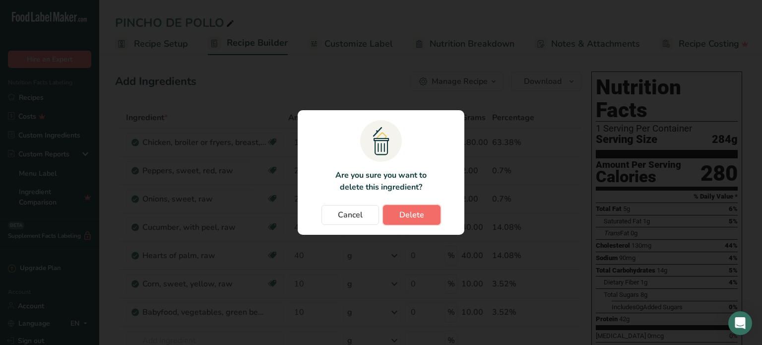
click at [420, 217] on span "Delete" at bounding box center [411, 215] width 25 height 12
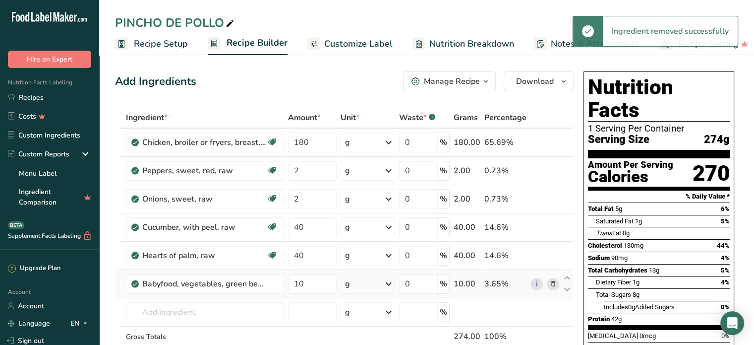
click at [552, 283] on icon at bounding box center [553, 284] width 7 height 10
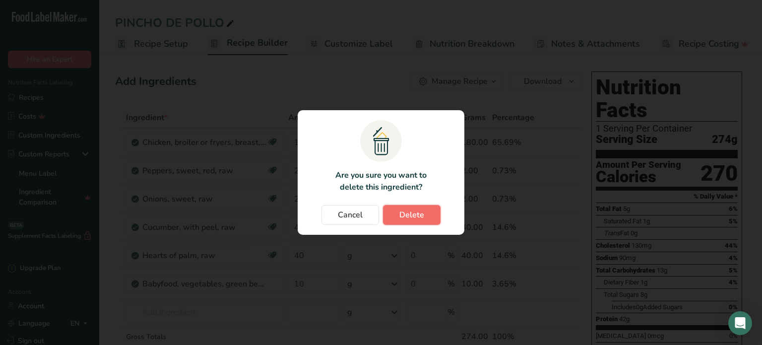
click at [430, 212] on button "Delete" at bounding box center [412, 215] width 58 height 20
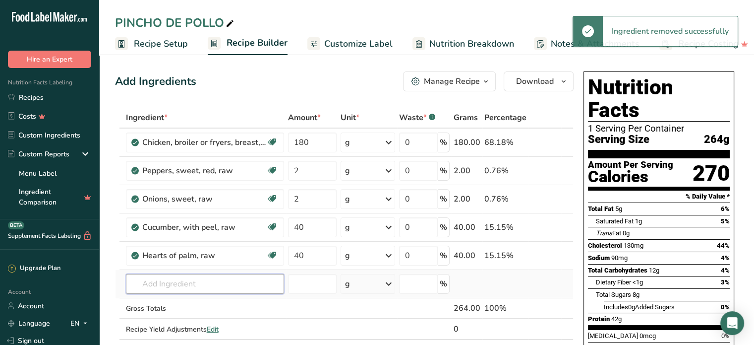
click at [151, 282] on input "text" at bounding box center [205, 284] width 158 height 20
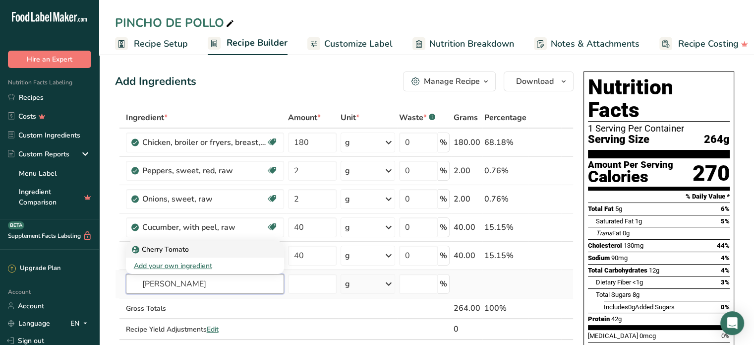
type input "[PERSON_NAME]"
click at [170, 250] on p "Cherry Tomato" at bounding box center [161, 249] width 55 height 10
type input "Cherry Tomato"
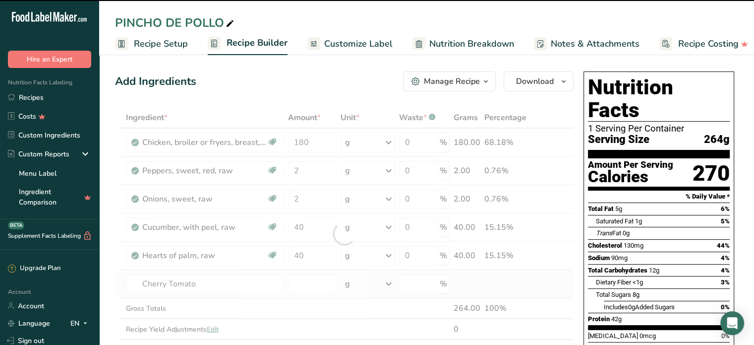
type input "0"
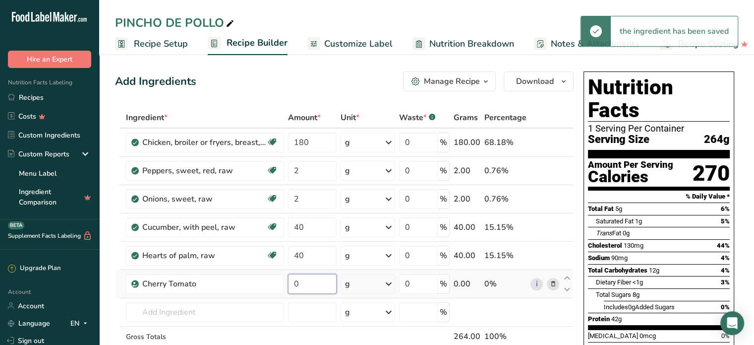
click at [313, 285] on input "0" at bounding box center [312, 284] width 49 height 20
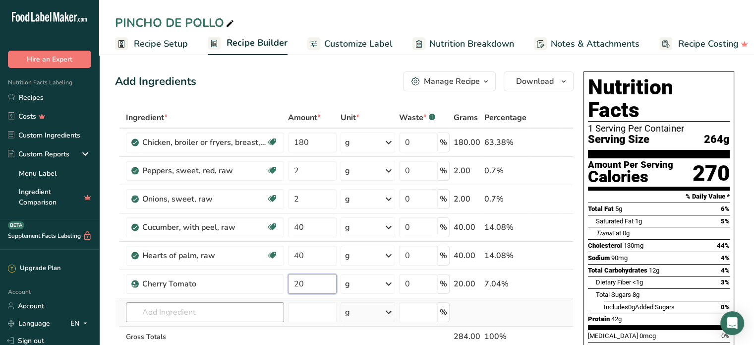
type input "20"
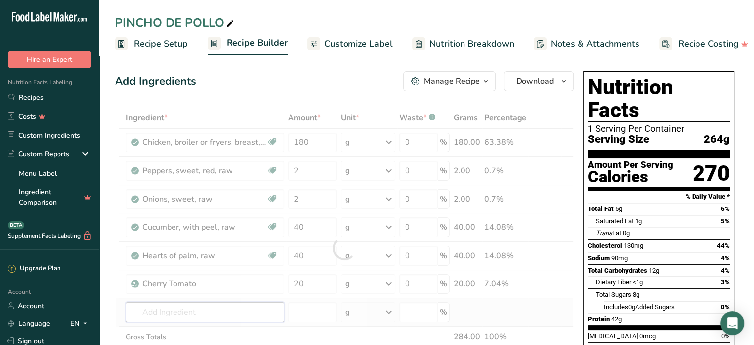
click at [156, 315] on div "Ingredient * Amount * Unit * Waste * .a-a{fill:#347362;}.b-a{fill:#fff;} Grams …" at bounding box center [344, 247] width 459 height 281
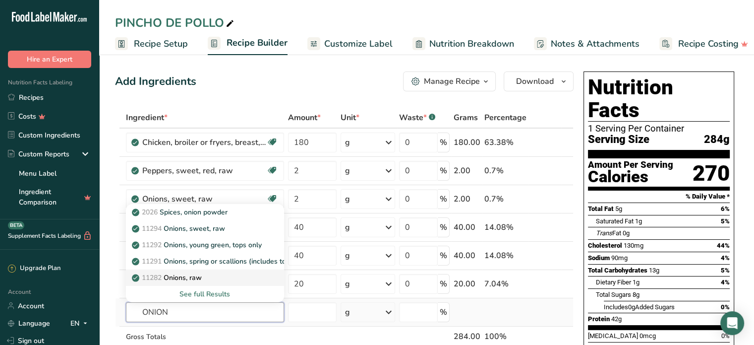
type input "ONION"
click at [194, 279] on p "11282 Onions, raw" at bounding box center [168, 277] width 68 height 10
type input "Onions, raw"
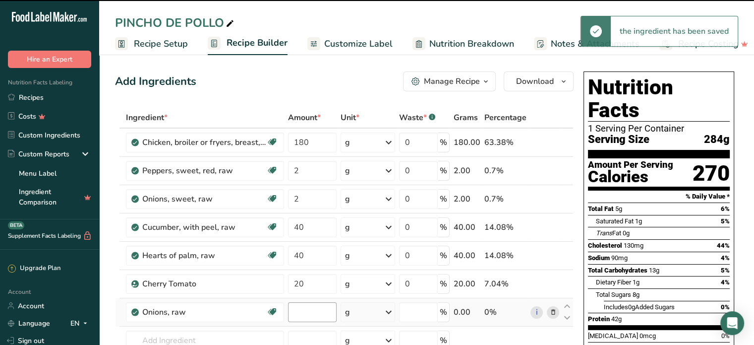
type input "0"
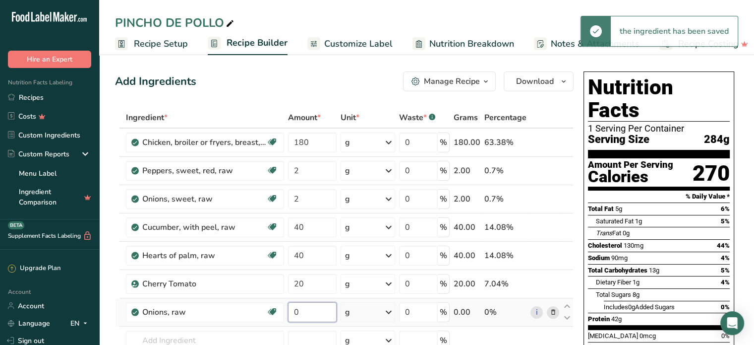
click at [309, 319] on input "0" at bounding box center [312, 312] width 49 height 20
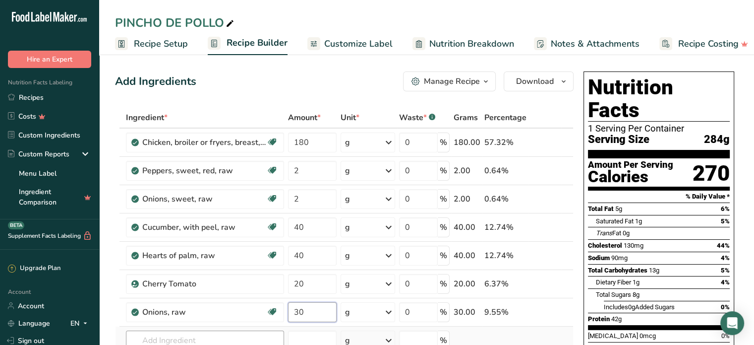
type input "30"
click at [194, 336] on div "Ingredient * Amount * Unit * Waste * .a-a{fill:#347362;}.b-a{fill:#fff;} Grams …" at bounding box center [344, 262] width 459 height 310
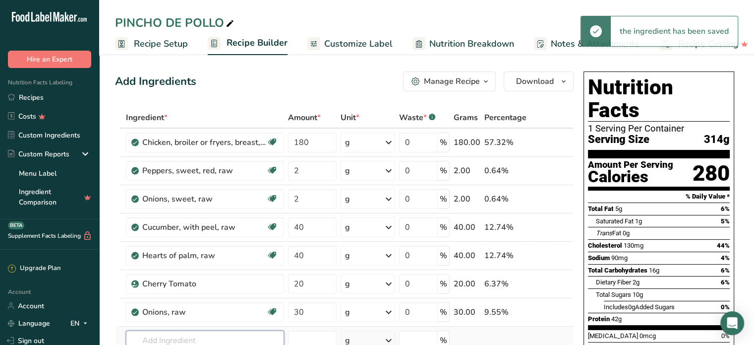
click at [194, 336] on input "text" at bounding box center [205, 340] width 158 height 20
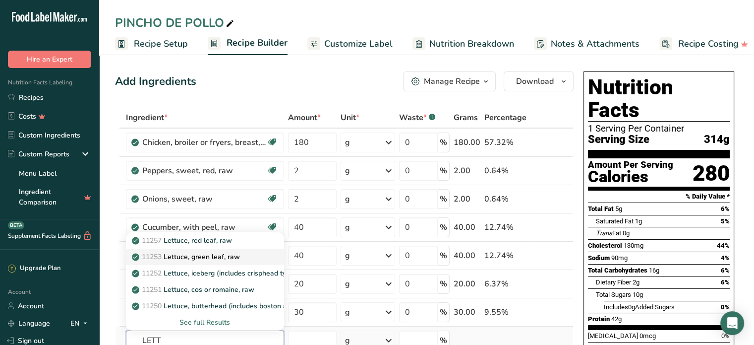
type input "LETT"
click at [220, 253] on p "11253 Lettuce, green leaf, raw" at bounding box center [187, 256] width 106 height 10
type input "Lettuce, green leaf, raw"
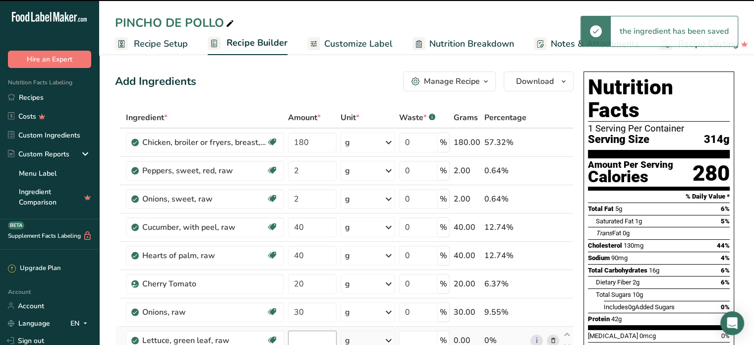
type input "0"
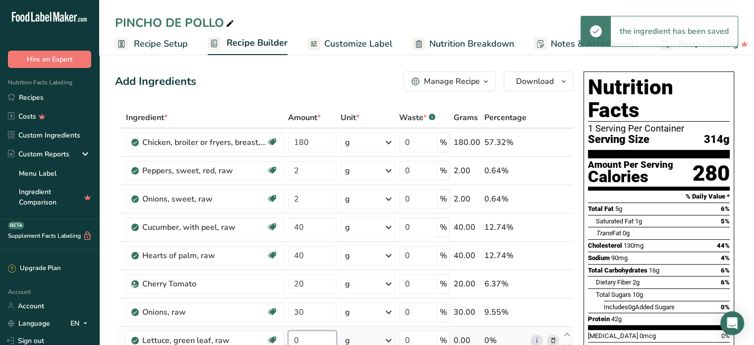
click at [305, 335] on input "0" at bounding box center [312, 340] width 49 height 20
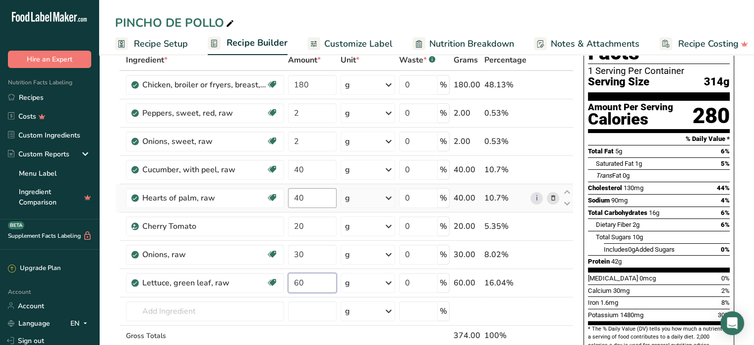
scroll to position [64, 0]
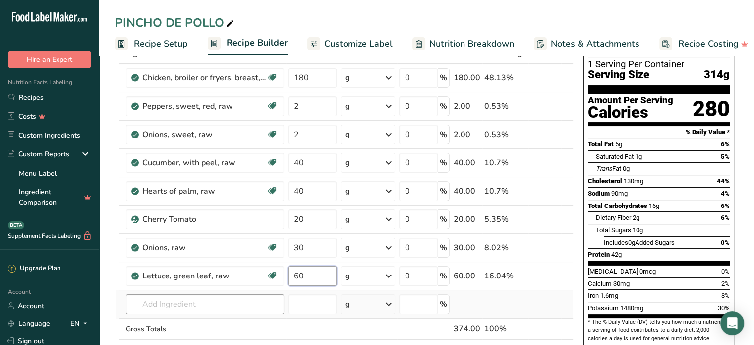
type input "60"
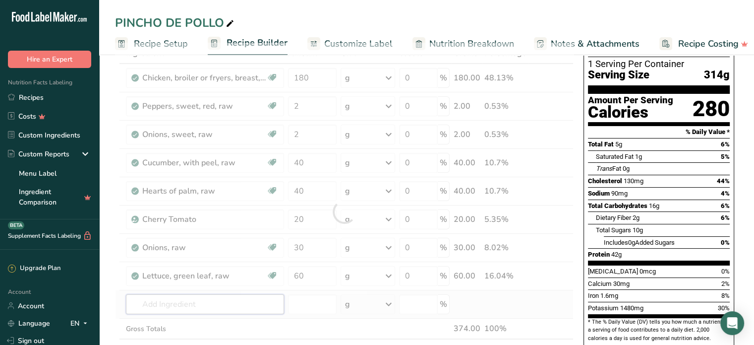
click at [207, 303] on div "Ingredient * Amount * Unit * Waste * .a-a{fill:#347362;}.b-a{fill:#fff;} Grams …" at bounding box center [344, 212] width 459 height 338
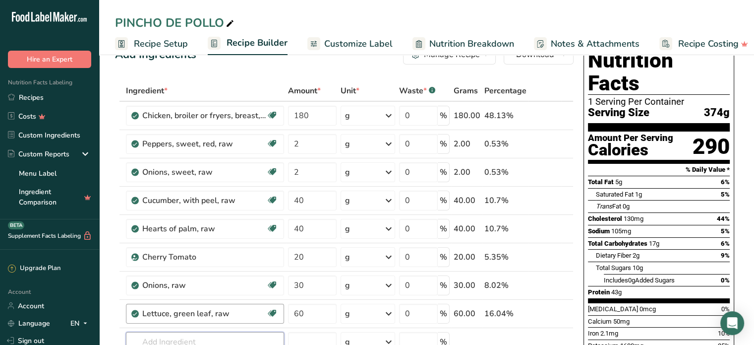
scroll to position [0, 0]
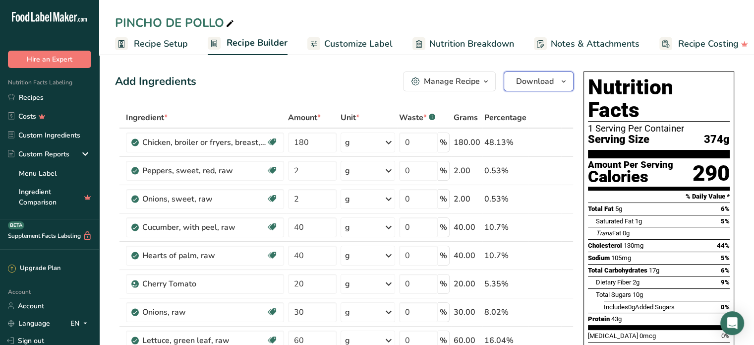
click at [538, 82] on span "Download" at bounding box center [535, 81] width 38 height 12
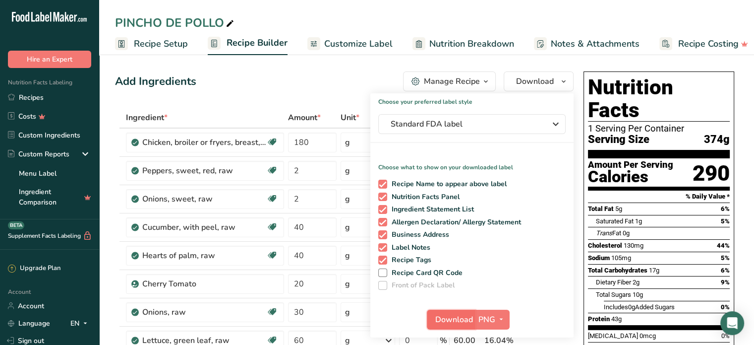
click at [449, 314] on span "Download" at bounding box center [455, 319] width 38 height 12
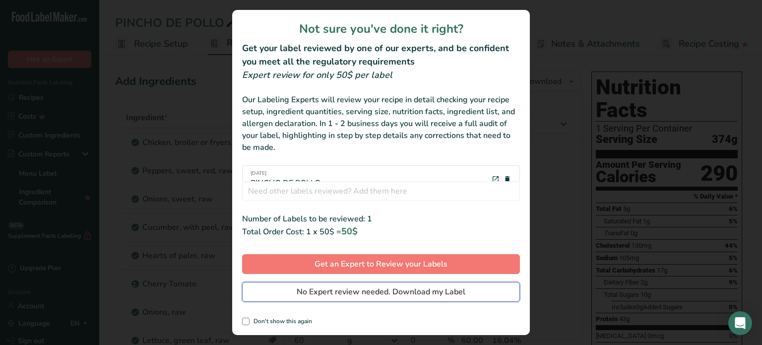
click at [453, 299] on button "No Expert review needed. Download my Label" at bounding box center [381, 292] width 278 height 20
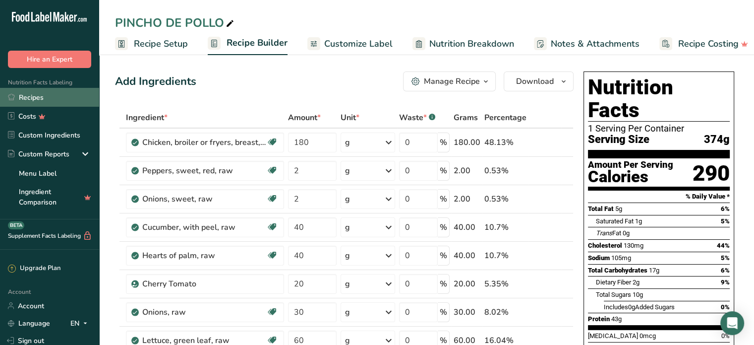
click at [41, 93] on link "Recipes" at bounding box center [49, 97] width 99 height 19
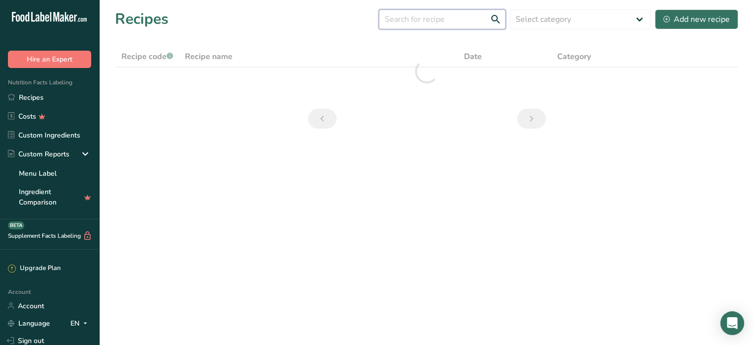
click at [401, 25] on input "text" at bounding box center [442, 19] width 127 height 20
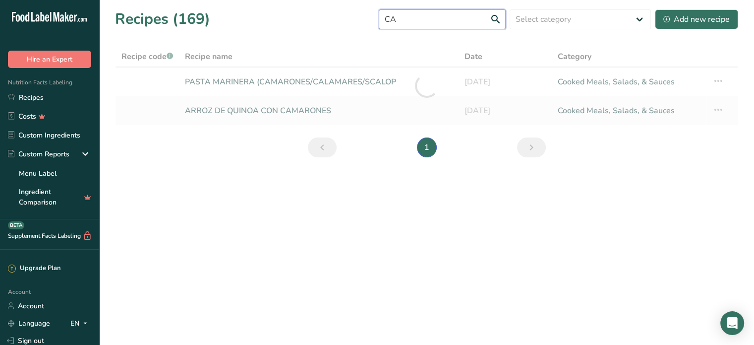
type input "C"
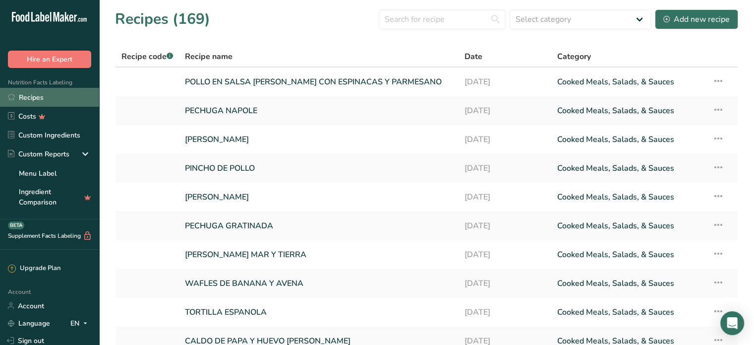
click at [33, 97] on link "Recipes" at bounding box center [49, 97] width 99 height 19
click at [690, 20] on div "Add new recipe" at bounding box center [697, 19] width 66 height 12
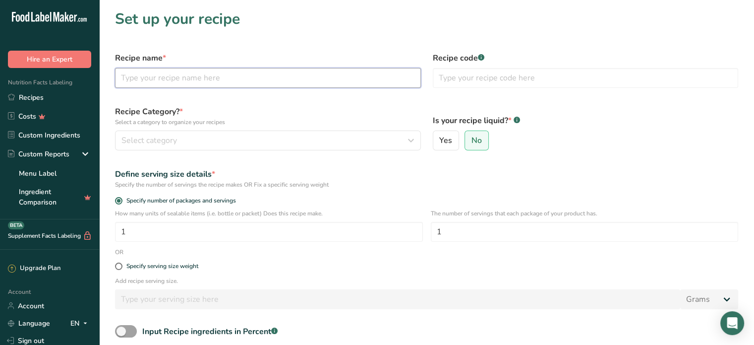
click at [131, 76] on input "text" at bounding box center [268, 78] width 306 height 20
click at [182, 79] on input "CAMARONES ALAJILLO" at bounding box center [268, 78] width 306 height 20
type input "CAMARONES AL AJILLO"
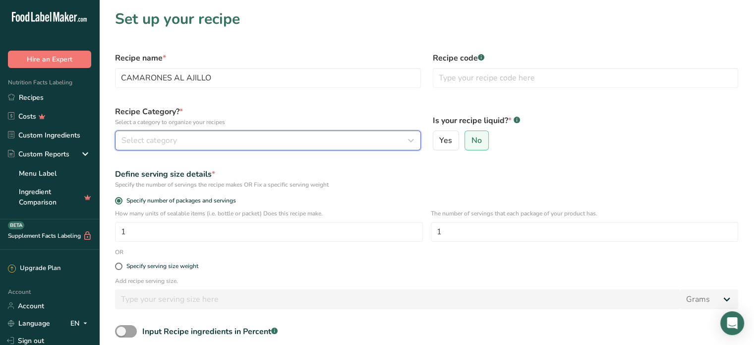
click at [214, 140] on div "Select category" at bounding box center [265, 140] width 287 height 12
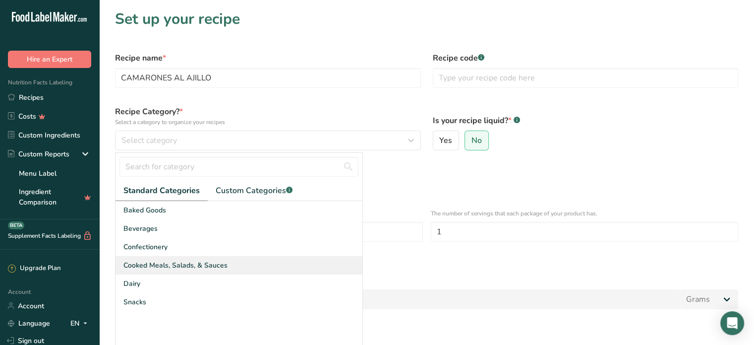
click at [186, 258] on div "Cooked Meals, Salads, & Sauces" at bounding box center [239, 265] width 247 height 18
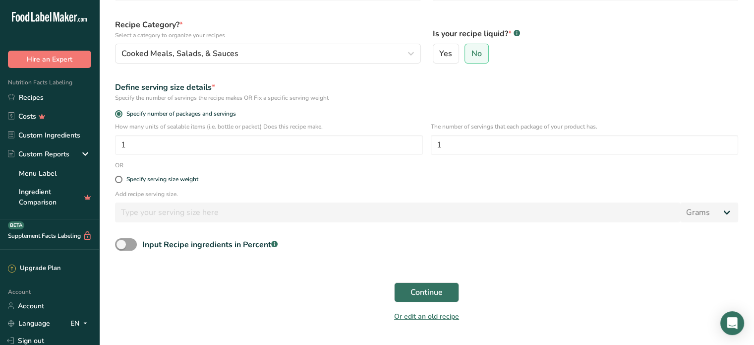
scroll to position [87, 0]
click at [417, 289] on span "Continue" at bounding box center [427, 292] width 32 height 12
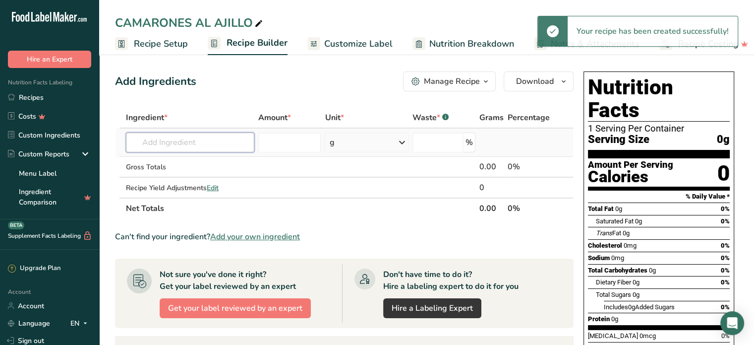
click at [200, 142] on input "text" at bounding box center [190, 142] width 128 height 20
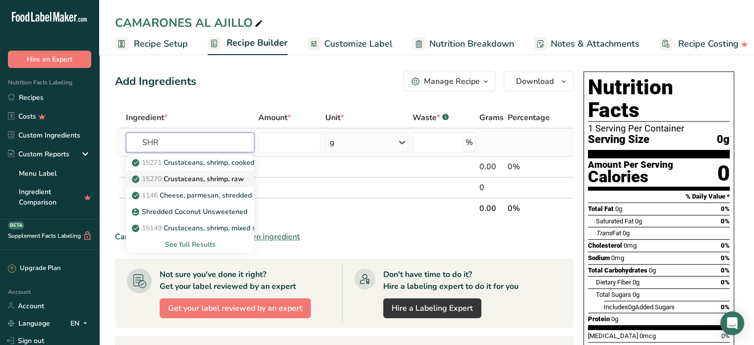
type input "SHR"
click at [216, 178] on p "15270 Crustaceans, shrimp, raw" at bounding box center [189, 179] width 110 height 10
type input "Crustaceans, shrimp, raw"
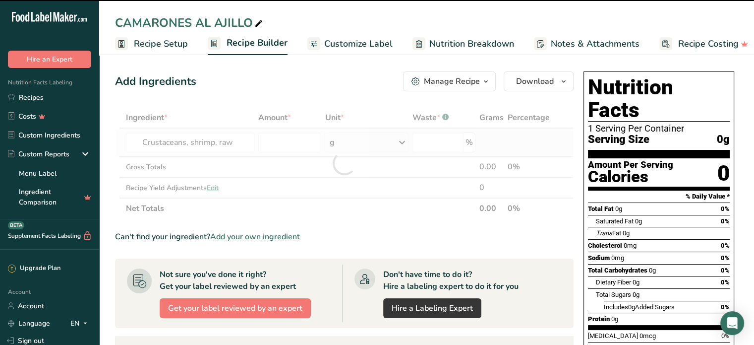
type input "0"
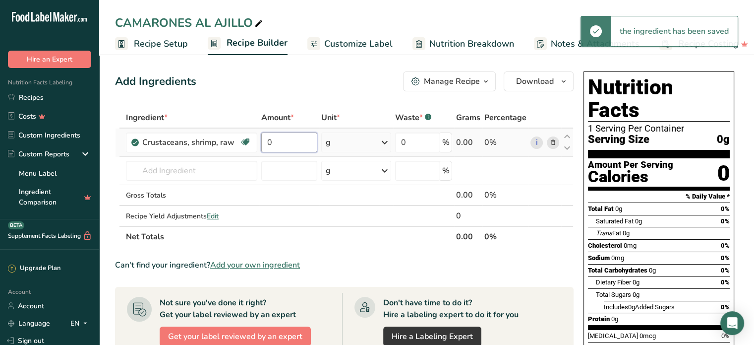
click at [278, 141] on input "0" at bounding box center [289, 142] width 56 height 20
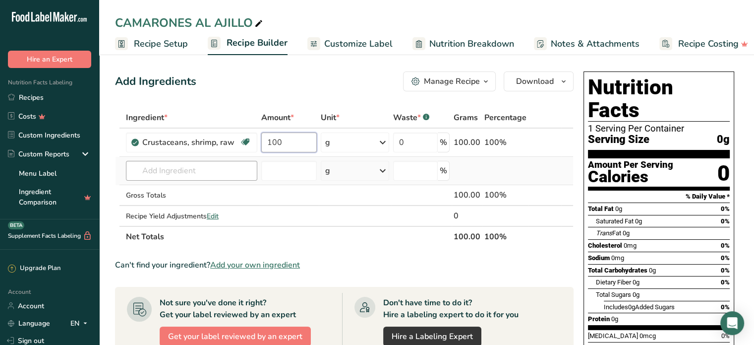
type input "100"
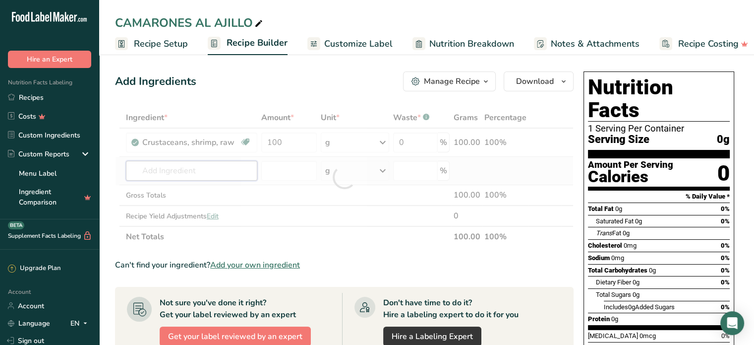
click at [204, 170] on div "Ingredient * Amount * Unit * Waste * .a-a{fill:#347362;}.b-a{fill:#fff;} Grams …" at bounding box center [344, 177] width 459 height 140
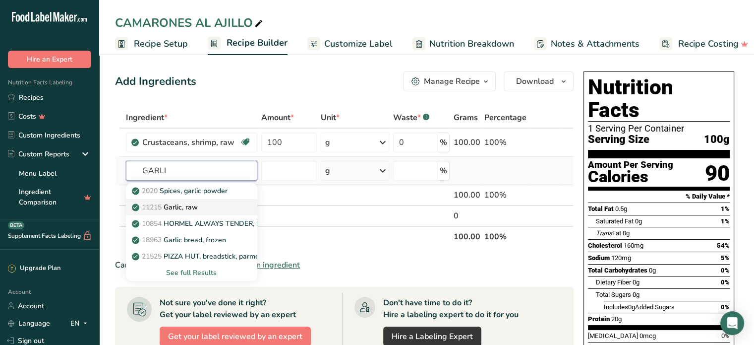
type input "GARLI"
click at [197, 203] on p "11215 Garlic, raw" at bounding box center [166, 207] width 64 height 10
type input "Garlic, raw"
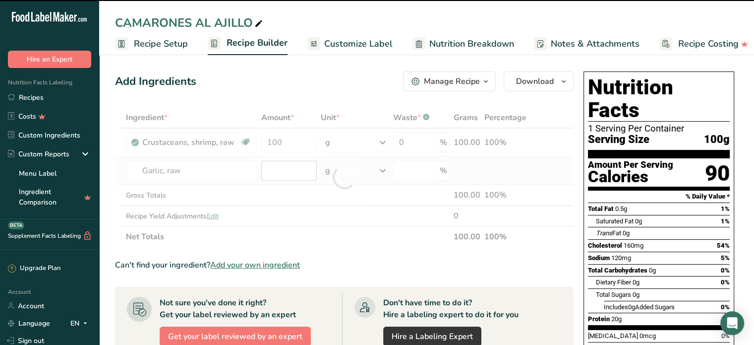
type input "0"
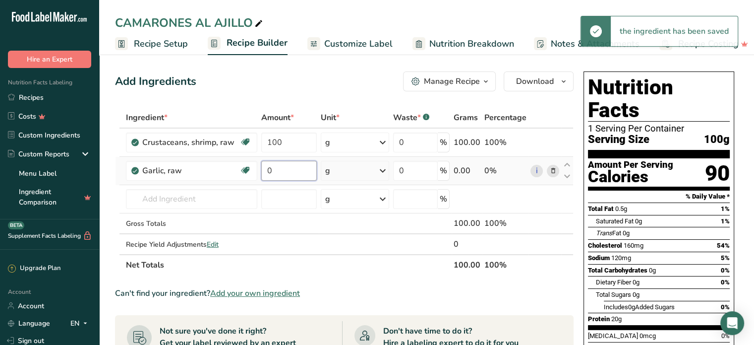
click at [286, 166] on input "0" at bounding box center [289, 171] width 56 height 20
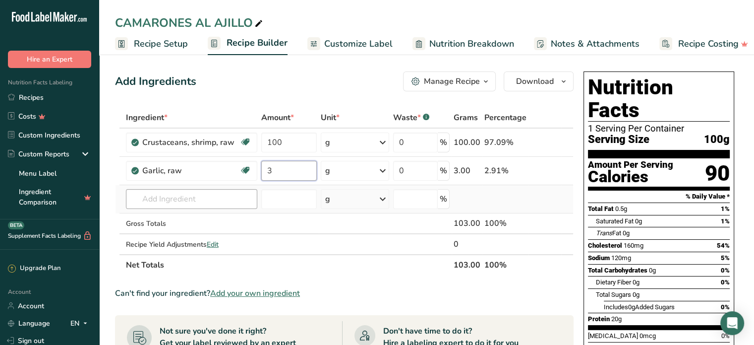
type input "3"
click at [156, 198] on div "Ingredient * Amount * Unit * Waste * .a-a{fill:#347362;}.b-a{fill:#fff;} Grams …" at bounding box center [344, 191] width 459 height 168
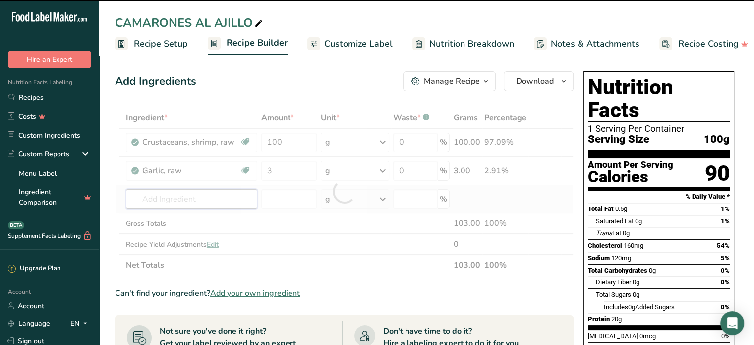
type input "O"
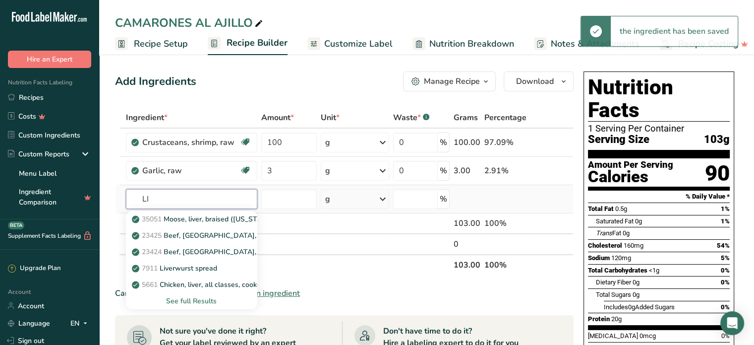
type input "L"
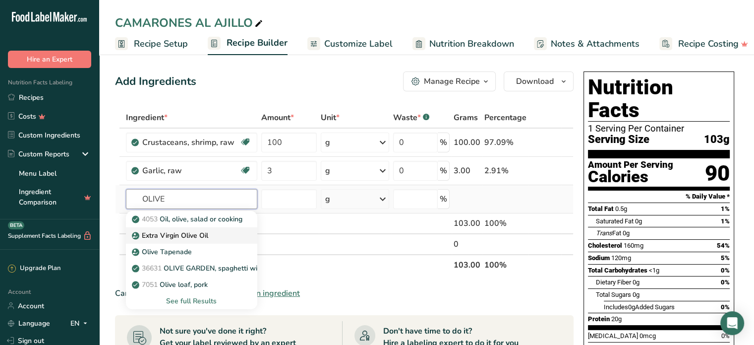
type input "OLIVE"
click at [176, 234] on p "Extra Virgin Olive Oil" at bounding box center [171, 235] width 74 height 10
type input "Extra Virgin Olive Oil"
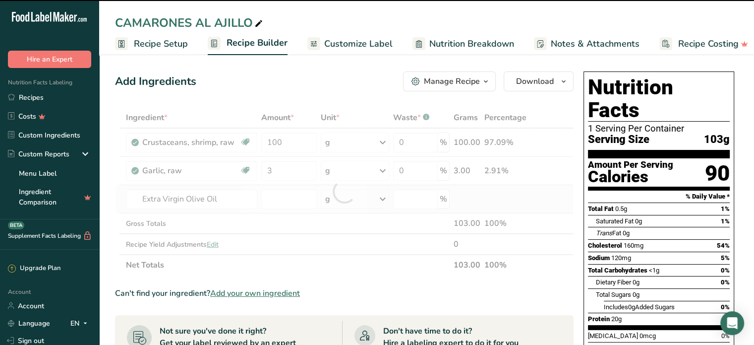
type input "0"
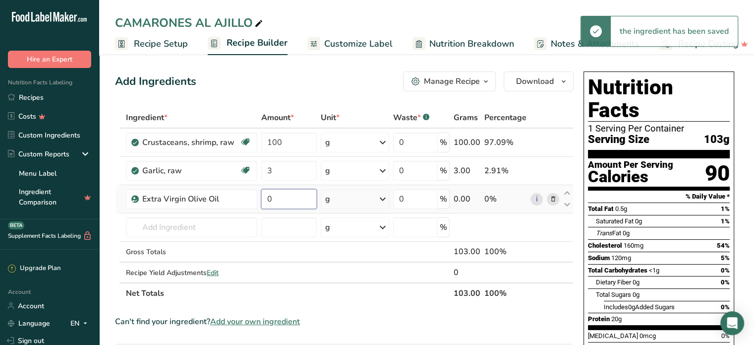
click at [274, 194] on input "0" at bounding box center [289, 199] width 56 height 20
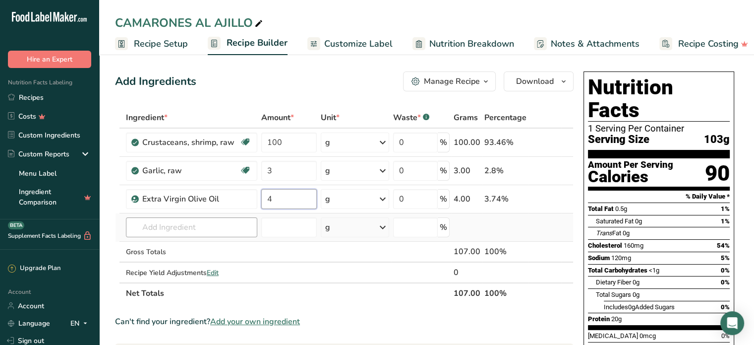
type input "4"
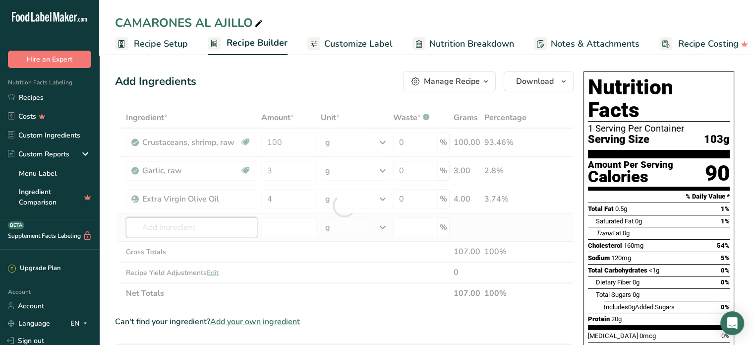
click at [208, 223] on div "Ingredient * Amount * Unit * Waste * .a-a{fill:#347362;}.b-a{fill:#fff;} Grams …" at bounding box center [344, 205] width 459 height 196
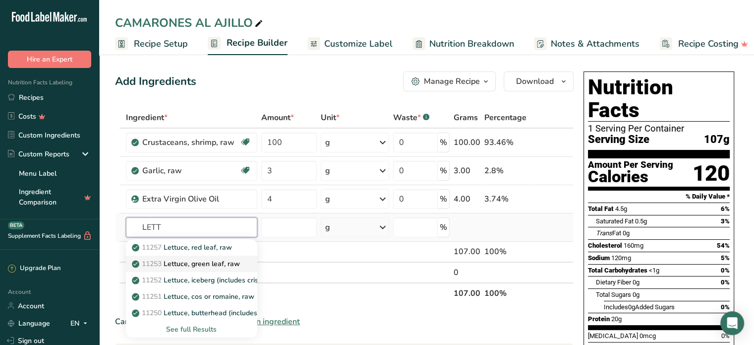
type input "LETT"
click at [207, 262] on p "11253 Lettuce, green leaf, raw" at bounding box center [187, 263] width 106 height 10
type input "Lettuce, green leaf, raw"
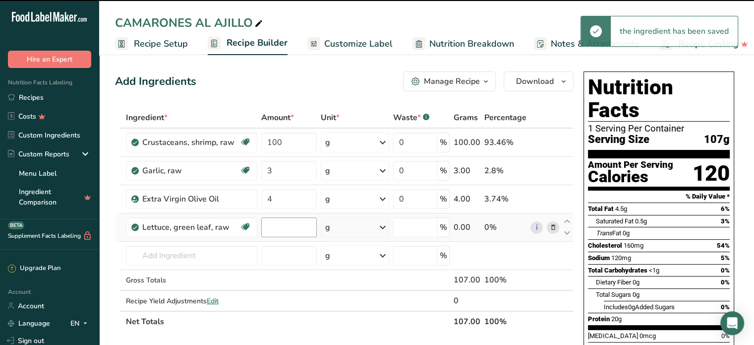
type input "0"
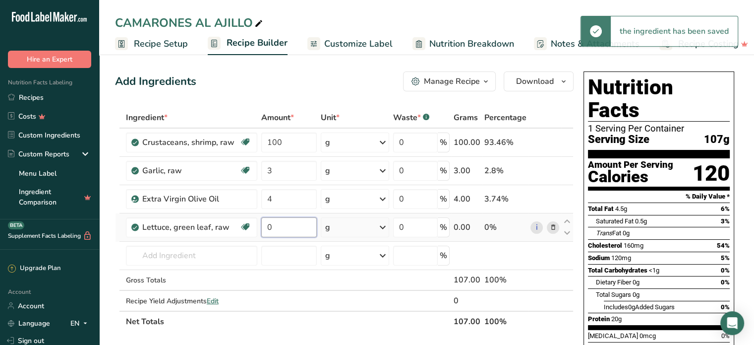
click at [274, 226] on input "0" at bounding box center [289, 227] width 56 height 20
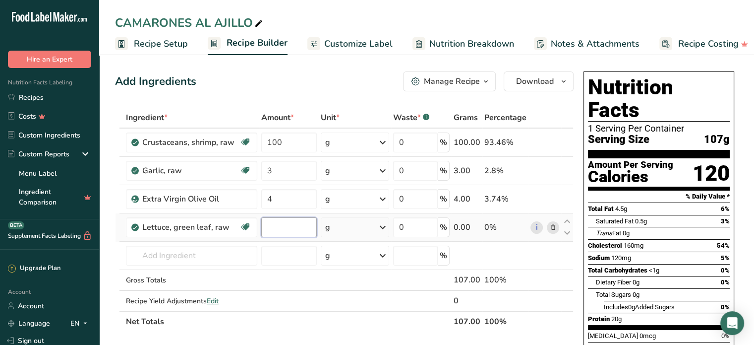
type input "6"
type input "100"
click at [166, 256] on div "Ingredient * Amount * Unit * Waste * .a-a{fill:#347362;}.b-a{fill:#fff;} Grams …" at bounding box center [344, 219] width 459 height 225
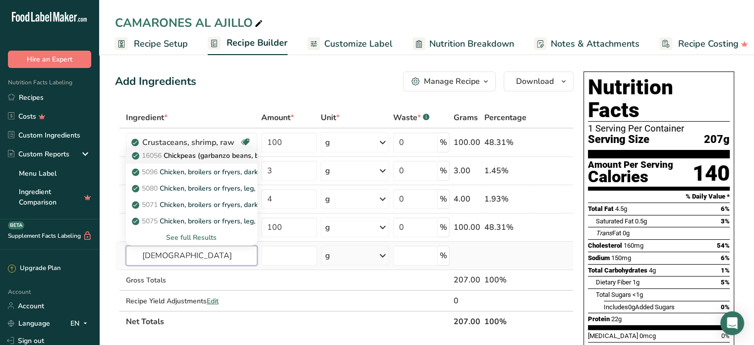
type input "[DEMOGRAPHIC_DATA]"
click at [189, 151] on p "16056 Chickpeas (garbanzo beans, bengal gram), mature seeds, raw" at bounding box center [247, 155] width 227 height 10
type input "Chickpeas (garbanzo beans, bengal gram), mature seeds, raw"
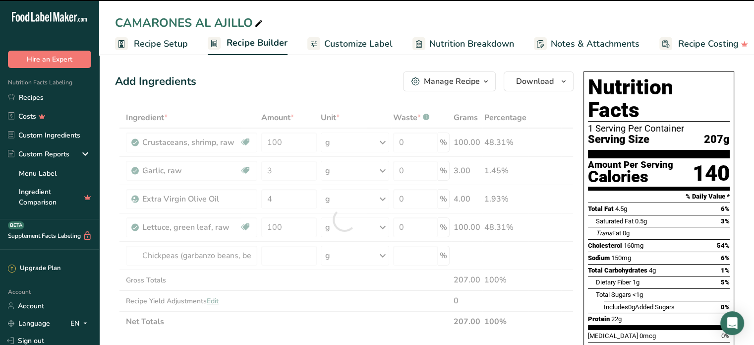
type input "0"
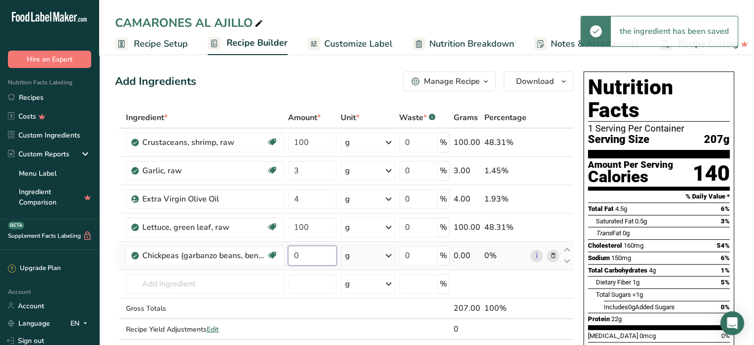
click at [300, 255] on input "0" at bounding box center [312, 256] width 49 height 20
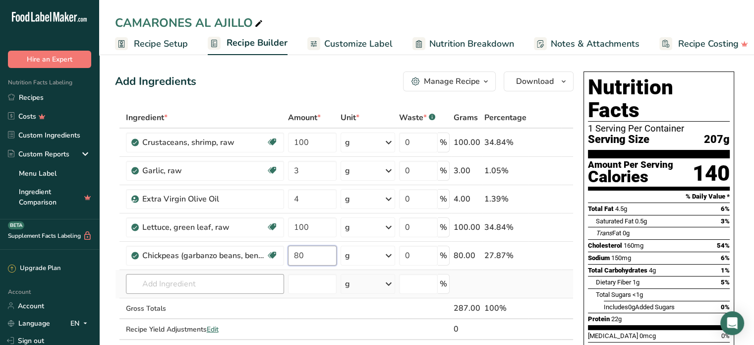
type input "80"
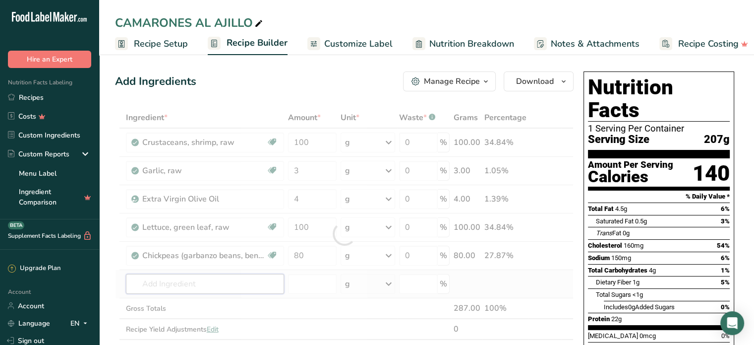
click at [184, 283] on div "Ingredient * Amount * Unit * Waste * .a-a{fill:#347362;}.b-a{fill:#fff;} Grams …" at bounding box center [344, 233] width 459 height 253
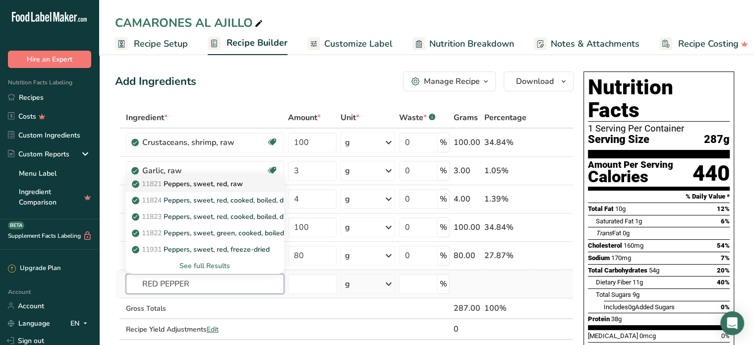
type input "RED PEPPER"
click at [223, 182] on p "11821 Peppers, sweet, red, raw" at bounding box center [188, 184] width 109 height 10
type input "Peppers, sweet, red, raw"
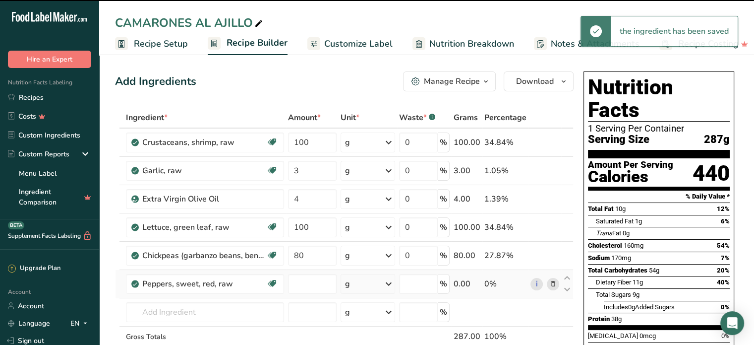
type input "0"
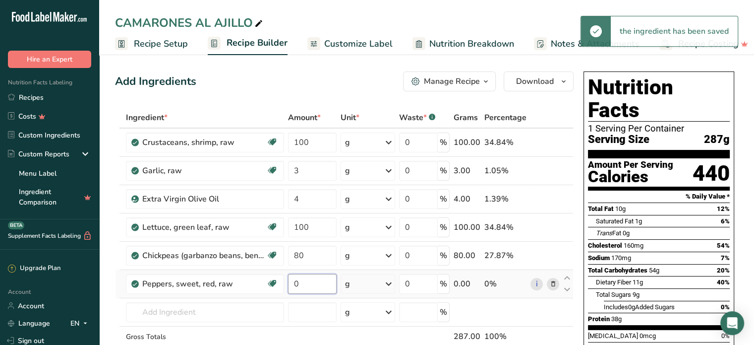
click at [306, 279] on input "0" at bounding box center [312, 284] width 49 height 20
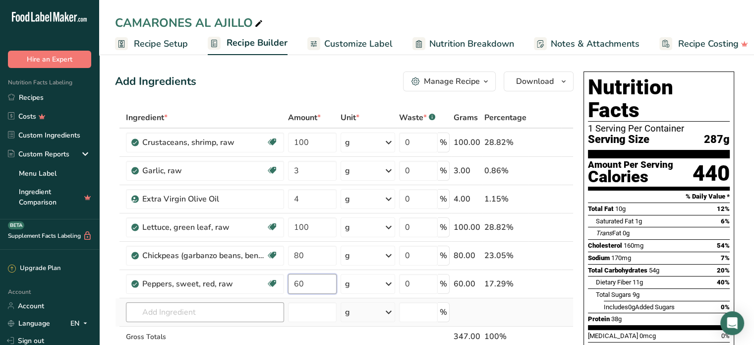
type input "60"
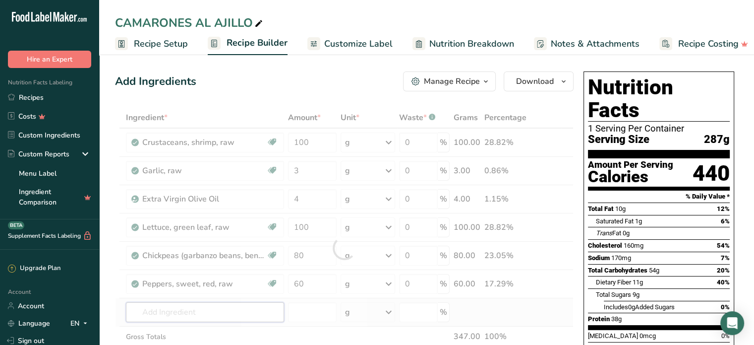
click at [219, 314] on div "Ingredient * Amount * Unit * Waste * .a-a{fill:#347362;}.b-a{fill:#fff;} Grams …" at bounding box center [344, 247] width 459 height 281
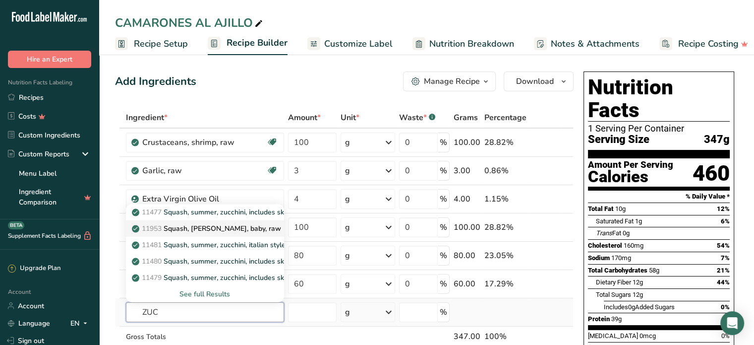
type input "ZUC"
click at [230, 224] on p "11953 [PERSON_NAME], [PERSON_NAME], baby, raw" at bounding box center [207, 228] width 147 height 10
type input "Squash, [PERSON_NAME], baby, raw"
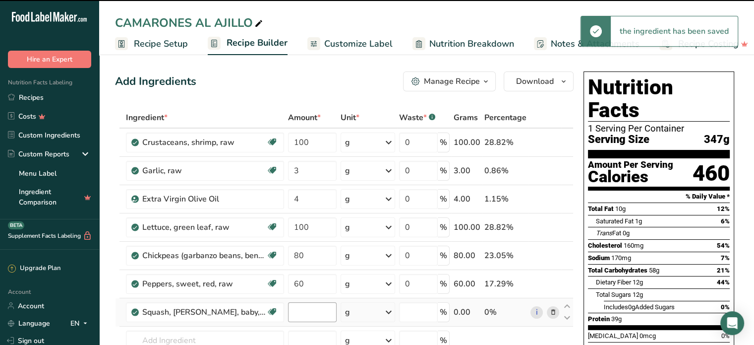
type input "0"
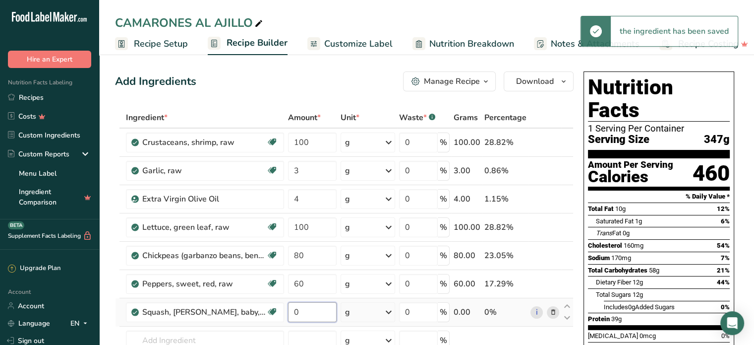
click at [304, 307] on input "0" at bounding box center [312, 312] width 49 height 20
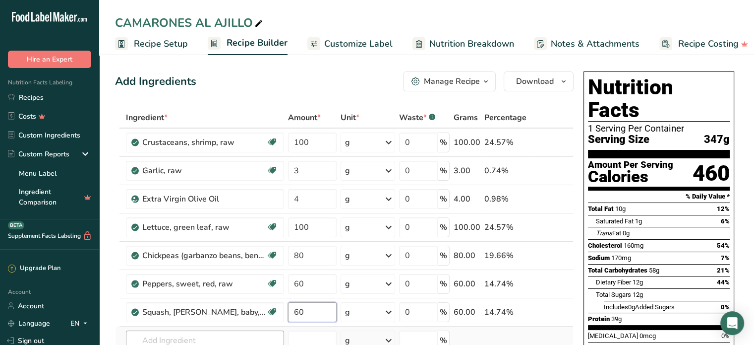
type input "60"
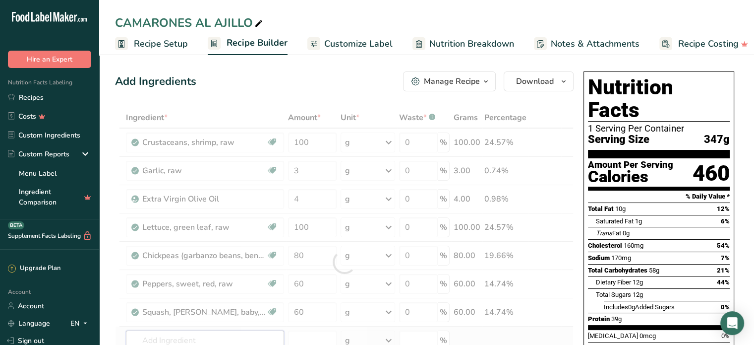
click at [204, 333] on div "Ingredient * Amount * Unit * Waste * .a-a{fill:#347362;}.b-a{fill:#fff;} Grams …" at bounding box center [344, 262] width 459 height 310
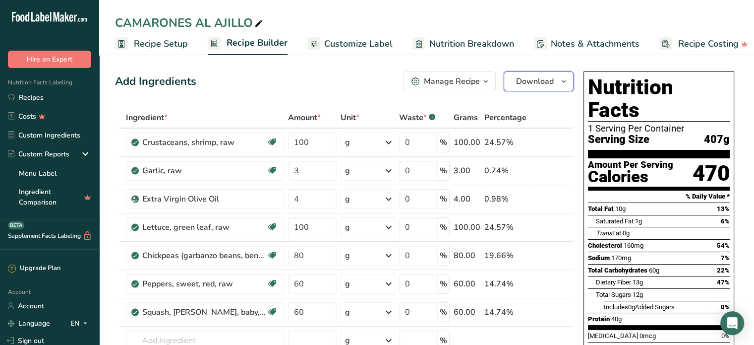
click at [531, 84] on span "Download" at bounding box center [535, 81] width 38 height 12
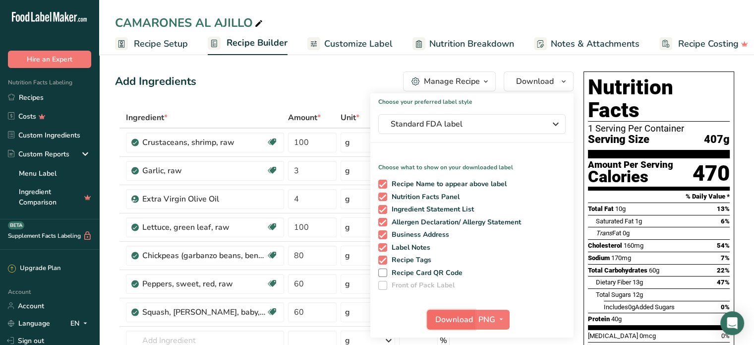
click at [442, 311] on button "Download" at bounding box center [451, 320] width 49 height 20
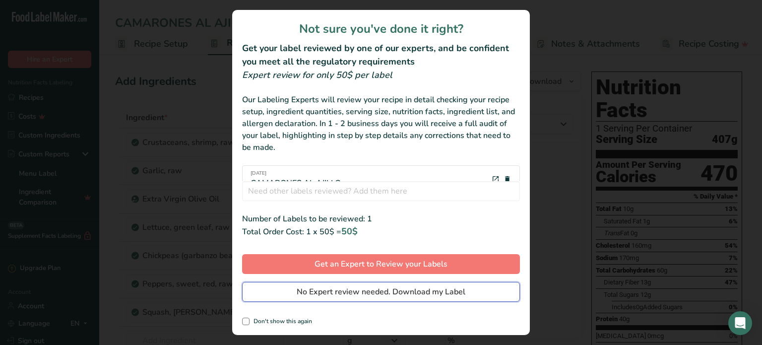
click at [389, 291] on span "No Expert review needed. Download my Label" at bounding box center [381, 292] width 169 height 12
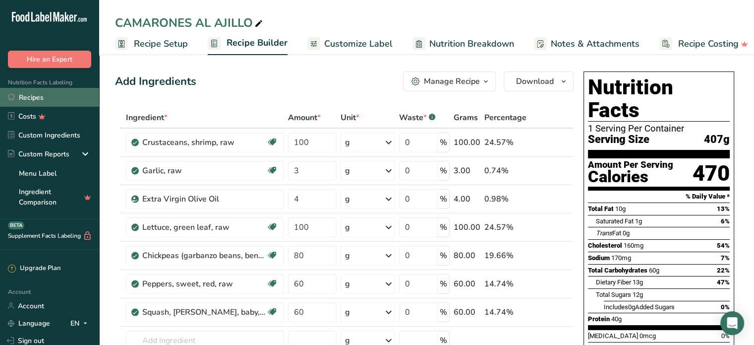
click at [28, 99] on link "Recipes" at bounding box center [49, 97] width 99 height 19
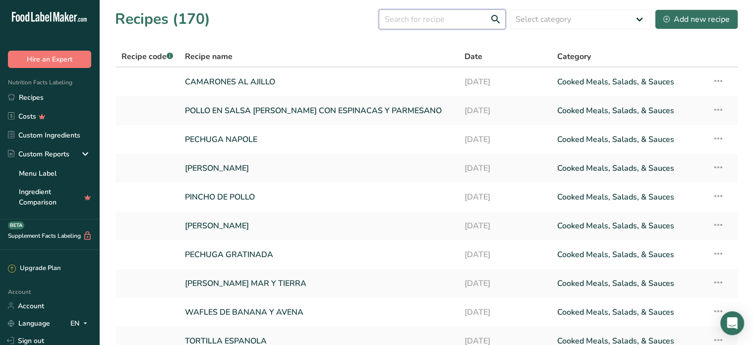
click at [405, 17] on input "text" at bounding box center [442, 19] width 127 height 20
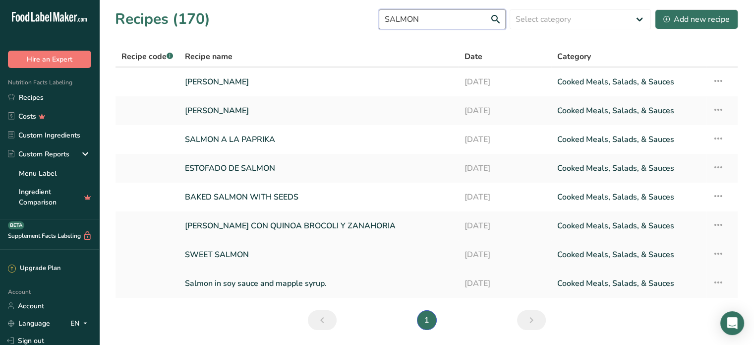
type input "SALMON"
click at [210, 250] on link "SWEET SALMON" at bounding box center [318, 254] width 267 height 21
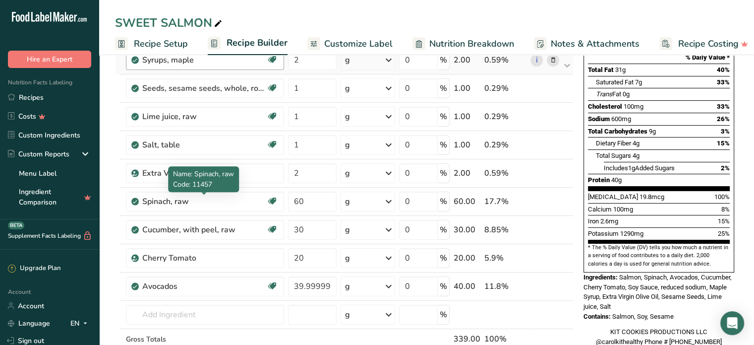
scroll to position [140, 0]
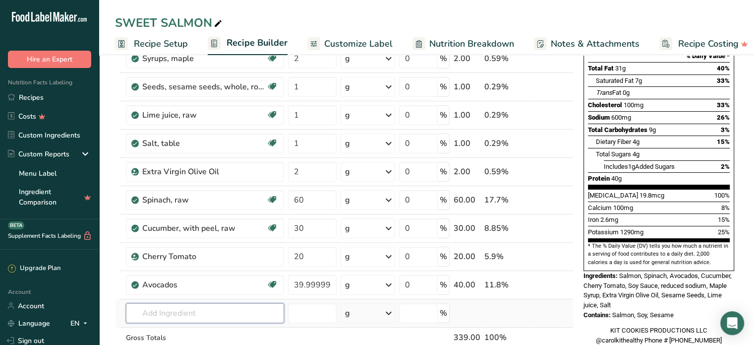
click at [170, 309] on input "text" at bounding box center [205, 313] width 158 height 20
type input "ARUGU"
click at [201, 274] on p "11959 Arugula, raw" at bounding box center [169, 278] width 71 height 10
type input "Arugula, raw"
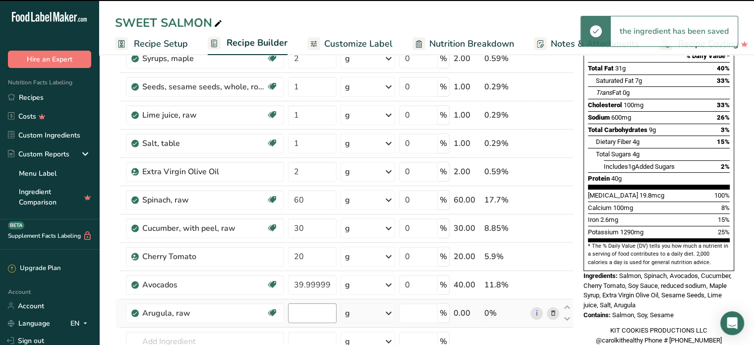
type input "0"
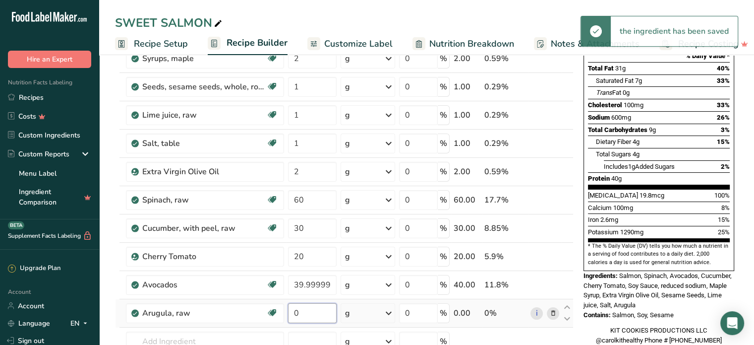
click at [311, 310] on input "0" at bounding box center [312, 313] width 49 height 20
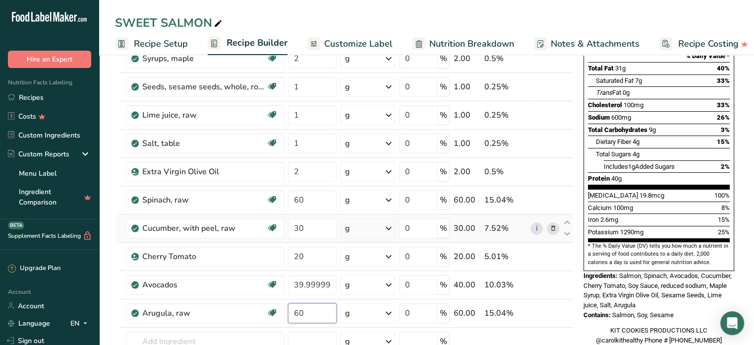
type input "60"
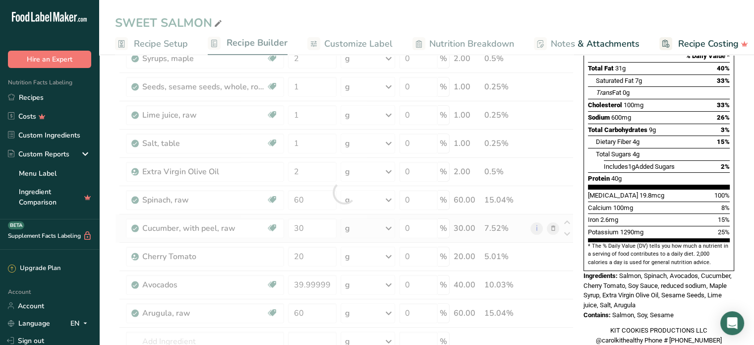
click at [552, 223] on div "Ingredient * Amount * Unit * Waste * .a-a{fill:#347362;}.b-a{fill:#fff;} Grams …" at bounding box center [344, 192] width 459 height 451
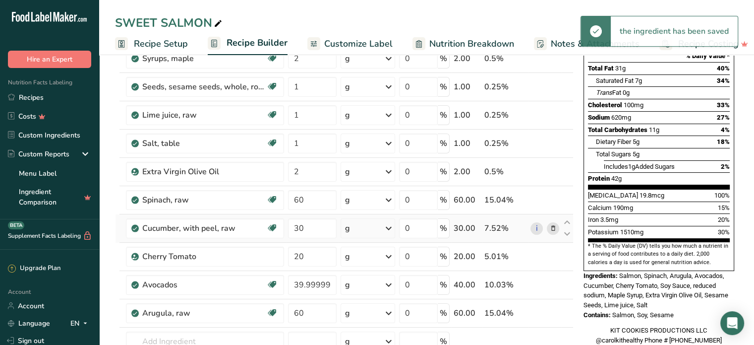
click at [554, 228] on icon at bounding box center [553, 228] width 7 height 10
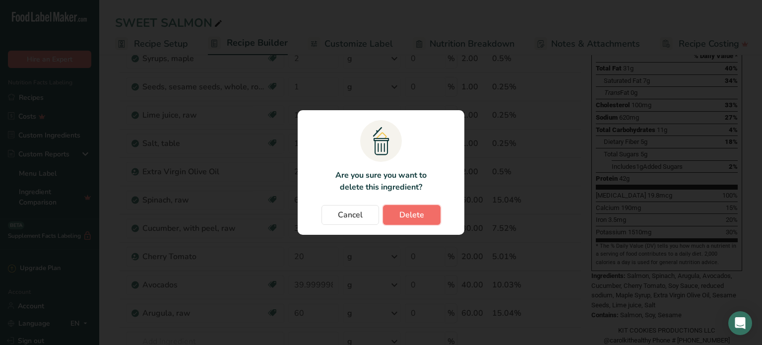
click at [407, 213] on span "Delete" at bounding box center [411, 215] width 25 height 12
type input "20"
type input "39.999998"
type input "60"
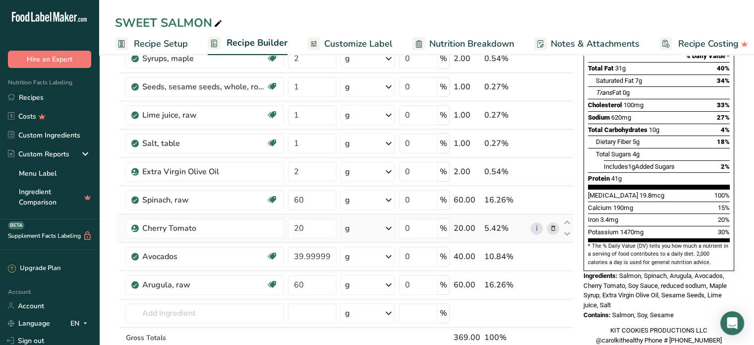
click at [553, 228] on icon at bounding box center [553, 228] width 7 height 10
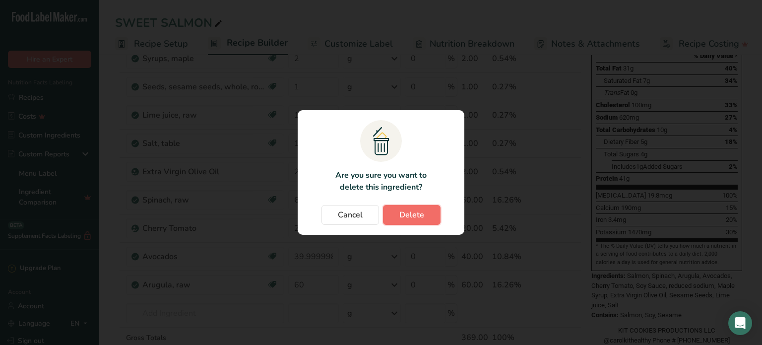
click at [421, 212] on span "Delete" at bounding box center [411, 215] width 25 height 12
type input "39.999998"
type input "60"
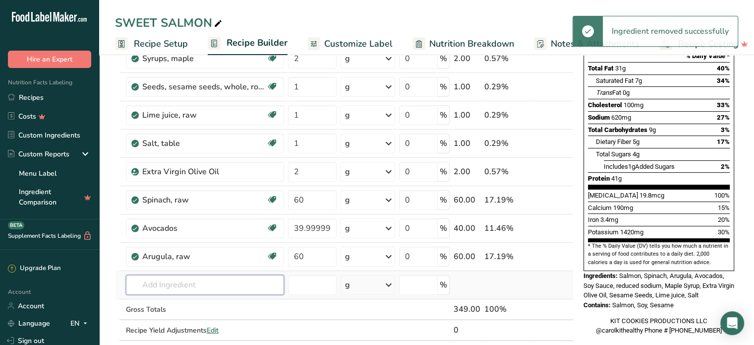
click at [143, 282] on input "text" at bounding box center [205, 285] width 158 height 20
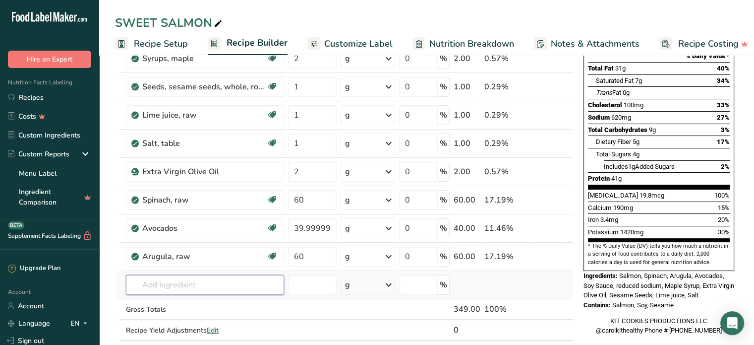
drag, startPoint x: 143, startPoint y: 282, endPoint x: 149, endPoint y: 285, distance: 6.9
click at [149, 285] on input "text" at bounding box center [205, 285] width 158 height 20
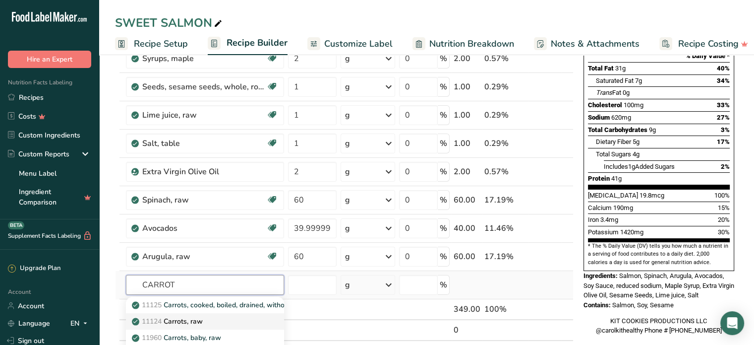
type input "CARROT"
click at [177, 317] on p "11124 Carrots, raw" at bounding box center [168, 321] width 69 height 10
type input "Carrots, raw"
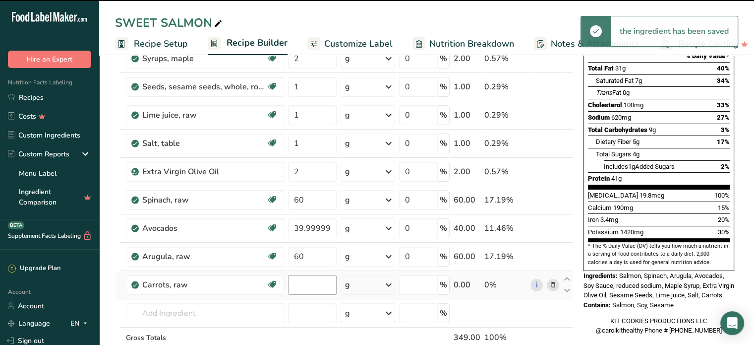
type input "0"
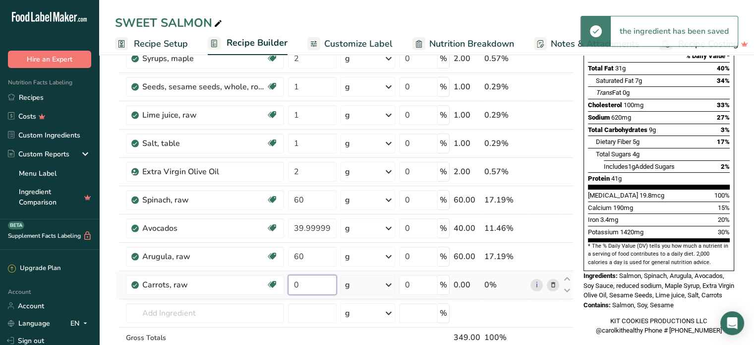
click at [304, 279] on input "0" at bounding box center [312, 285] width 49 height 20
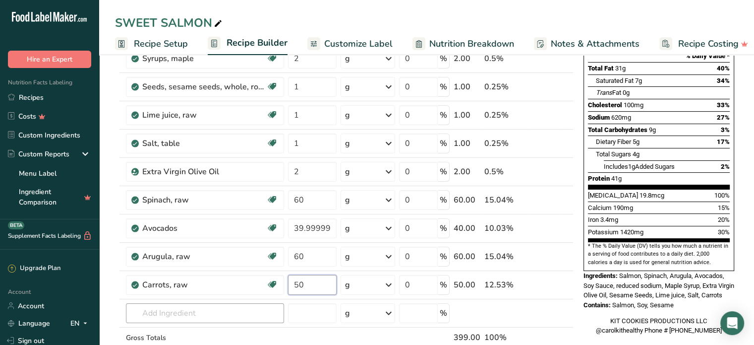
type input "50"
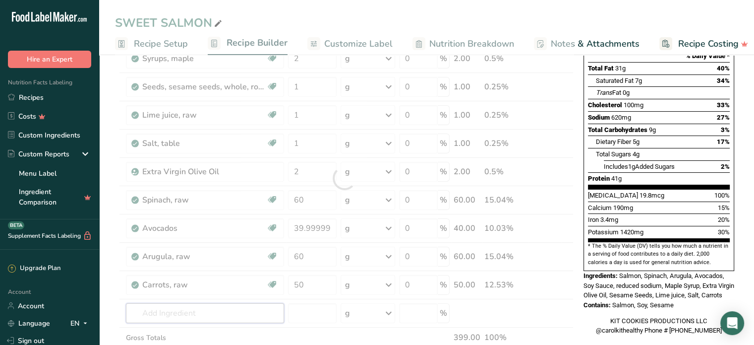
click at [190, 312] on div "Ingredient * Amount * Unit * Waste * .a-a{fill:#347362;}.b-a{fill:#fff;} Grams …" at bounding box center [344, 178] width 459 height 423
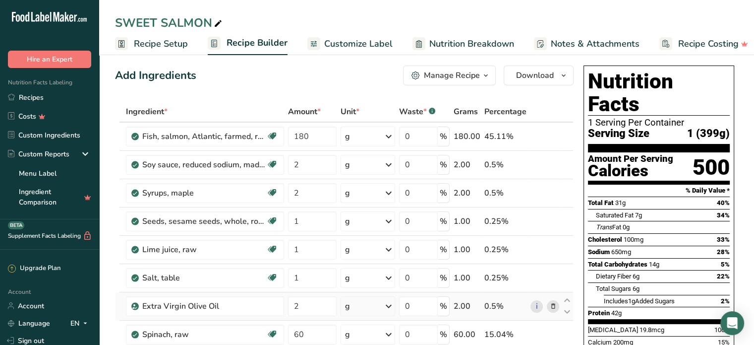
scroll to position [4, 0]
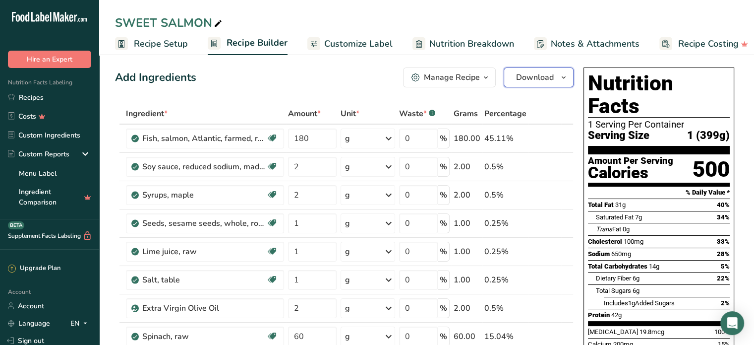
click at [529, 75] on span "Download" at bounding box center [535, 77] width 38 height 12
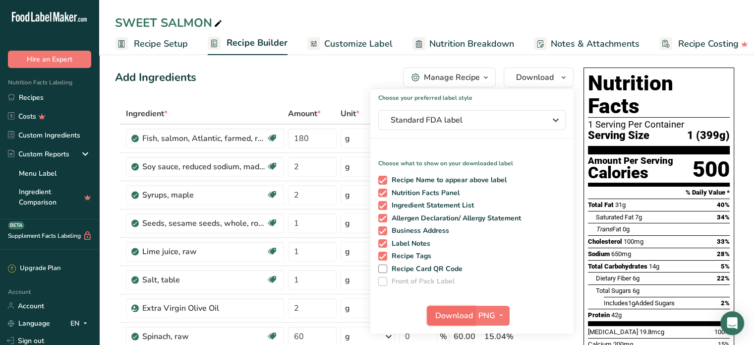
click at [448, 319] on span "Download" at bounding box center [455, 316] width 38 height 12
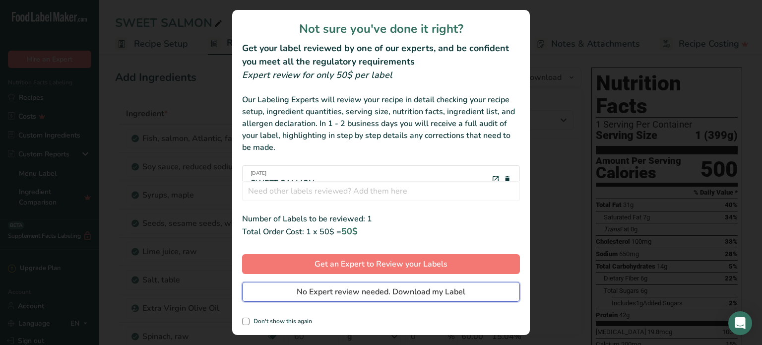
click at [432, 293] on span "No Expert review needed. Download my Label" at bounding box center [381, 292] width 169 height 12
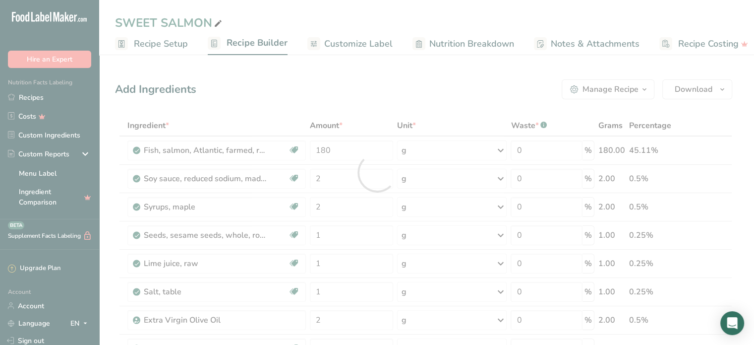
scroll to position [0, 0]
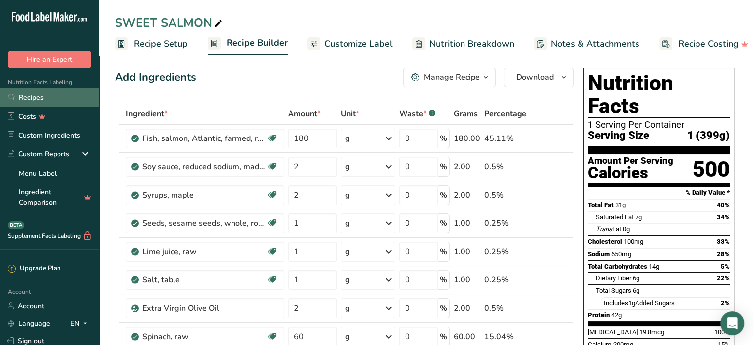
click at [43, 99] on link "Recipes" at bounding box center [49, 97] width 99 height 19
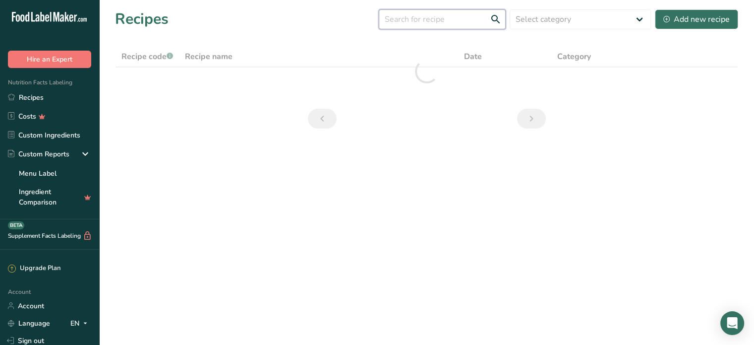
click at [401, 22] on input "text" at bounding box center [442, 19] width 127 height 20
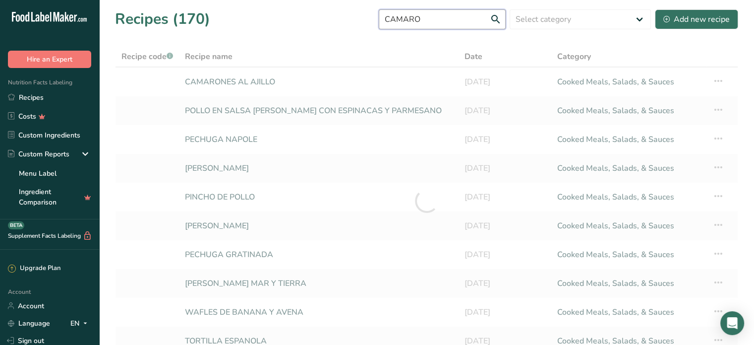
type input "CAMARO"
click at [246, 82] on div at bounding box center [427, 201] width 624 height 310
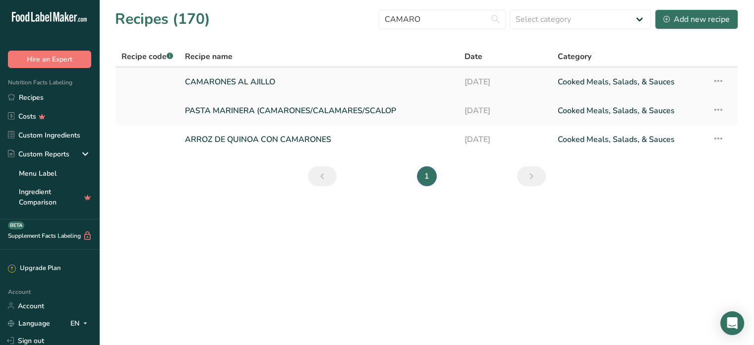
click at [230, 78] on link "CAMARONES AL AJILLO" at bounding box center [319, 81] width 268 height 21
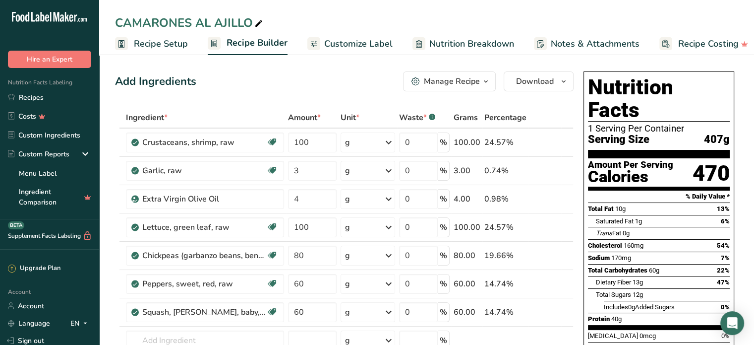
click at [257, 23] on icon at bounding box center [258, 24] width 9 height 14
type input "CAMARONES CON LIMON"
click at [261, 337] on input "text" at bounding box center [205, 340] width 158 height 20
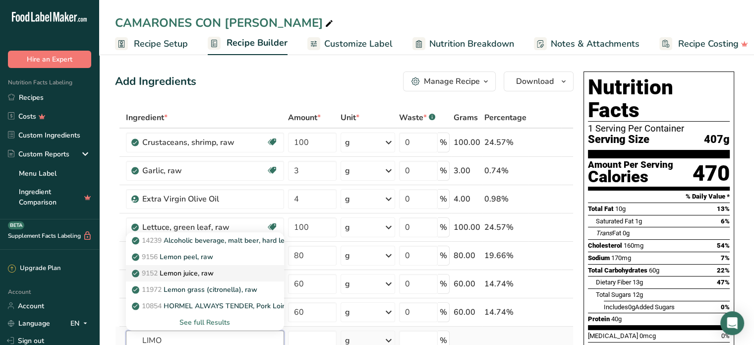
type input "LIMO"
click at [202, 270] on p "9152 Lemon juice, raw" at bounding box center [174, 273] width 80 height 10
type input "Lemon juice, raw"
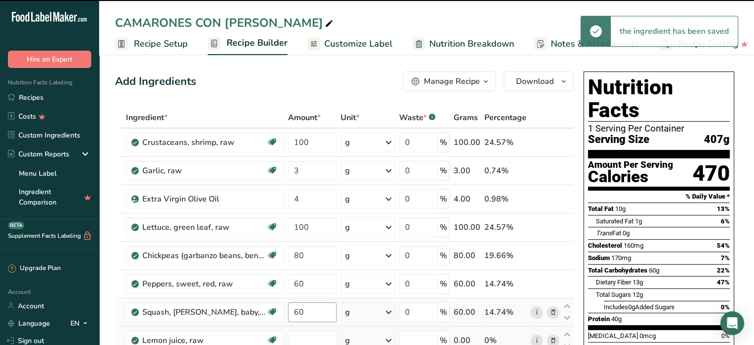
type input "0"
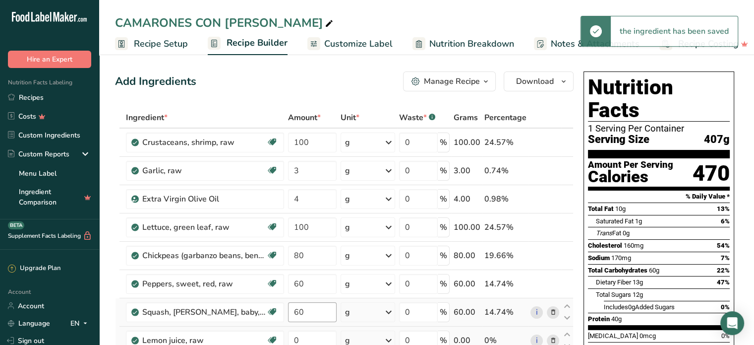
scroll to position [97, 0]
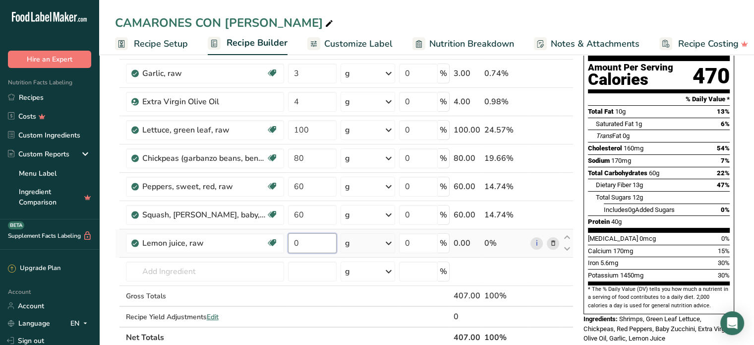
click at [303, 248] on input "0" at bounding box center [312, 243] width 49 height 20
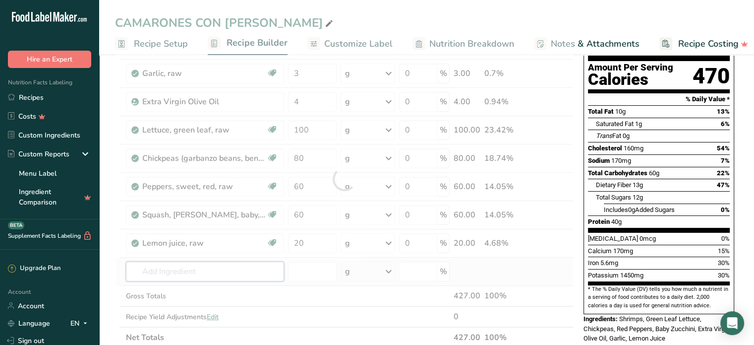
click at [182, 273] on div "Ingredient * Amount * Unit * Waste * .a-a{fill:#347362;}.b-a{fill:#fff;} Grams …" at bounding box center [344, 179] width 459 height 338
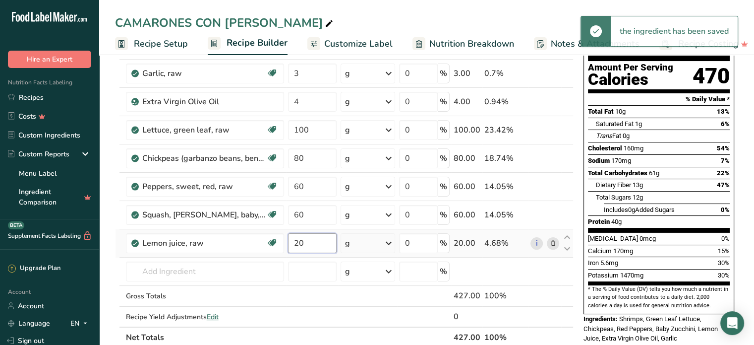
click at [312, 241] on input "20" at bounding box center [312, 243] width 49 height 20
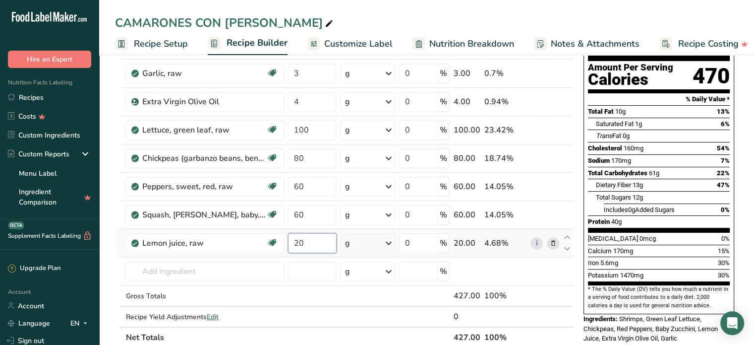
type input "2"
type input "7"
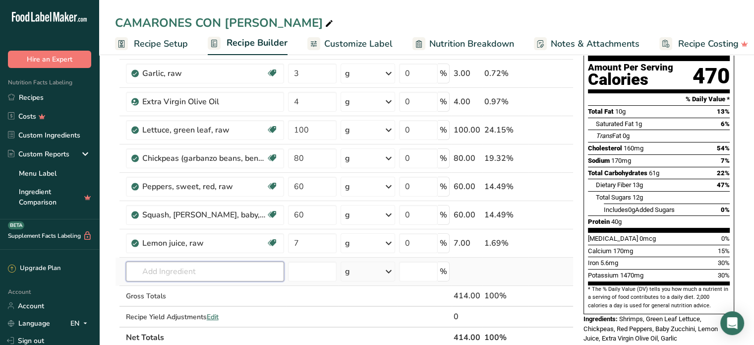
click at [221, 271] on div "Ingredient * Amount * Unit * Waste * .a-a{fill:#347362;}.b-a{fill:#fff;} Grams …" at bounding box center [344, 179] width 459 height 338
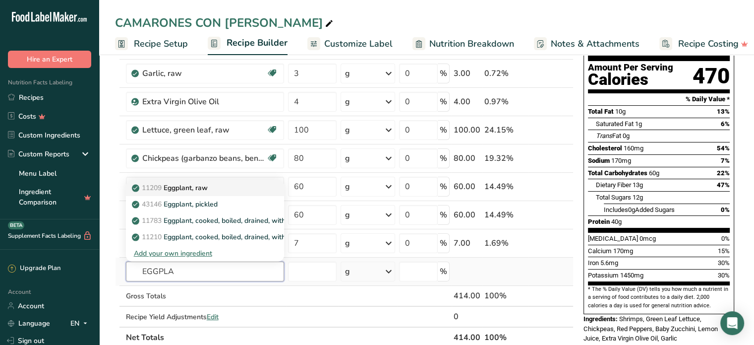
type input "EGGPLA"
click at [196, 184] on p "11209 Eggplant, raw" at bounding box center [171, 188] width 74 height 10
type input "Eggplant, raw"
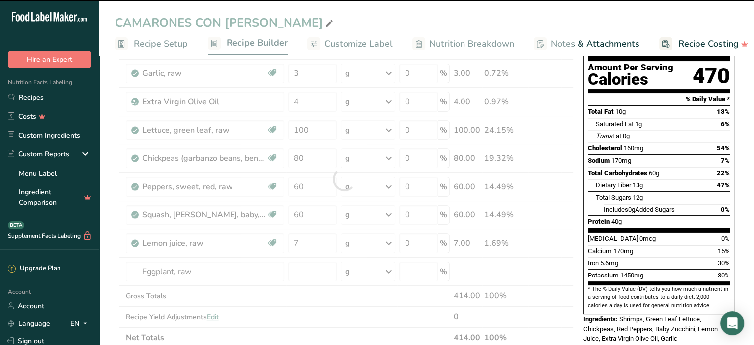
type input "0"
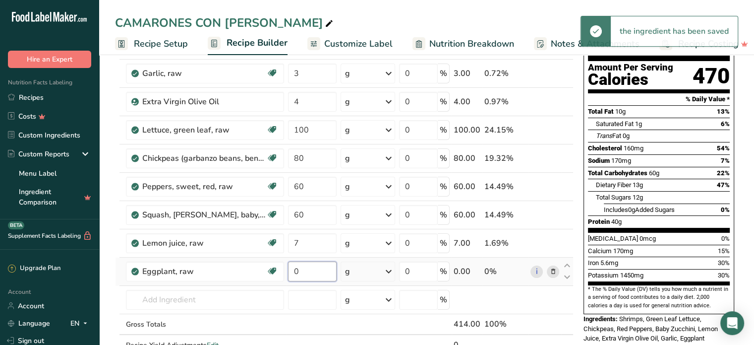
click at [305, 271] on input "0" at bounding box center [312, 271] width 49 height 20
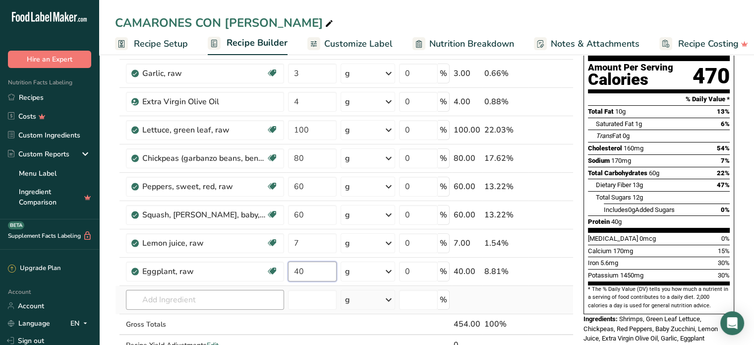
type input "40"
click at [173, 298] on div "Ingredient * Amount * Unit * Waste * .a-a{fill:#347362;}.b-a{fill:#fff;} Grams …" at bounding box center [344, 193] width 459 height 366
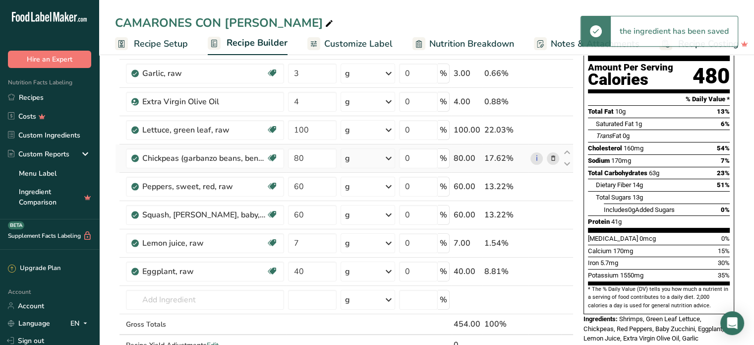
click at [554, 156] on icon at bounding box center [553, 158] width 7 height 10
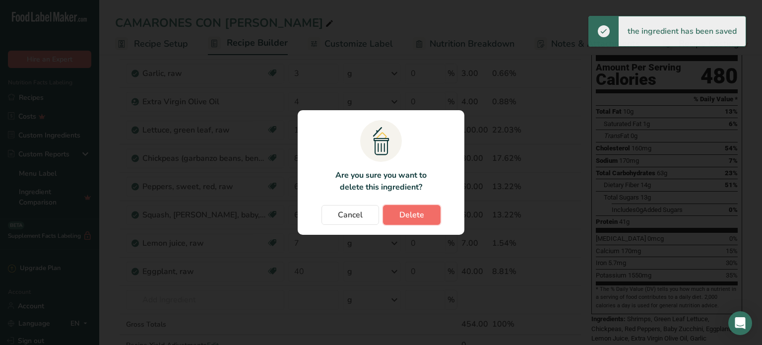
click at [427, 213] on button "Delete" at bounding box center [412, 215] width 58 height 20
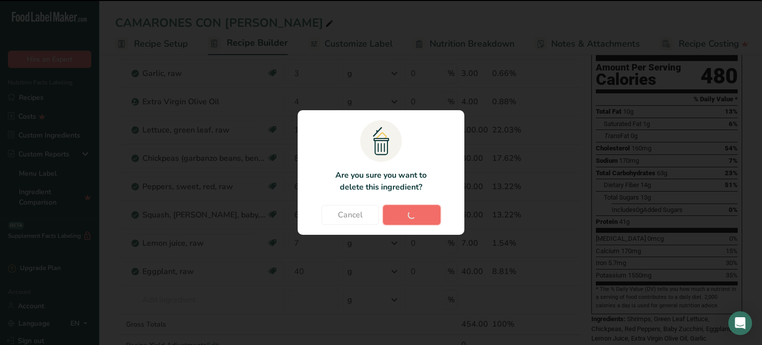
type input "60"
type input "7"
type input "40"
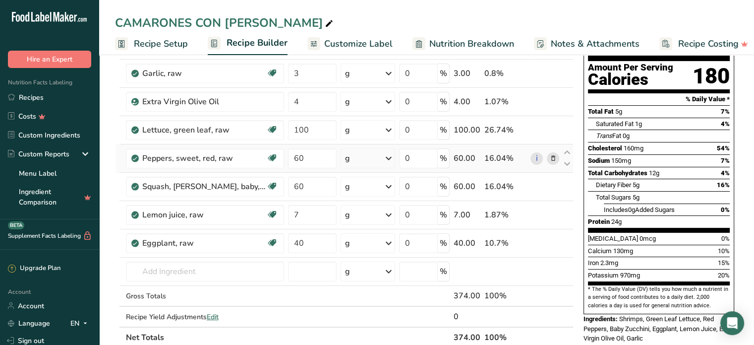
click at [552, 155] on icon at bounding box center [553, 158] width 7 height 10
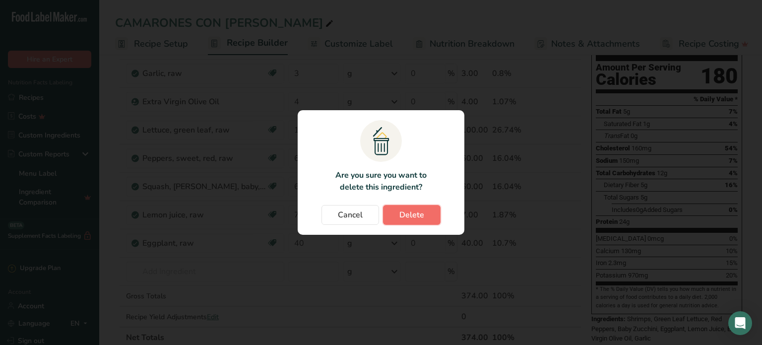
click at [428, 215] on button "Delete" at bounding box center [412, 215] width 58 height 20
type input "7"
type input "40"
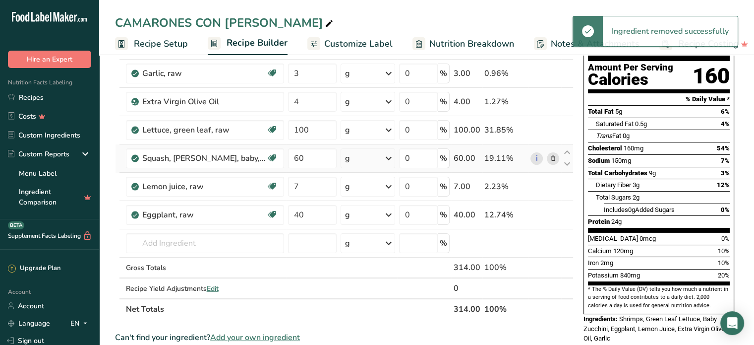
click at [555, 155] on icon at bounding box center [553, 158] width 7 height 10
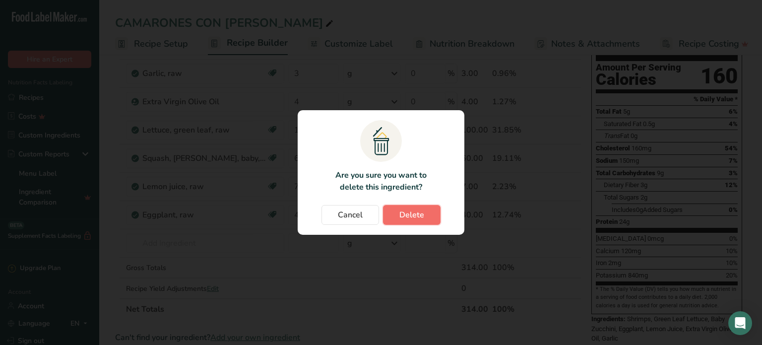
click at [414, 211] on span "Delete" at bounding box center [411, 215] width 25 height 12
type input "7"
type input "40"
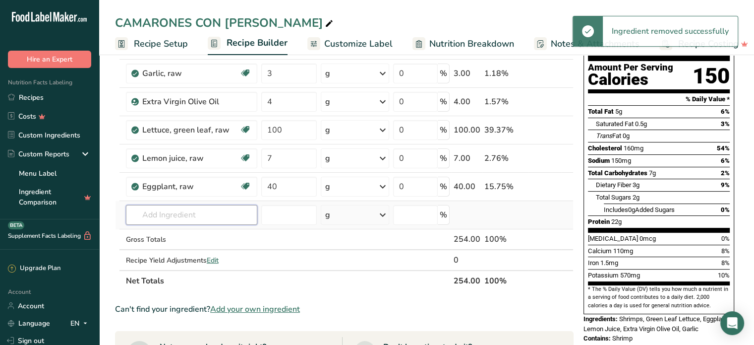
click at [181, 211] on input "text" at bounding box center [191, 215] width 131 height 20
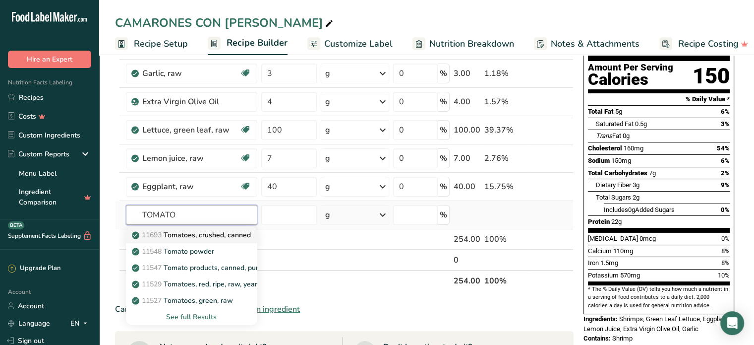
type input "TOMATO"
click at [217, 231] on p "11693 Tomatoes, crushed, canned" at bounding box center [192, 235] width 117 height 10
type input "Tomatoes, crushed, canned"
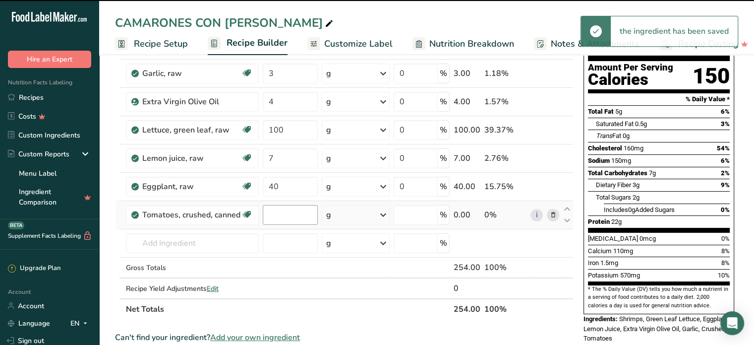
type input "0"
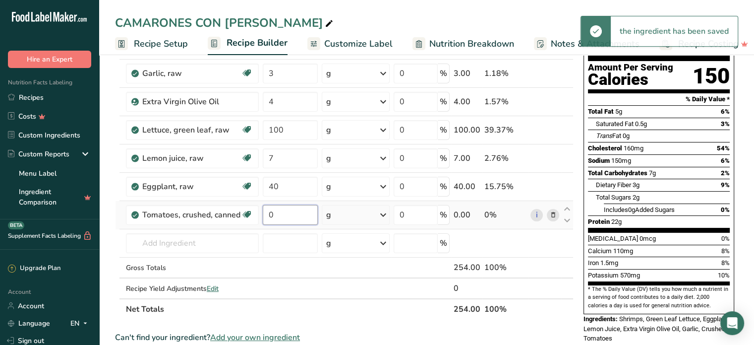
click at [282, 217] on input "0" at bounding box center [290, 215] width 55 height 20
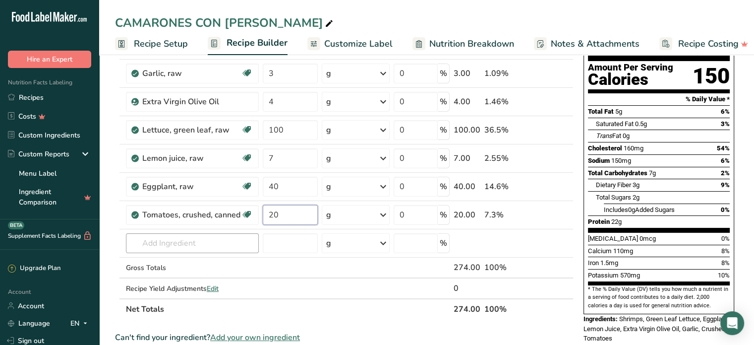
type input "20"
click at [186, 246] on div "Ingredient * Amount * Unit * Waste * .a-a{fill:#347362;}.b-a{fill:#fff;} Grams …" at bounding box center [344, 165] width 459 height 310
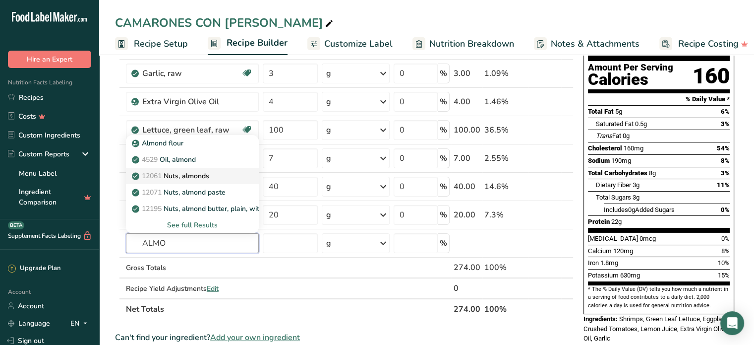
type input "ALMO"
click at [187, 174] on p "12061 Nuts, almonds" at bounding box center [171, 176] width 75 height 10
type input "Nuts, almonds"
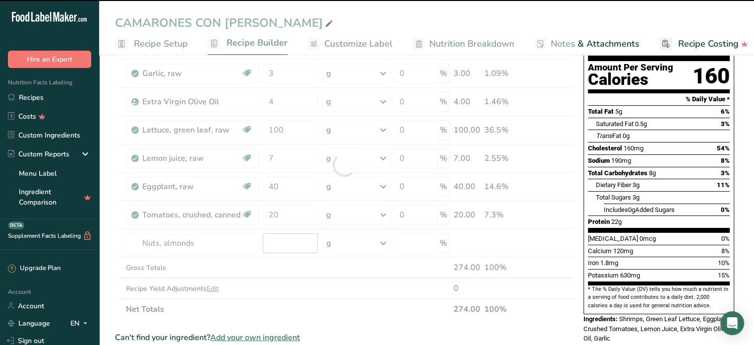
type input "0"
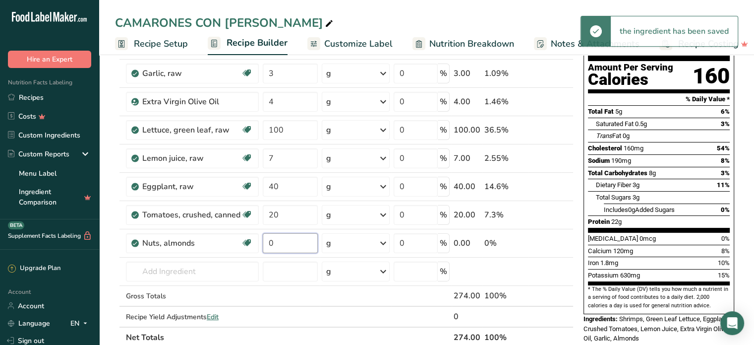
click at [277, 244] on input "0" at bounding box center [290, 243] width 55 height 20
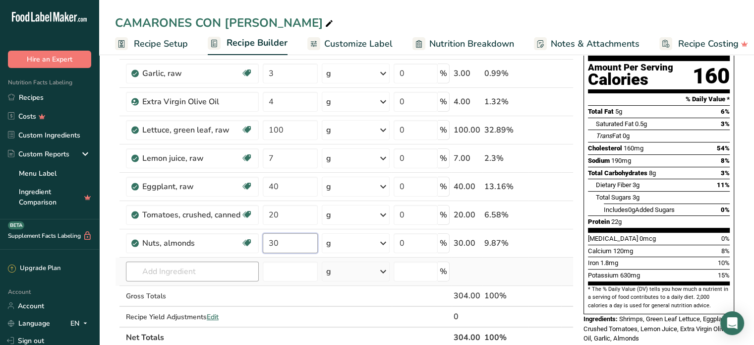
type input "30"
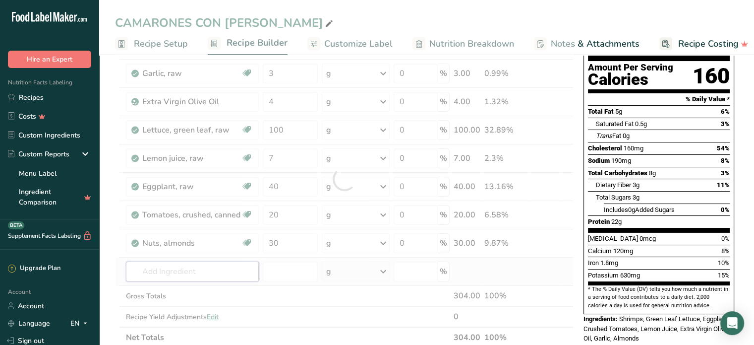
click at [198, 273] on div "Ingredient * Amount * Unit * Waste * .a-a{fill:#347362;}.b-a{fill:#fff;} Grams …" at bounding box center [344, 179] width 459 height 338
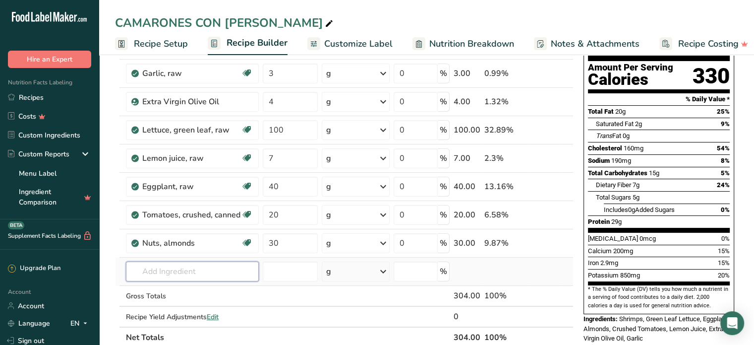
click at [198, 273] on input "text" at bounding box center [192, 271] width 133 height 20
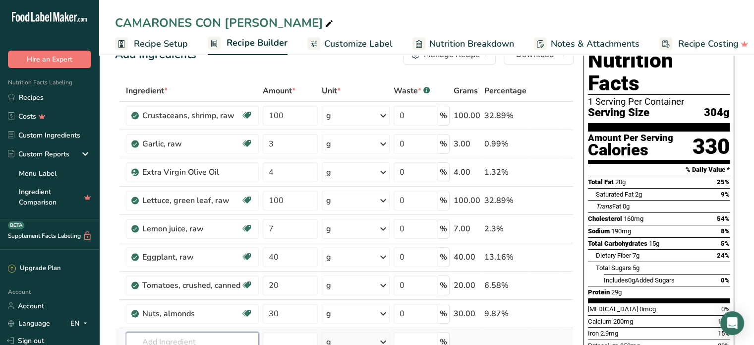
scroll to position [0, 0]
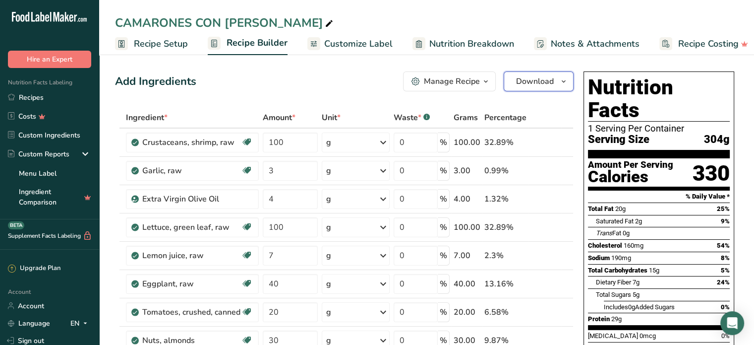
click at [546, 83] on span "Download" at bounding box center [535, 81] width 38 height 12
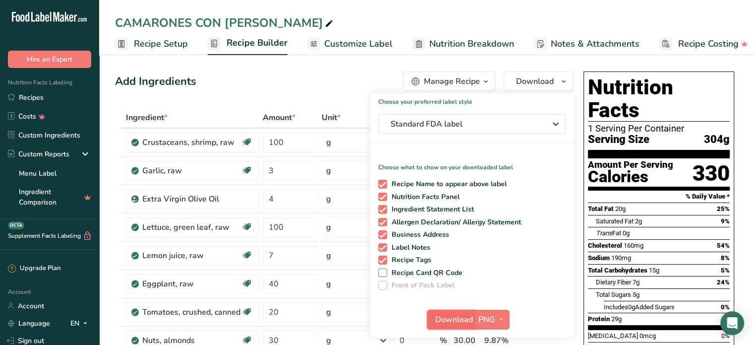
click at [462, 315] on span "Download" at bounding box center [455, 319] width 38 height 12
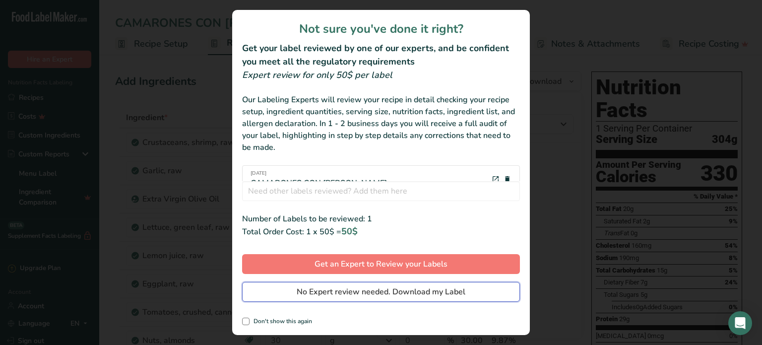
click at [446, 293] on span "No Expert review needed. Download my Label" at bounding box center [381, 292] width 169 height 12
